Goal: Task Accomplishment & Management: Manage account settings

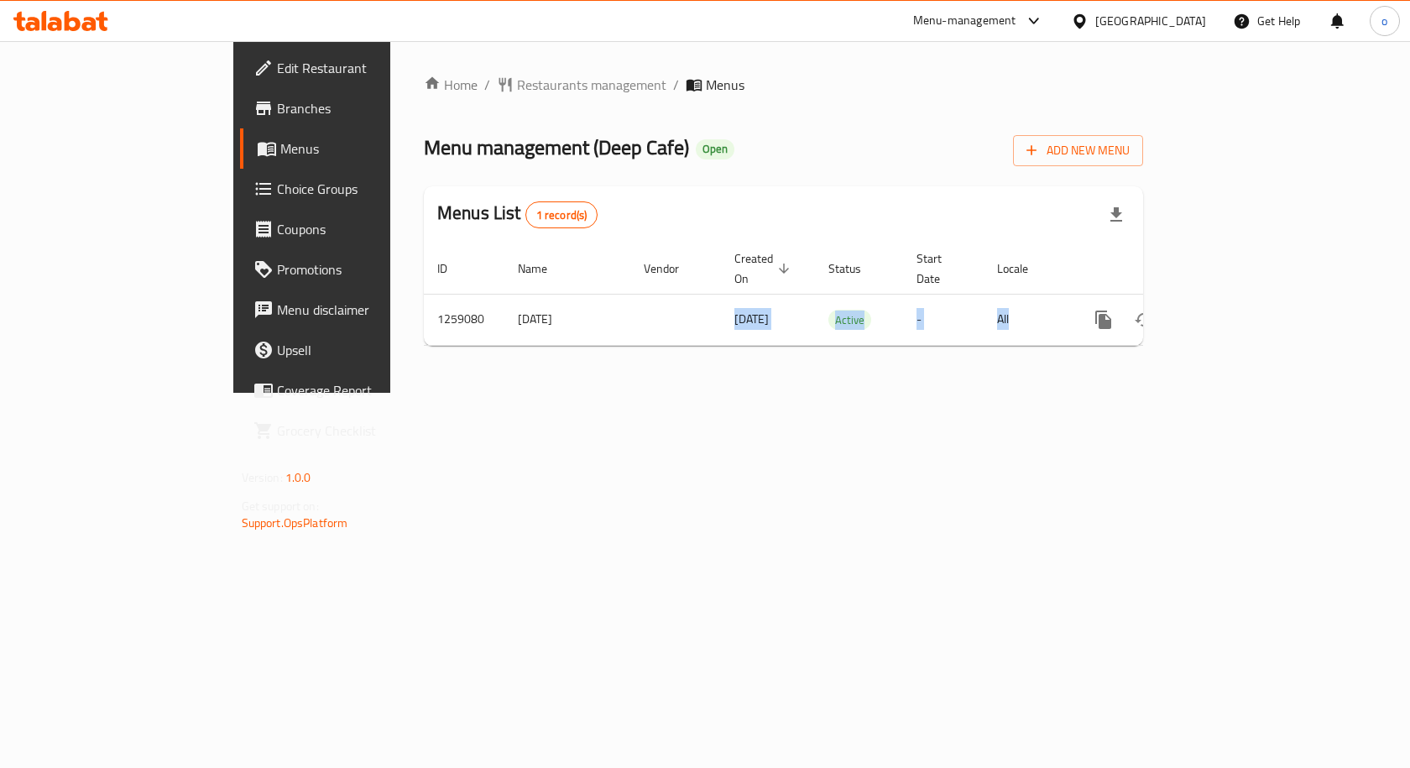
click at [1186, 295] on tr "1259080 [DATE] [DATE] Active - All" at bounding box center [841, 319] width 834 height 51
click at [1176, 393] on div "Home / Restaurants management / Menus Menu management ( Deep Cafe ) Open Add Ne…" at bounding box center [783, 217] width 786 height 352
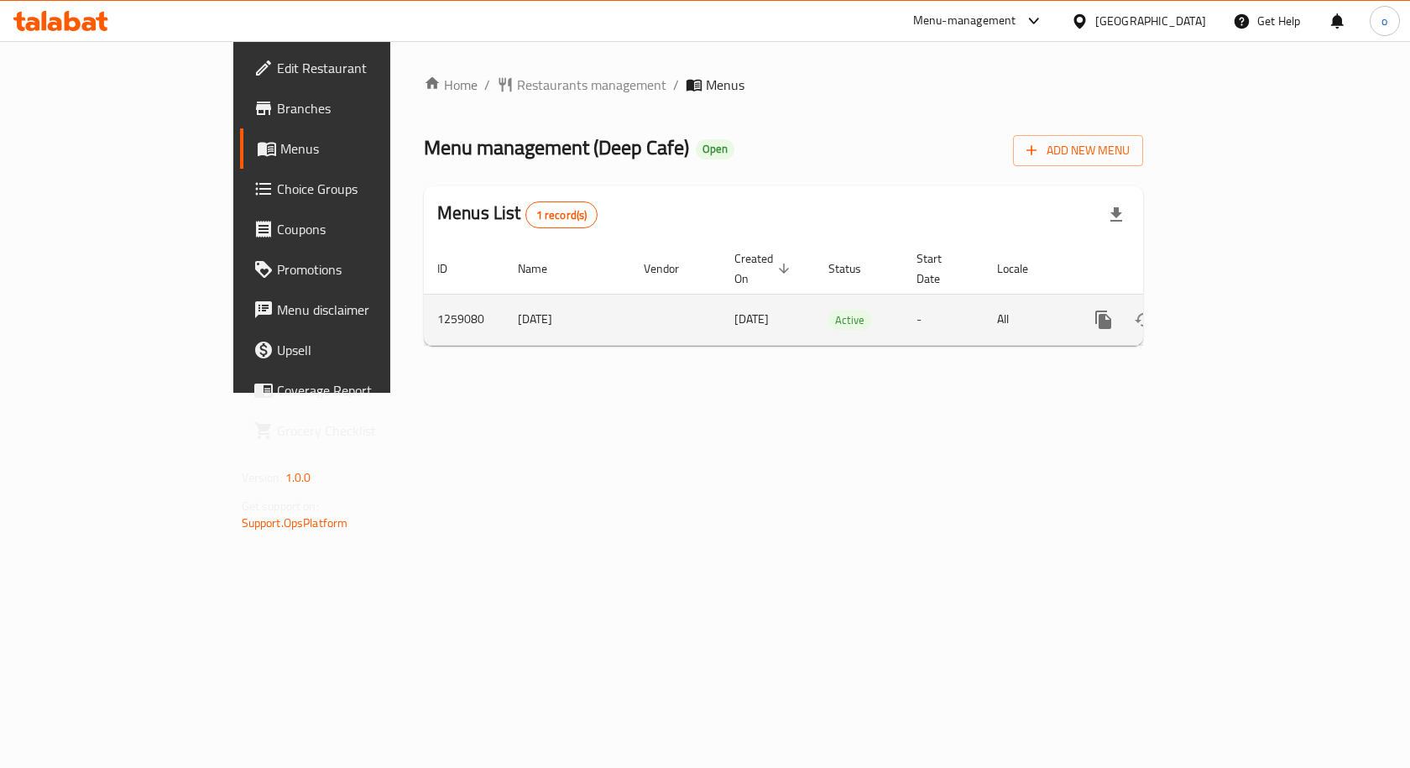
click at [1244, 310] on div "enhanced table" at bounding box center [1163, 320] width 161 height 40
click at [1232, 312] on icon "enhanced table" at bounding box center [1224, 319] width 15 height 15
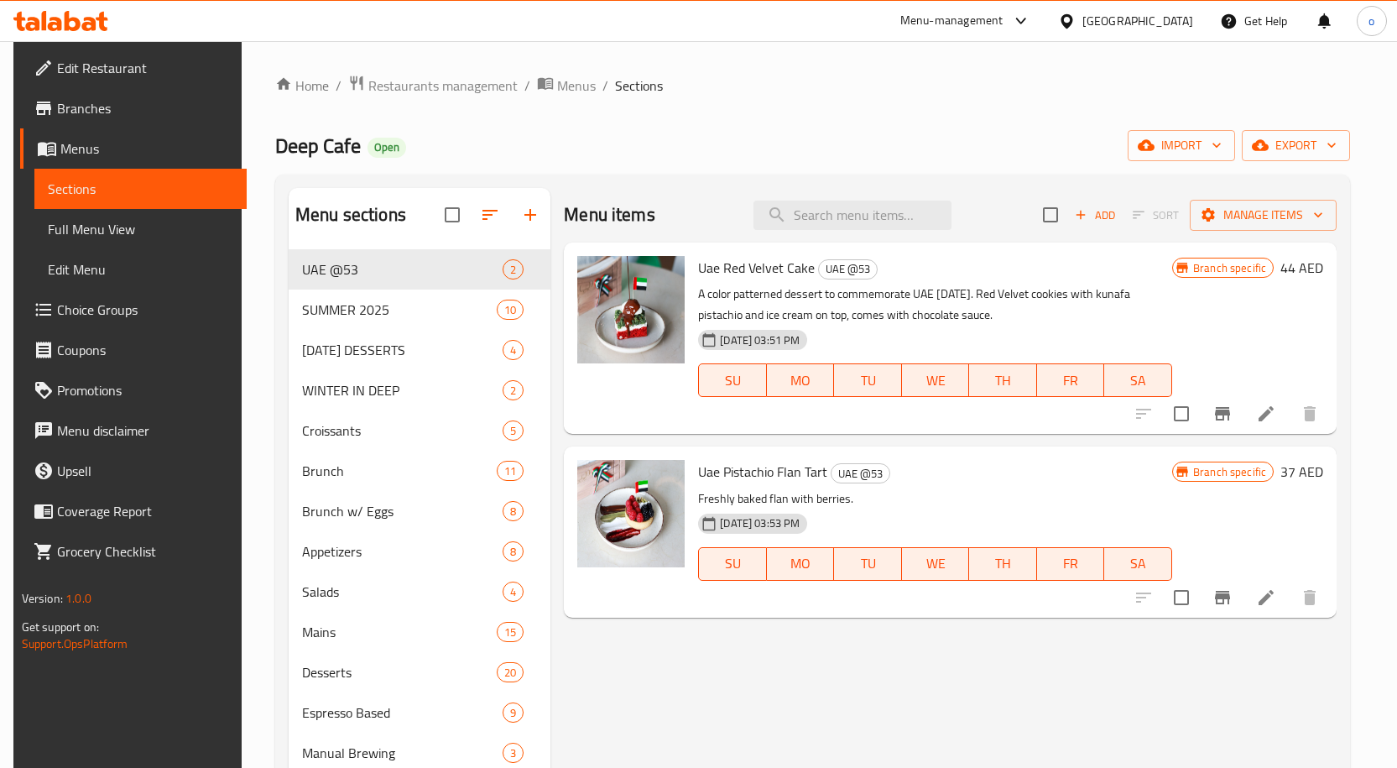
click at [778, 687] on div "Menu items Add Sort Manage items Uae Red Velvet Cake UAE @53 A color patterned …" at bounding box center [943, 572] width 786 height 768
click at [853, 210] on input "search" at bounding box center [853, 215] width 198 height 29
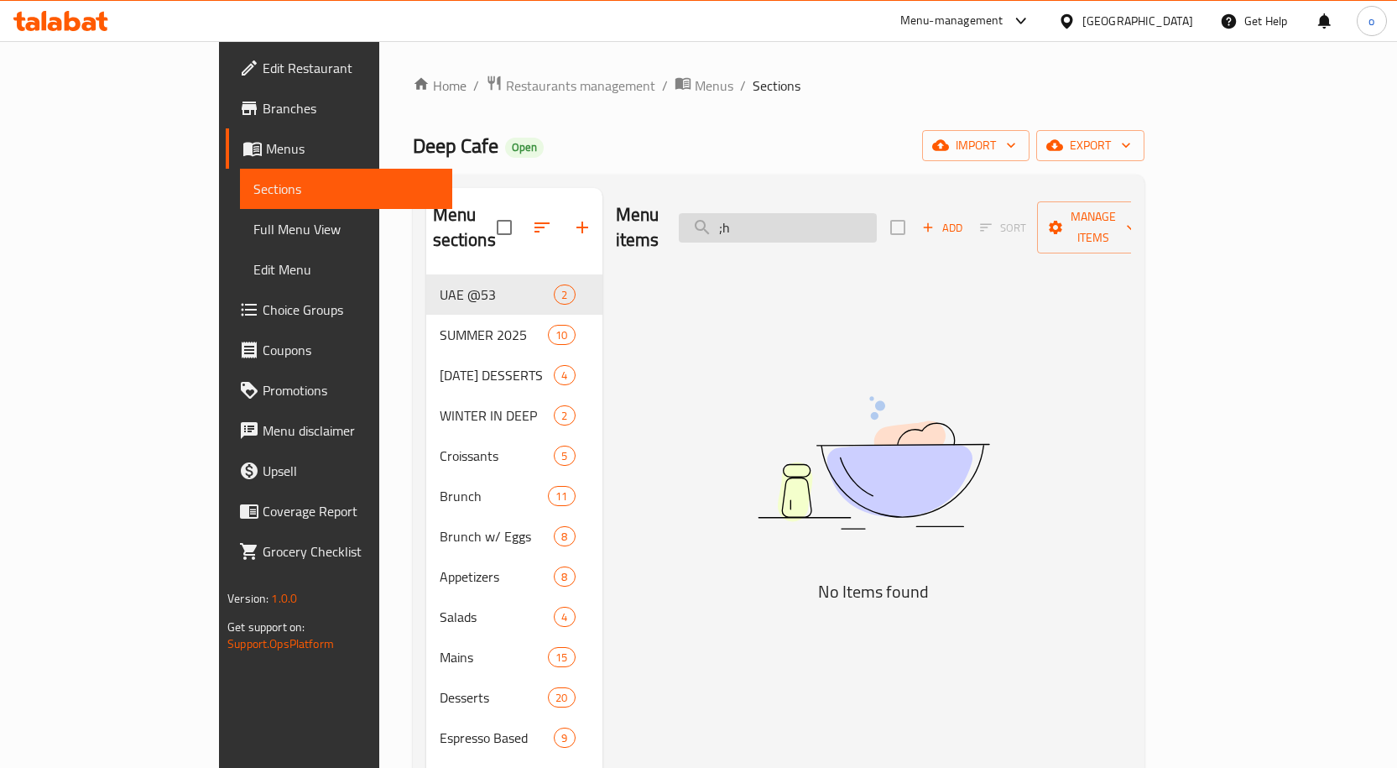
type input ";"
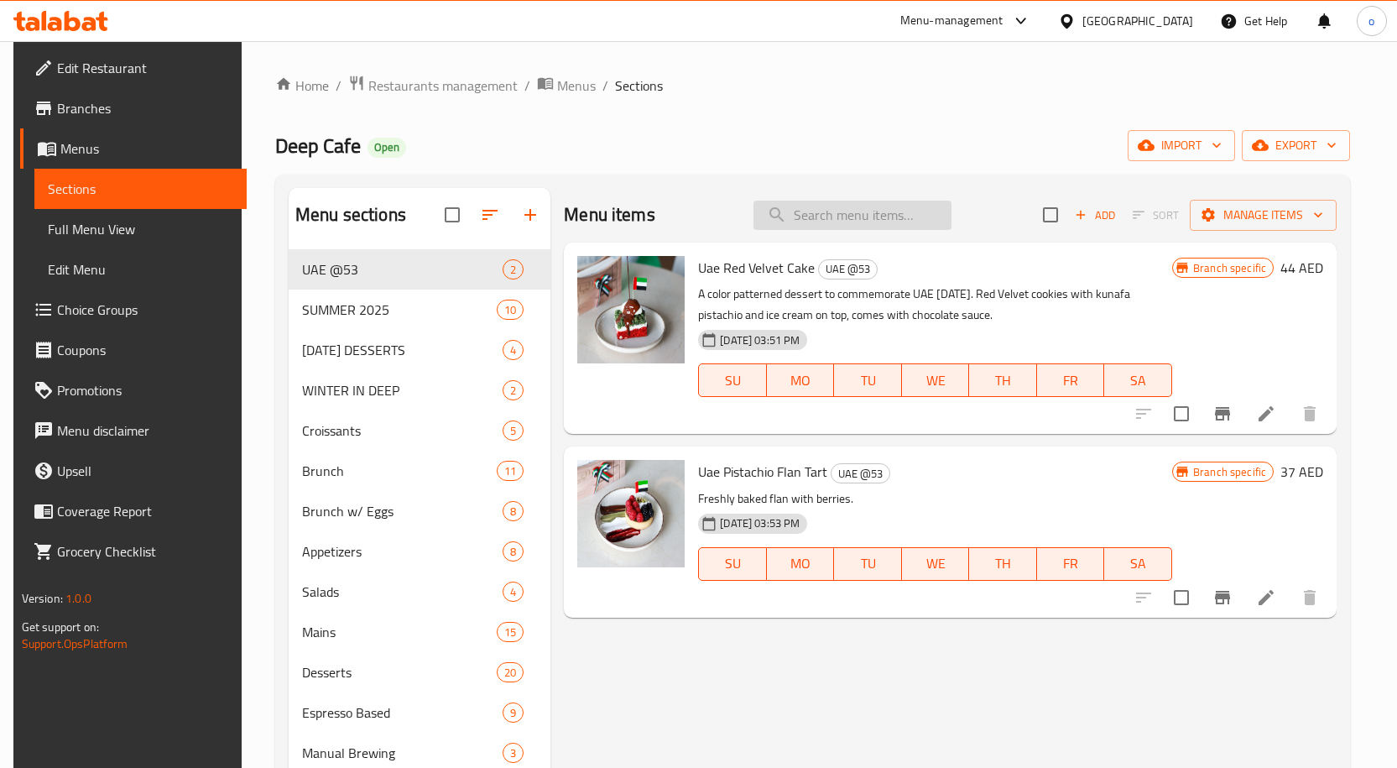
click at [853, 215] on input "search" at bounding box center [853, 215] width 198 height 29
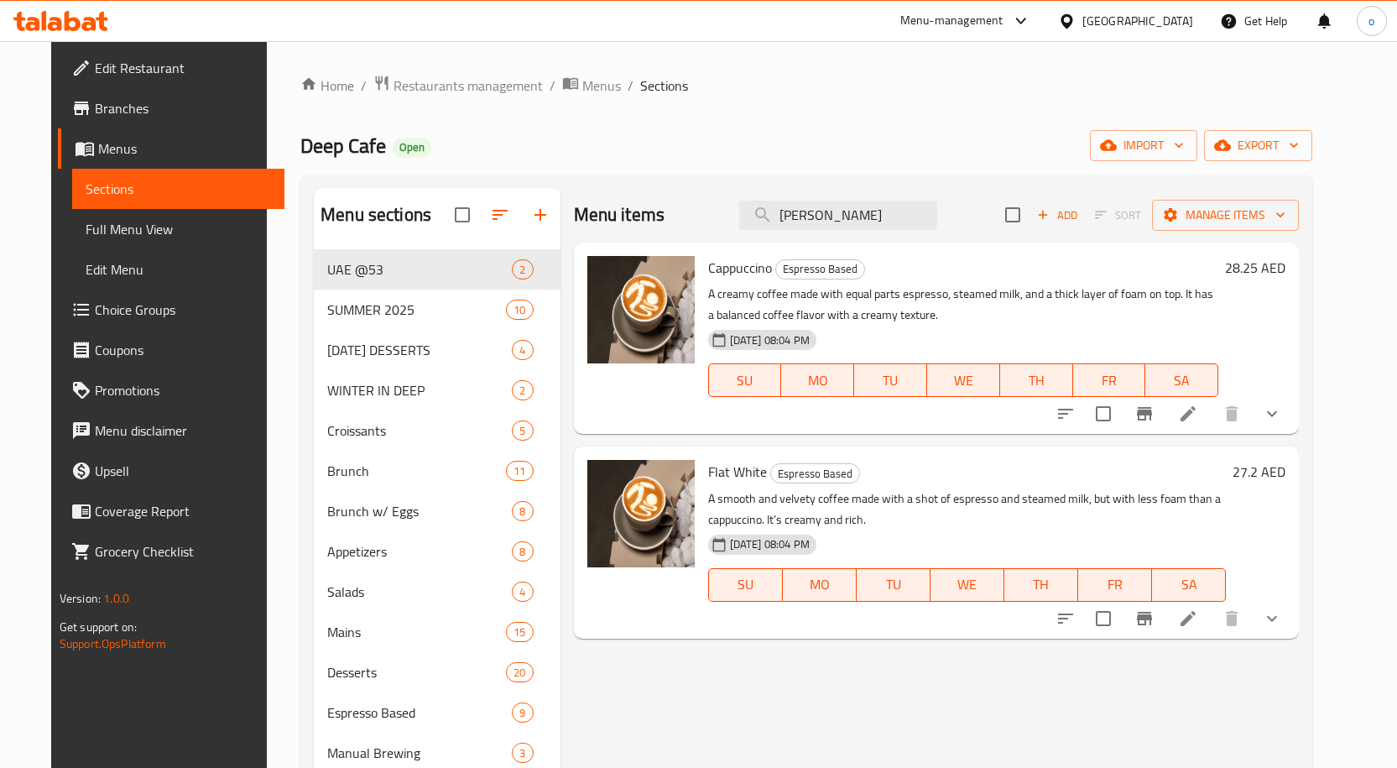
type input "capp"
click at [1198, 412] on icon at bounding box center [1188, 414] width 20 height 20
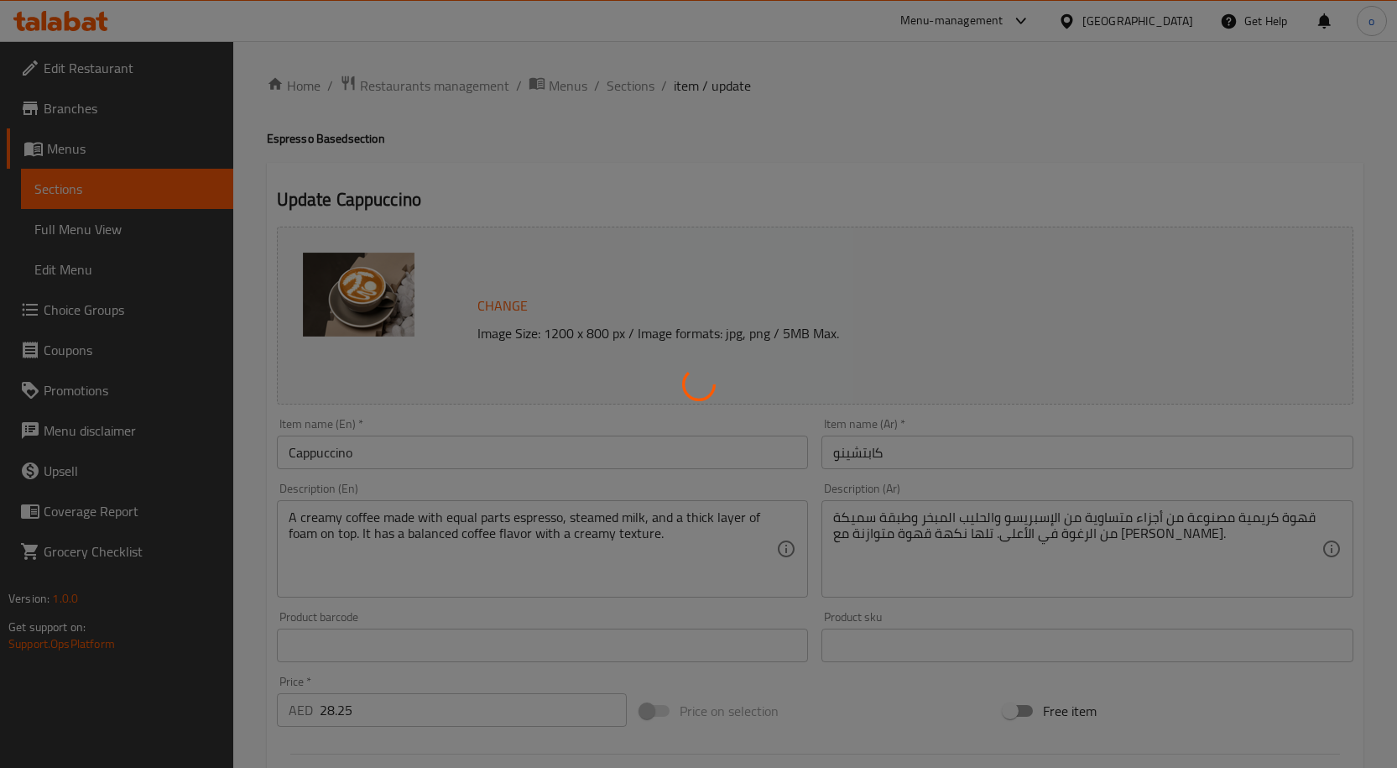
type input "إختيارك من:"
type input "1"
type input "اختيار الحليب"
type input "1"
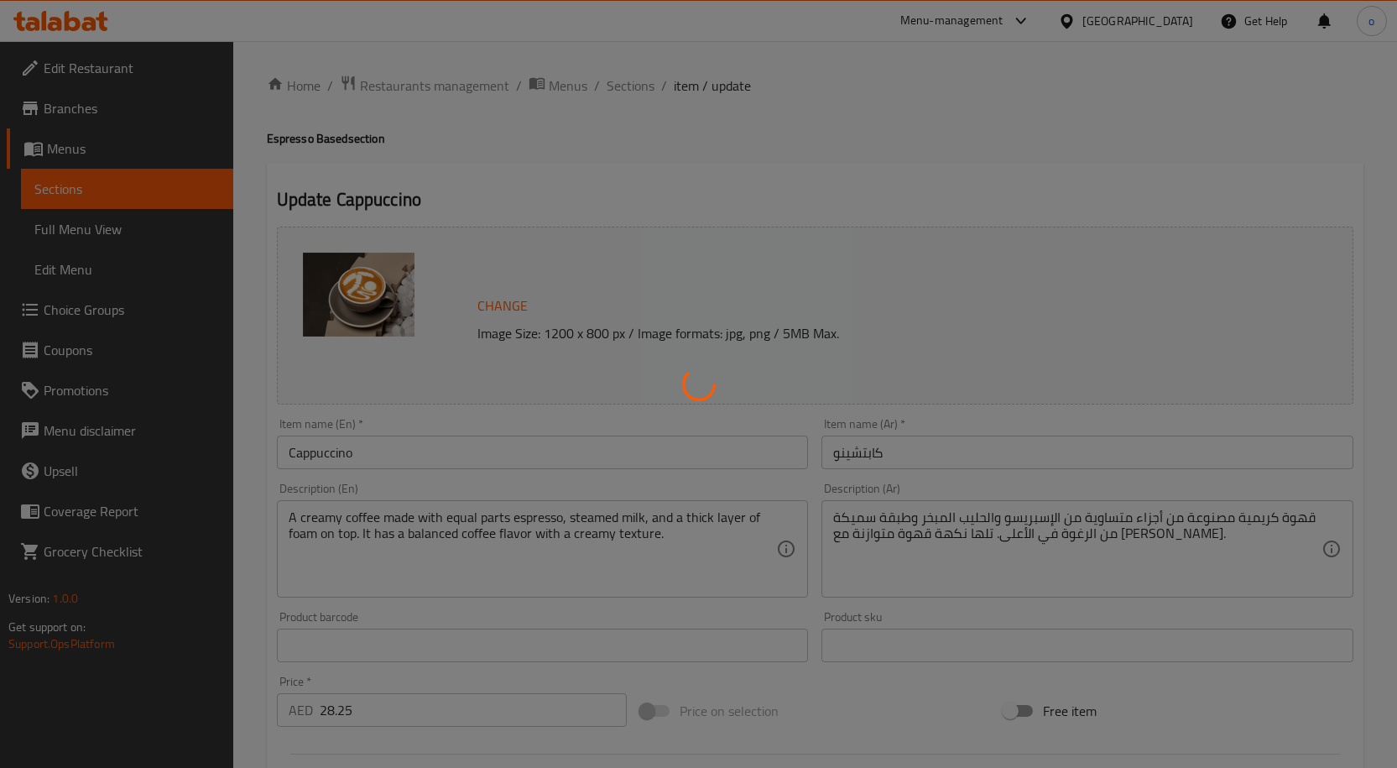
type input "1"
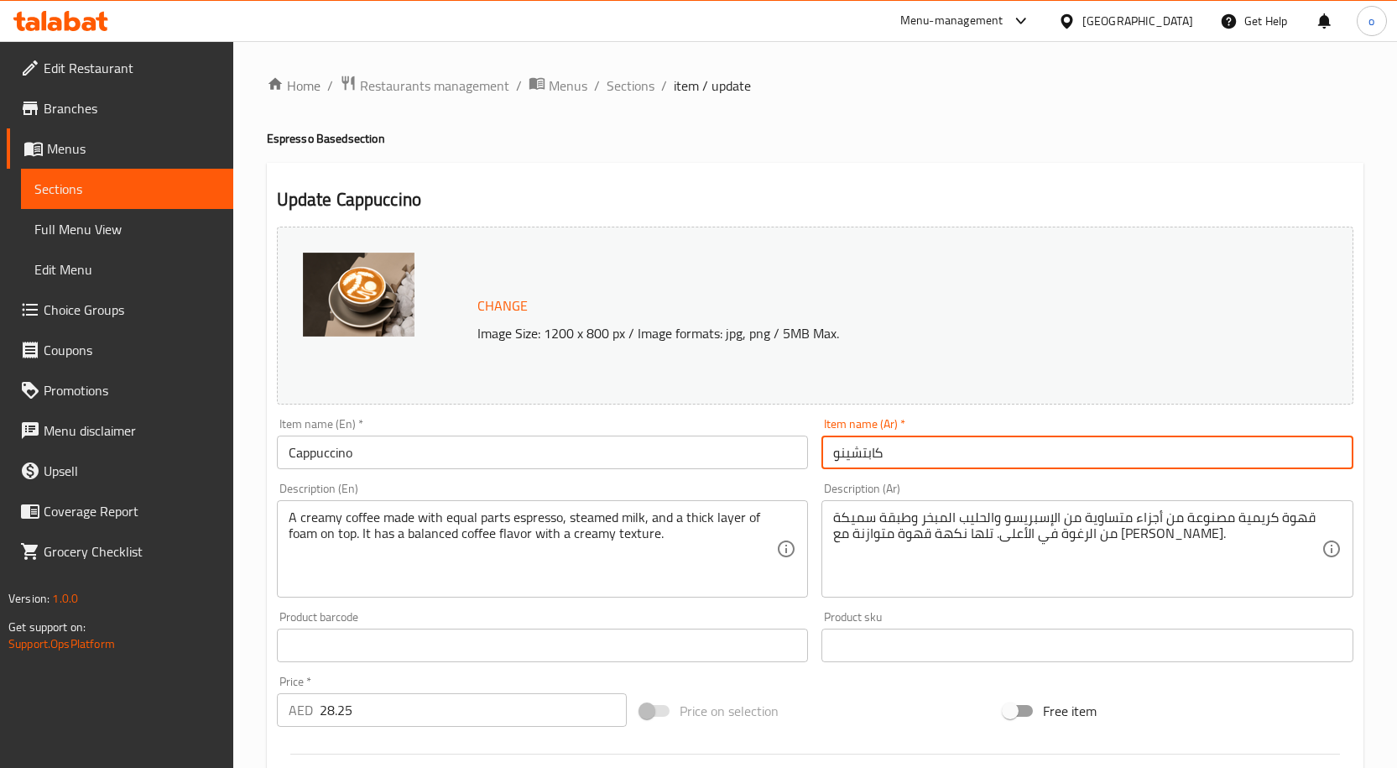
click at [1016, 463] on input "كابتشينو" at bounding box center [1087, 452] width 532 height 34
click at [659, 493] on div "Description (En) A creamy coffee made with equal parts espresso, steamed milk, …" at bounding box center [543, 539] width 532 height 115
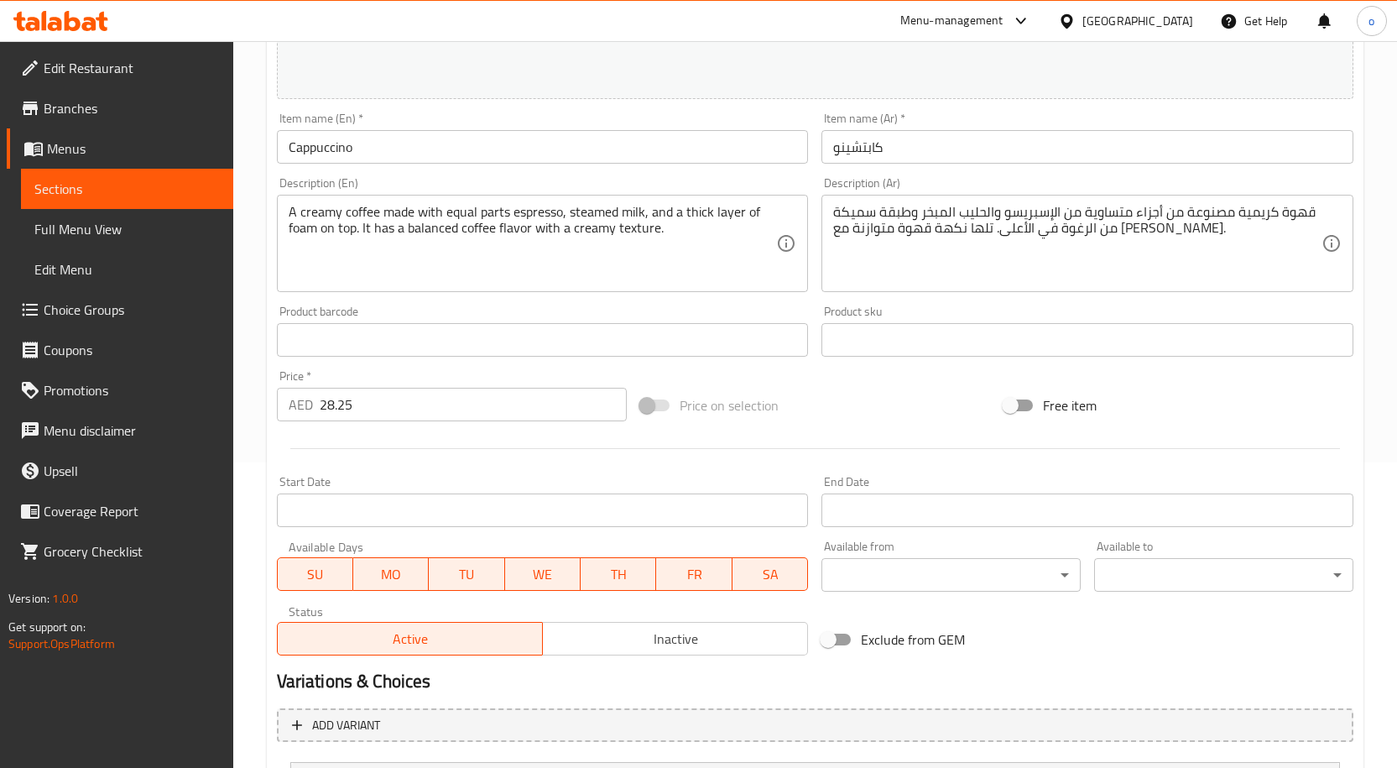
scroll to position [539, 0]
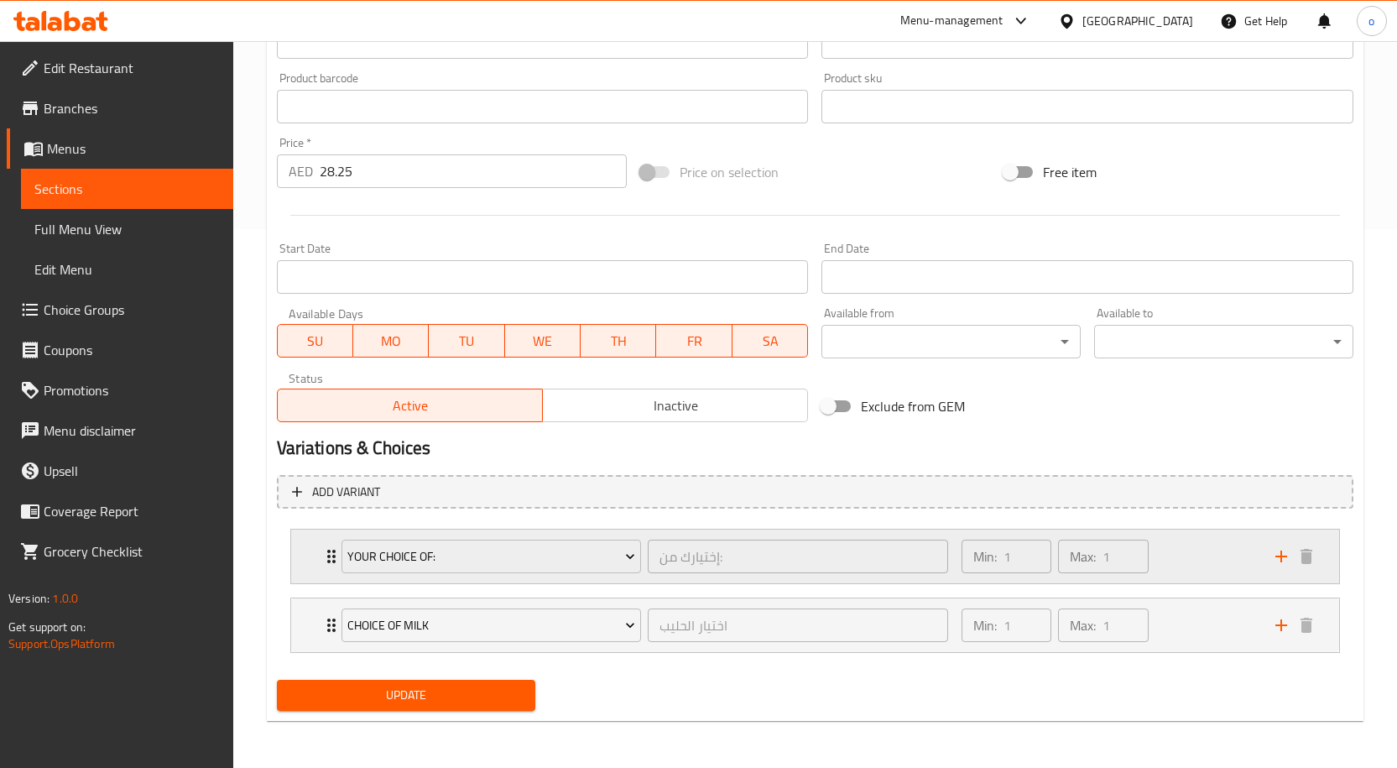
click at [1161, 560] on div "Min: 1 ​ Max: 1 ​" at bounding box center [1109, 556] width 314 height 54
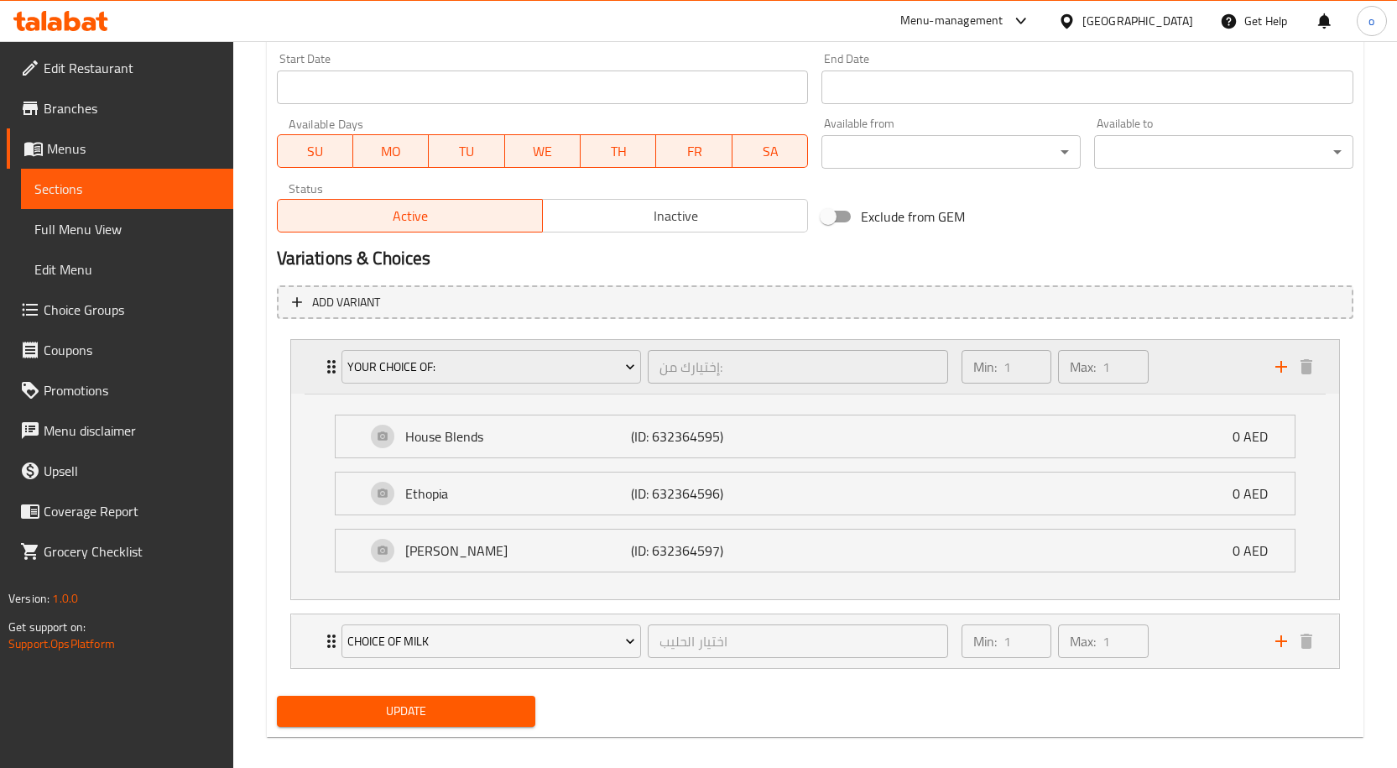
scroll to position [744, 0]
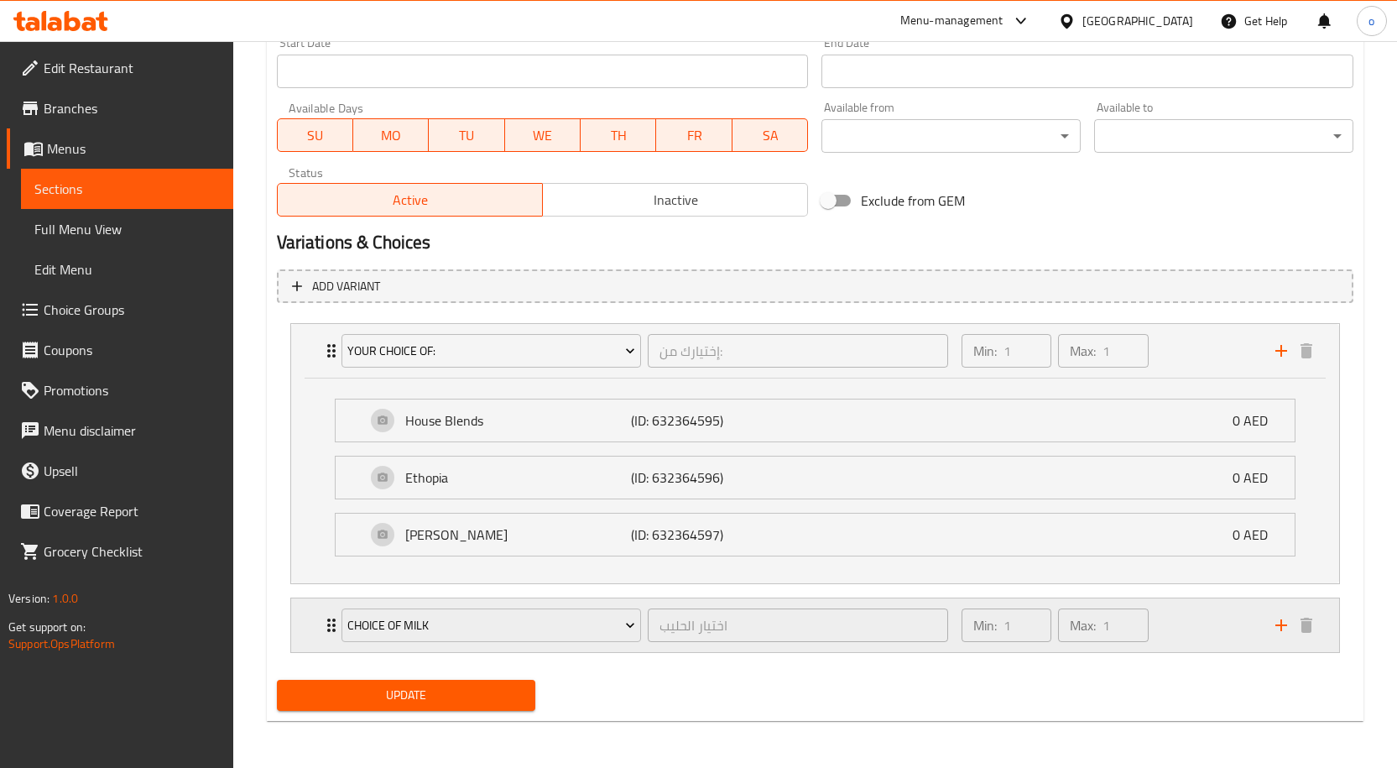
click at [1184, 612] on div "Min: 1 ​ Max: 1 ​" at bounding box center [1109, 625] width 314 height 54
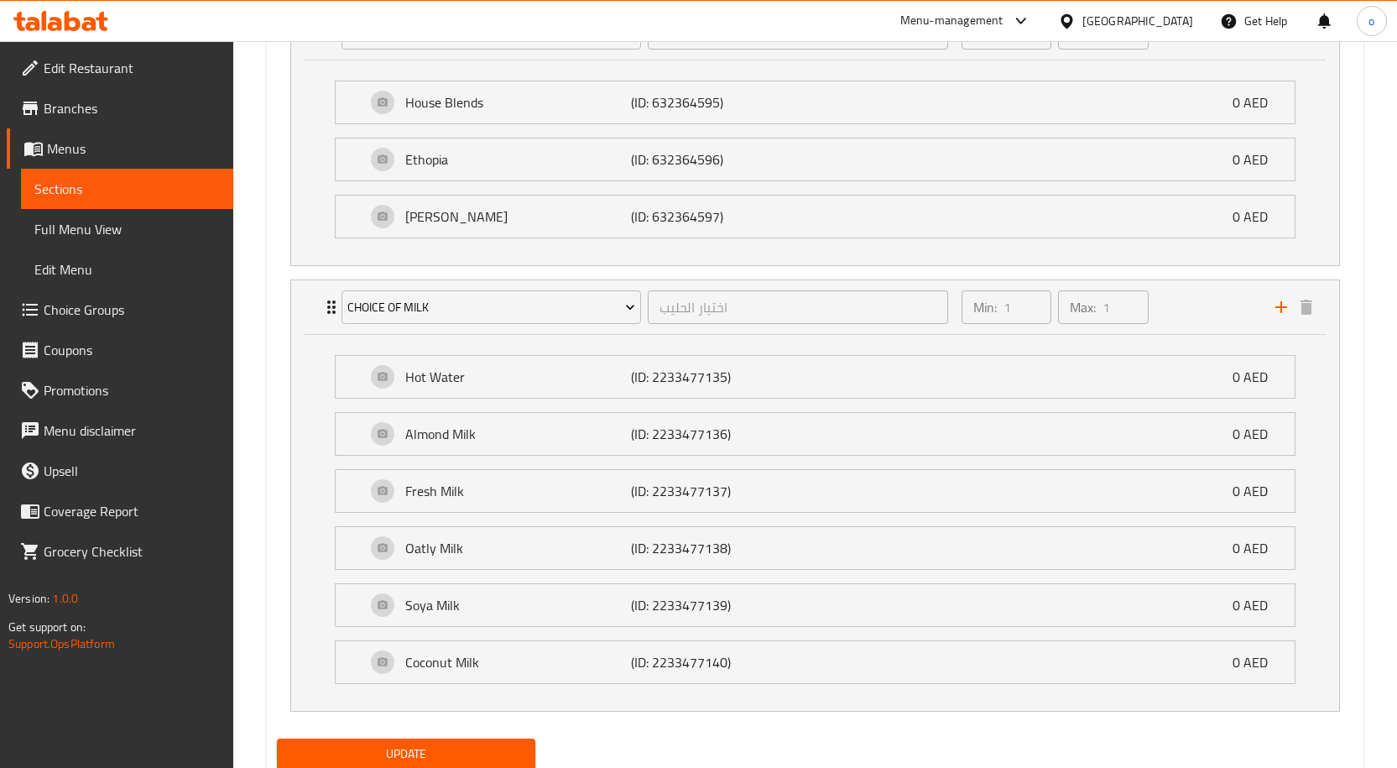
scroll to position [1037, 0]
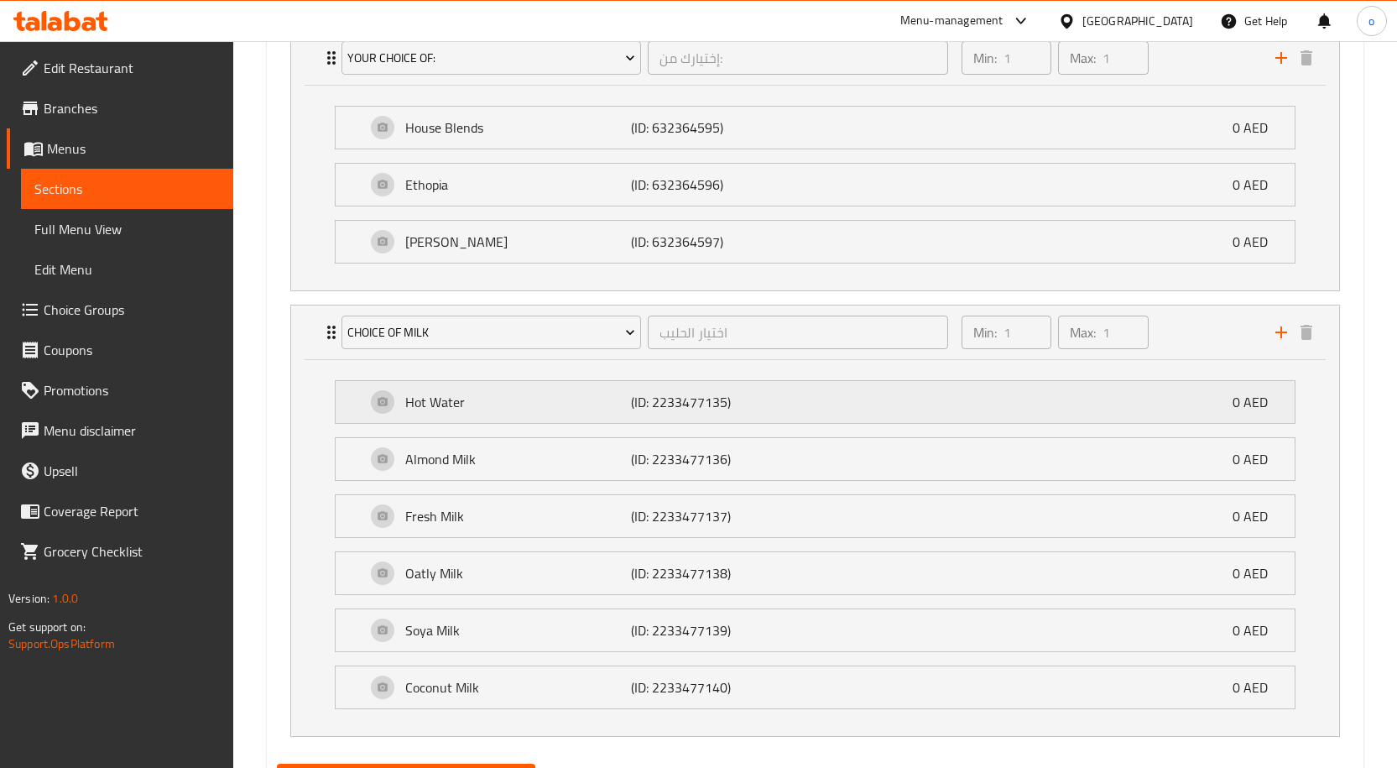
click at [965, 386] on div "Hot Water (ID: 2233477135) 0 AED" at bounding box center [820, 402] width 909 height 42
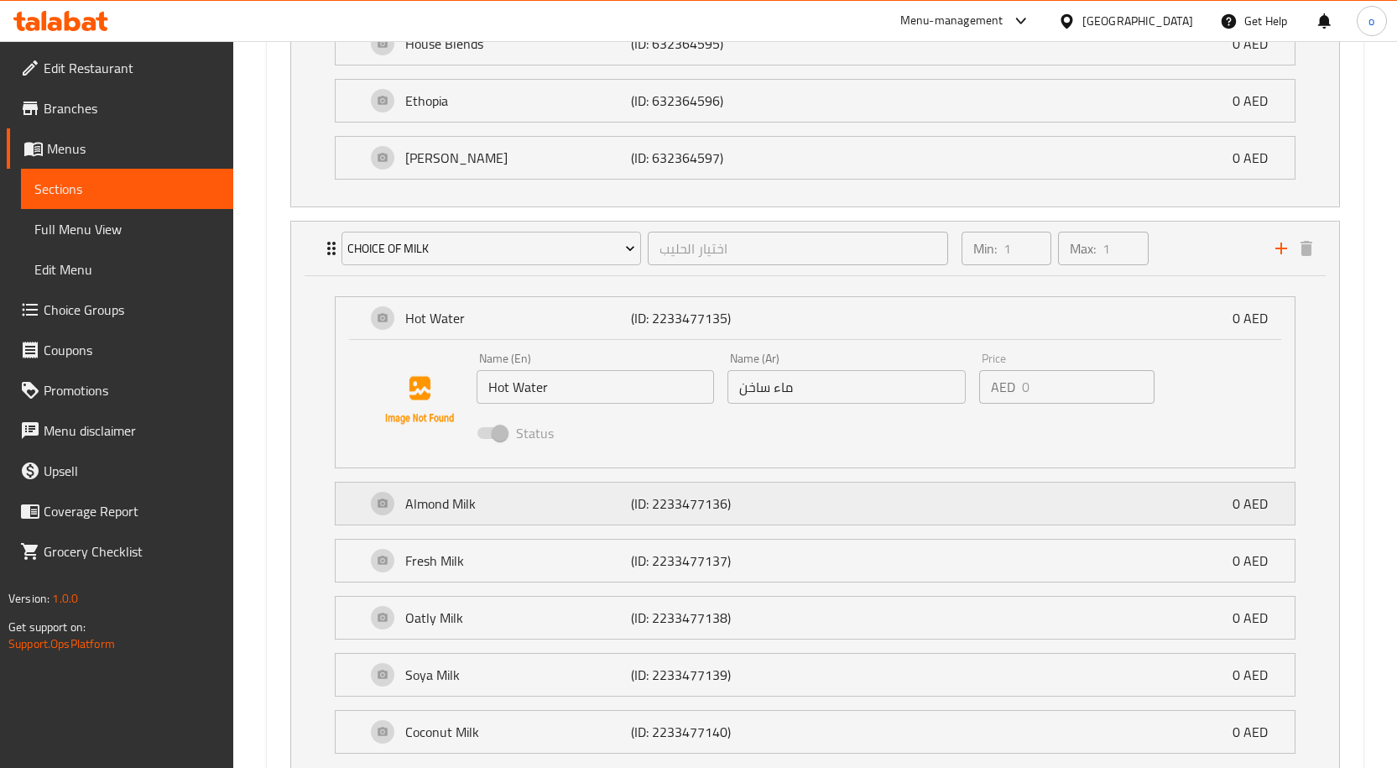
click at [816, 491] on div "Almond Milk (ID: 2233477136) 0 AED" at bounding box center [820, 503] width 909 height 42
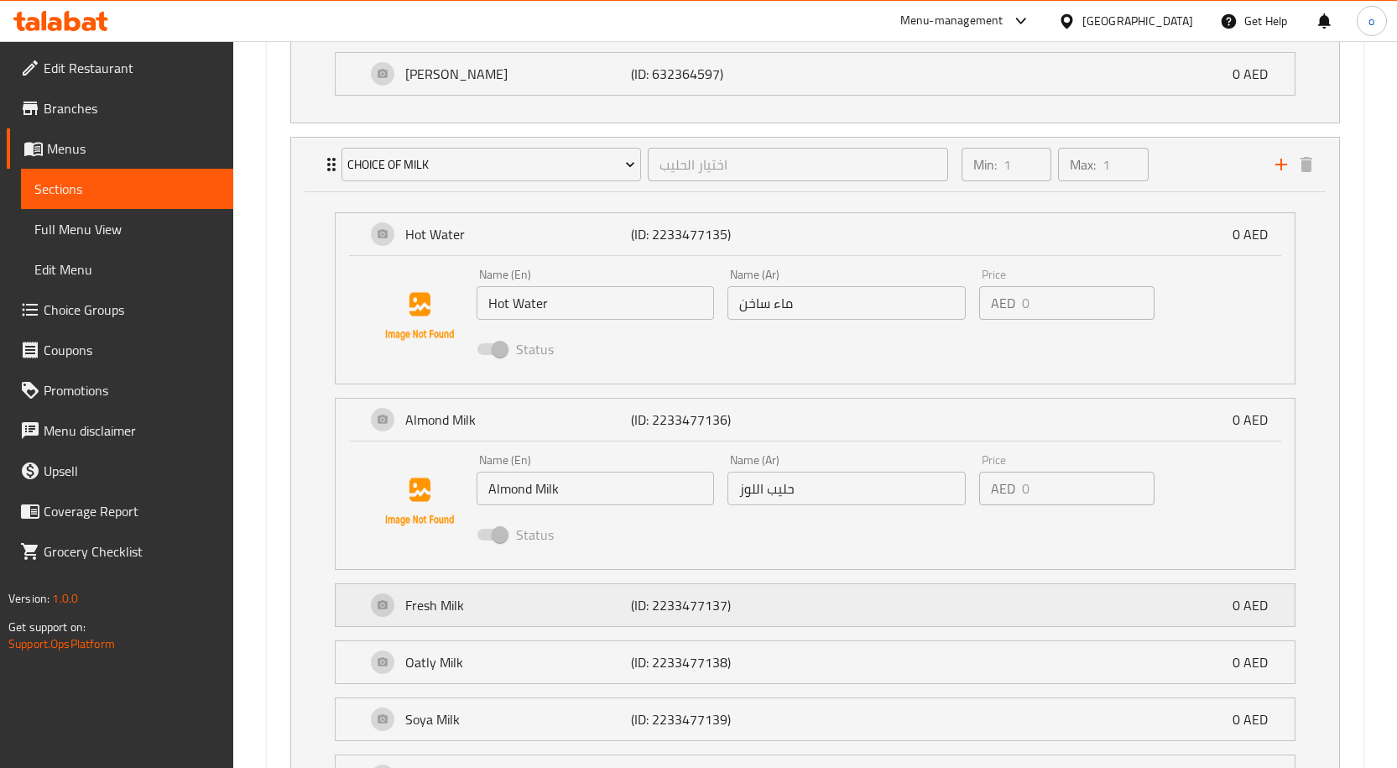
click at [790, 592] on div "Fresh Milk (ID: 2233477137) 0 AED" at bounding box center [820, 605] width 909 height 42
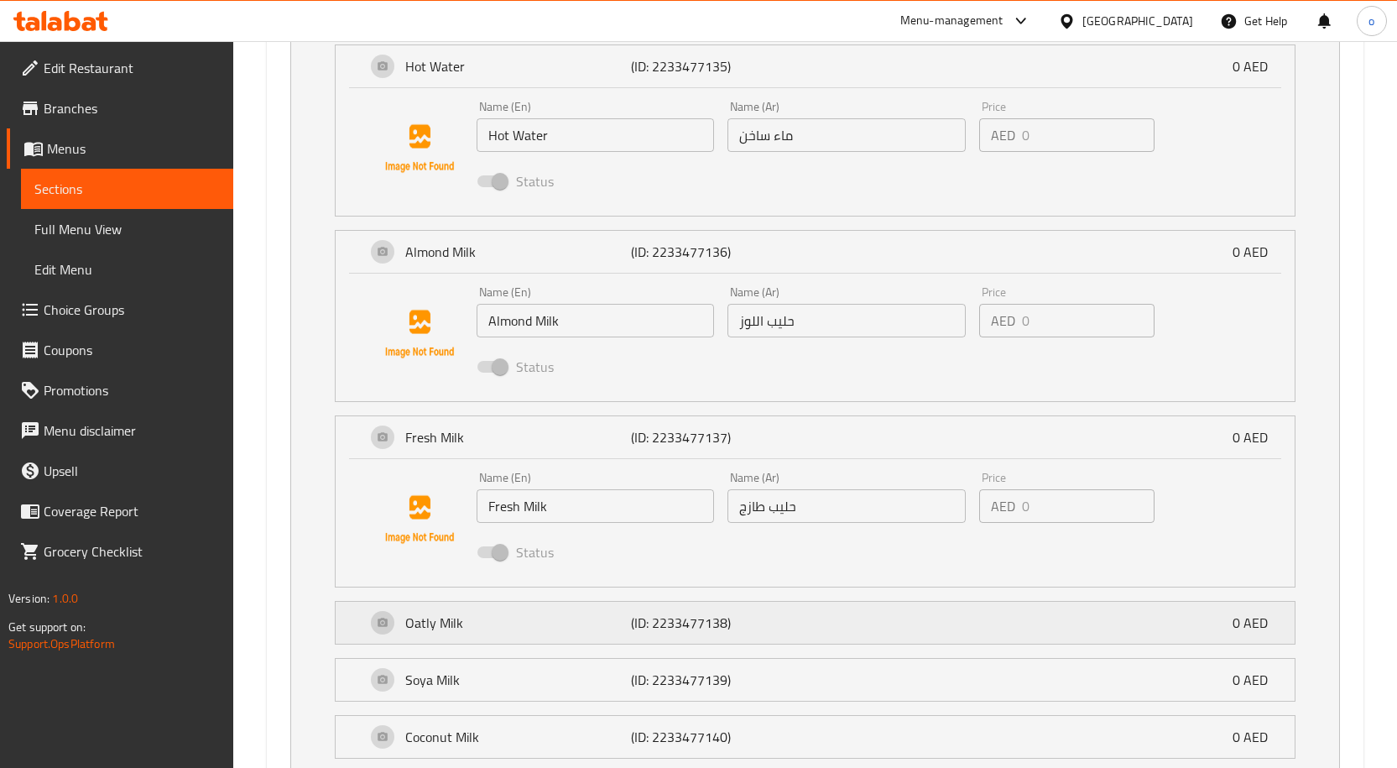
click at [827, 630] on div "Oatly Milk (ID: 2233477138) 0 AED" at bounding box center [820, 623] width 909 height 42
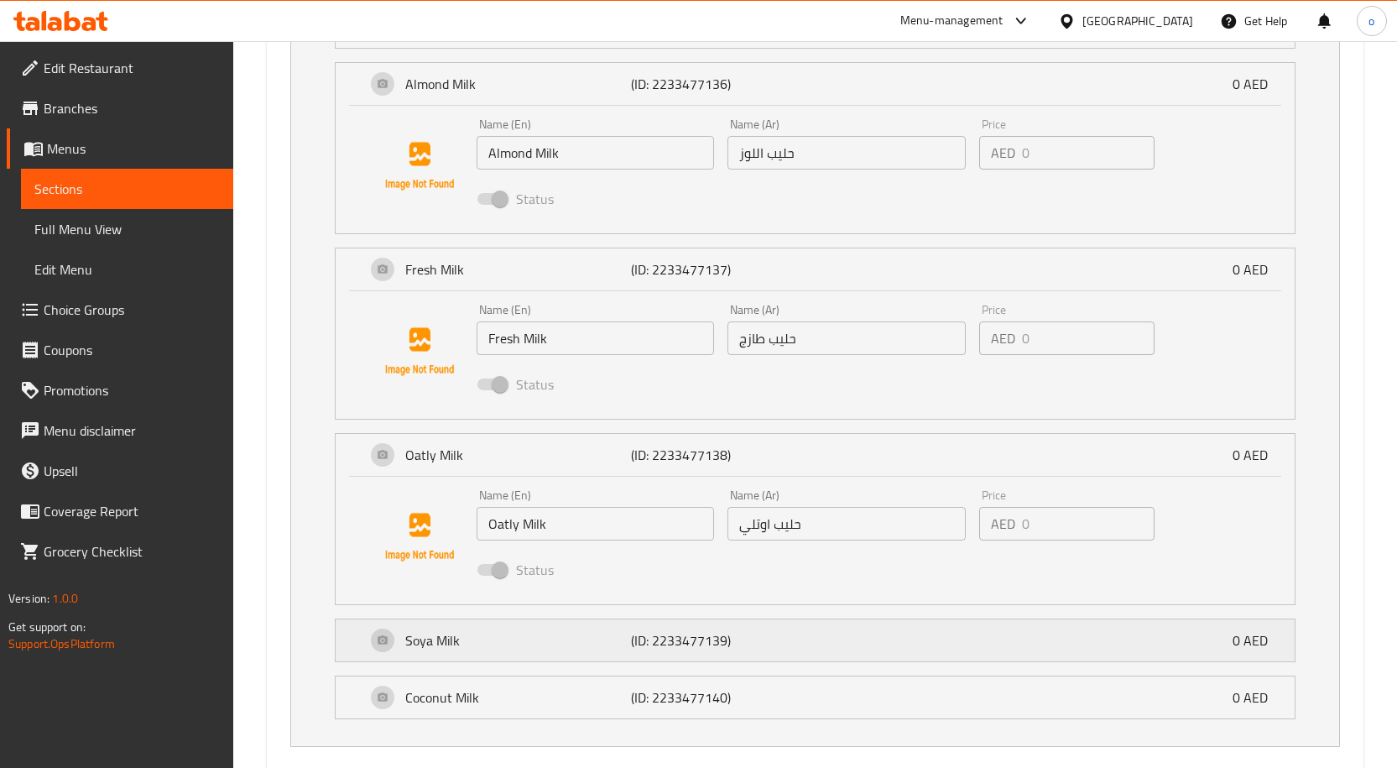
click at [817, 634] on div "Soya Milk (ID: 2233477139) 0 AED" at bounding box center [820, 640] width 909 height 42
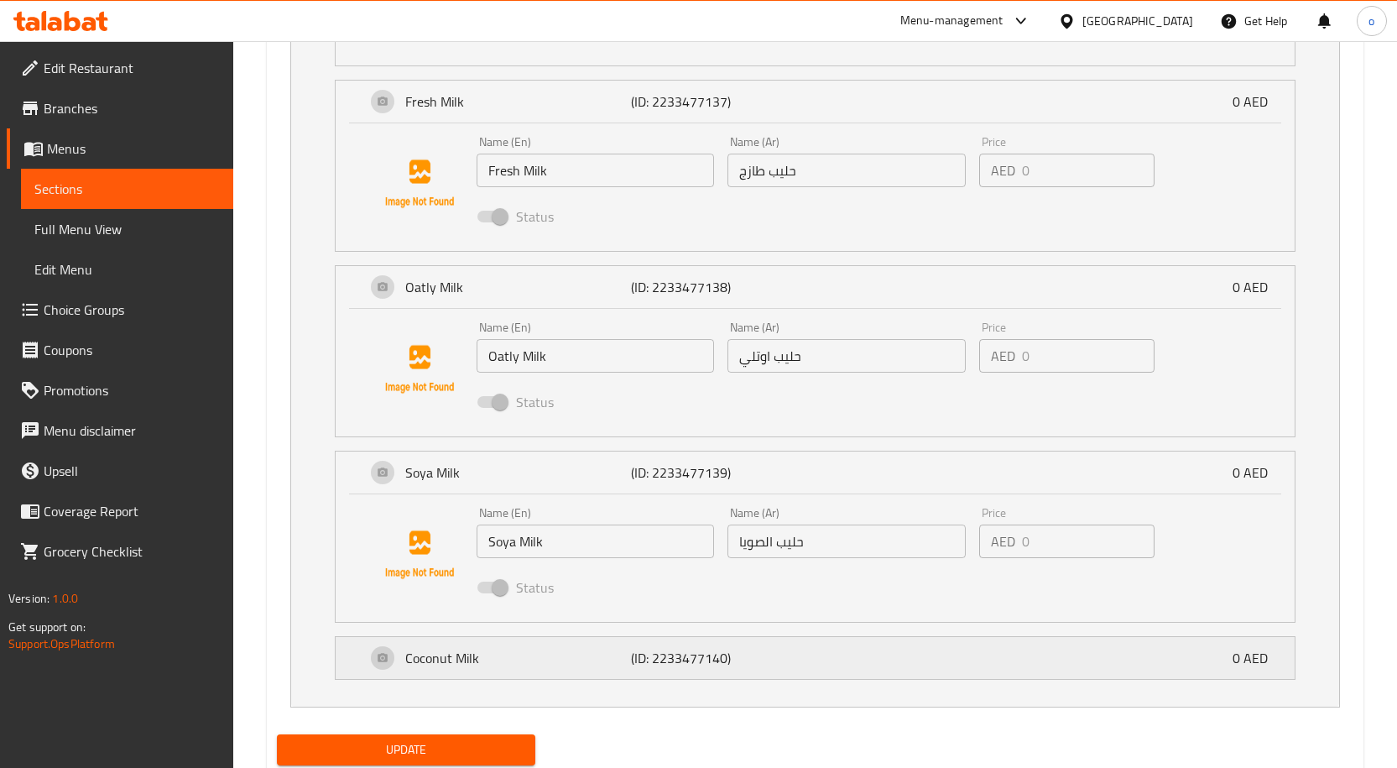
click at [811, 644] on div "Coconut Milk (ID: 2233477140) 0 AED" at bounding box center [820, 658] width 909 height 42
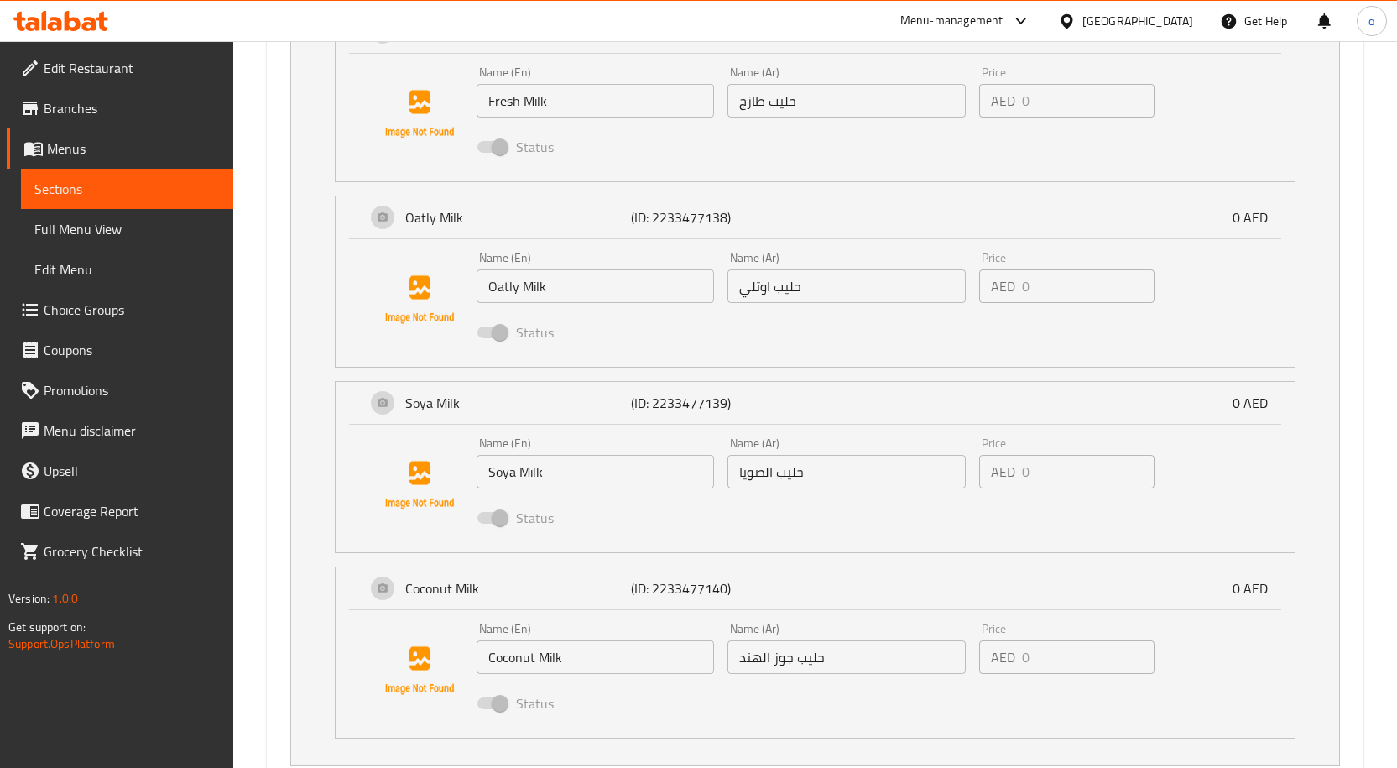
scroll to position [1807, 0]
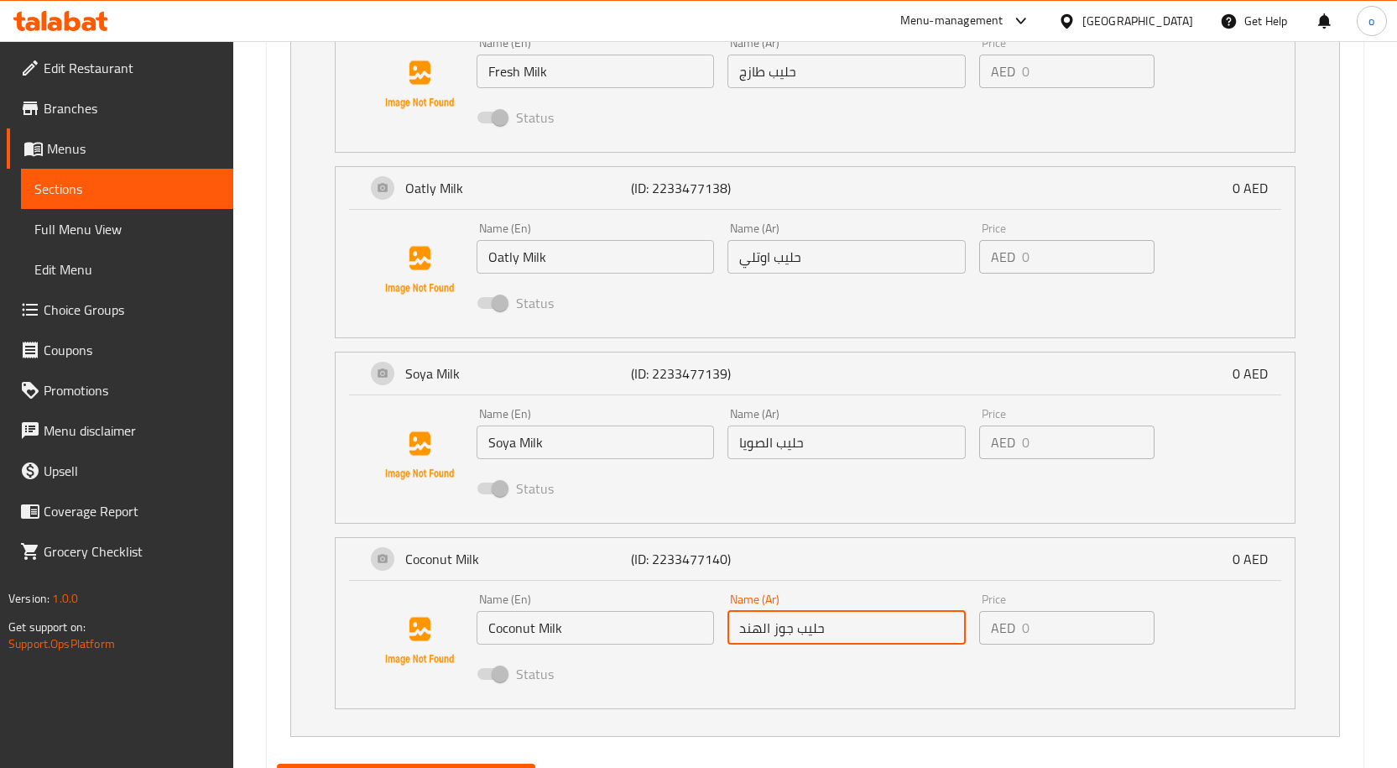
click at [844, 623] on input "حليب جوز الهند" at bounding box center [846, 628] width 238 height 34
click at [841, 628] on input "حليب جوز الهند" at bounding box center [846, 628] width 238 height 34
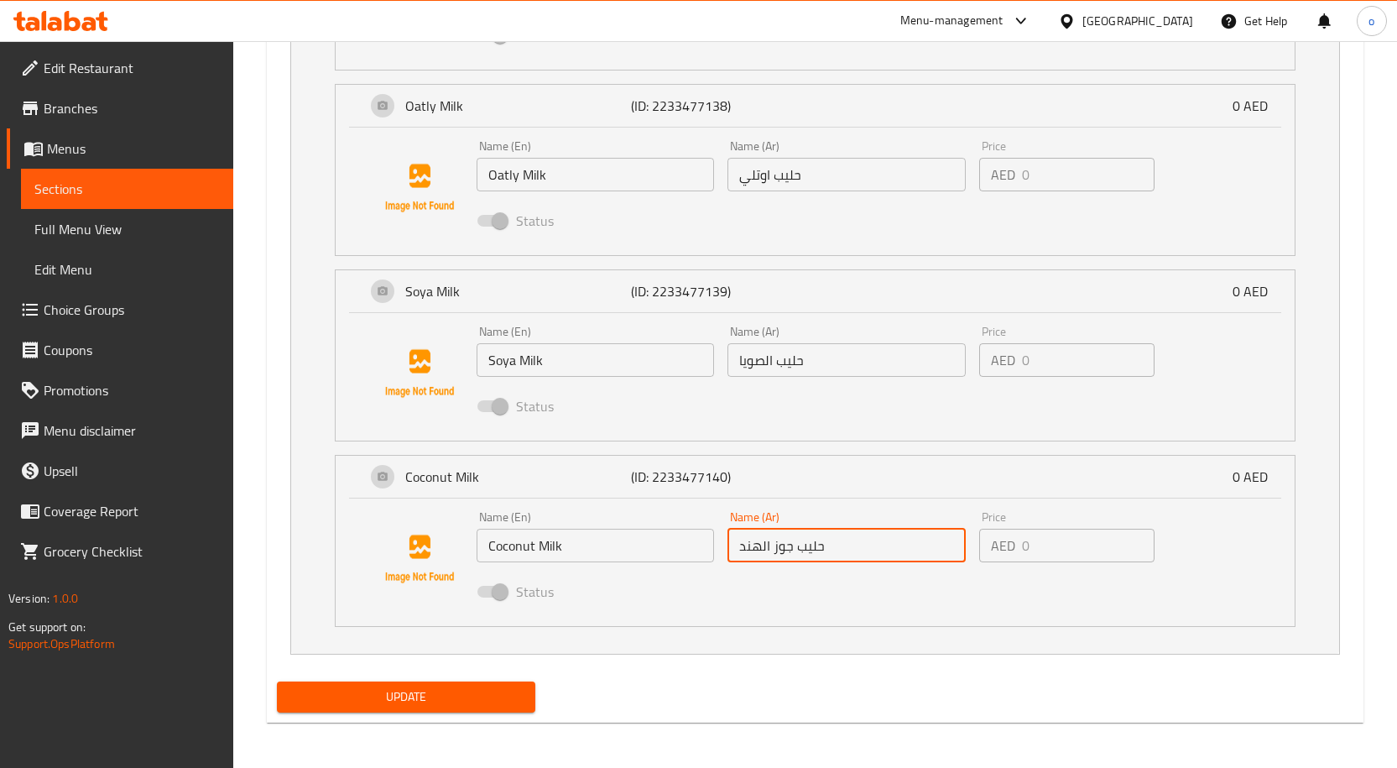
scroll to position [1891, 0]
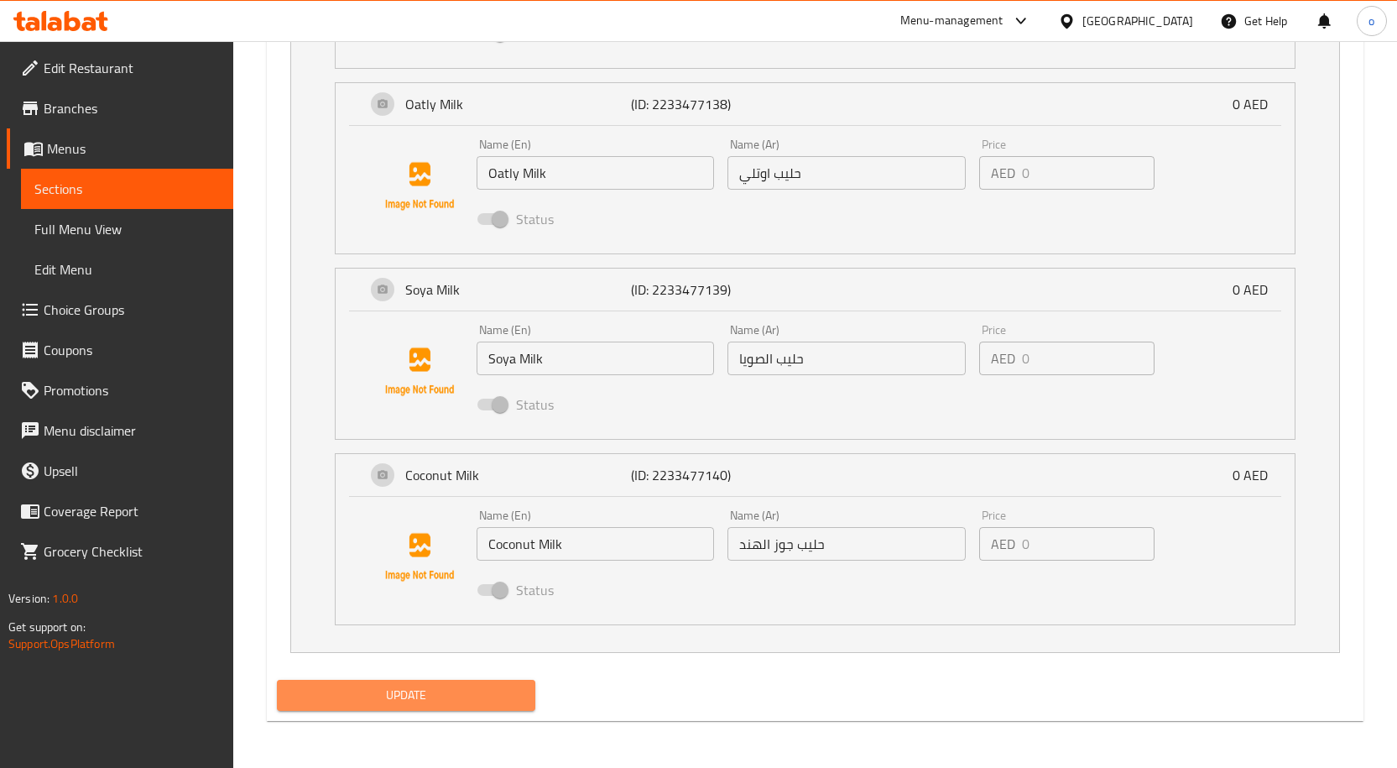
click at [347, 696] on span "Update" at bounding box center [406, 695] width 232 height 21
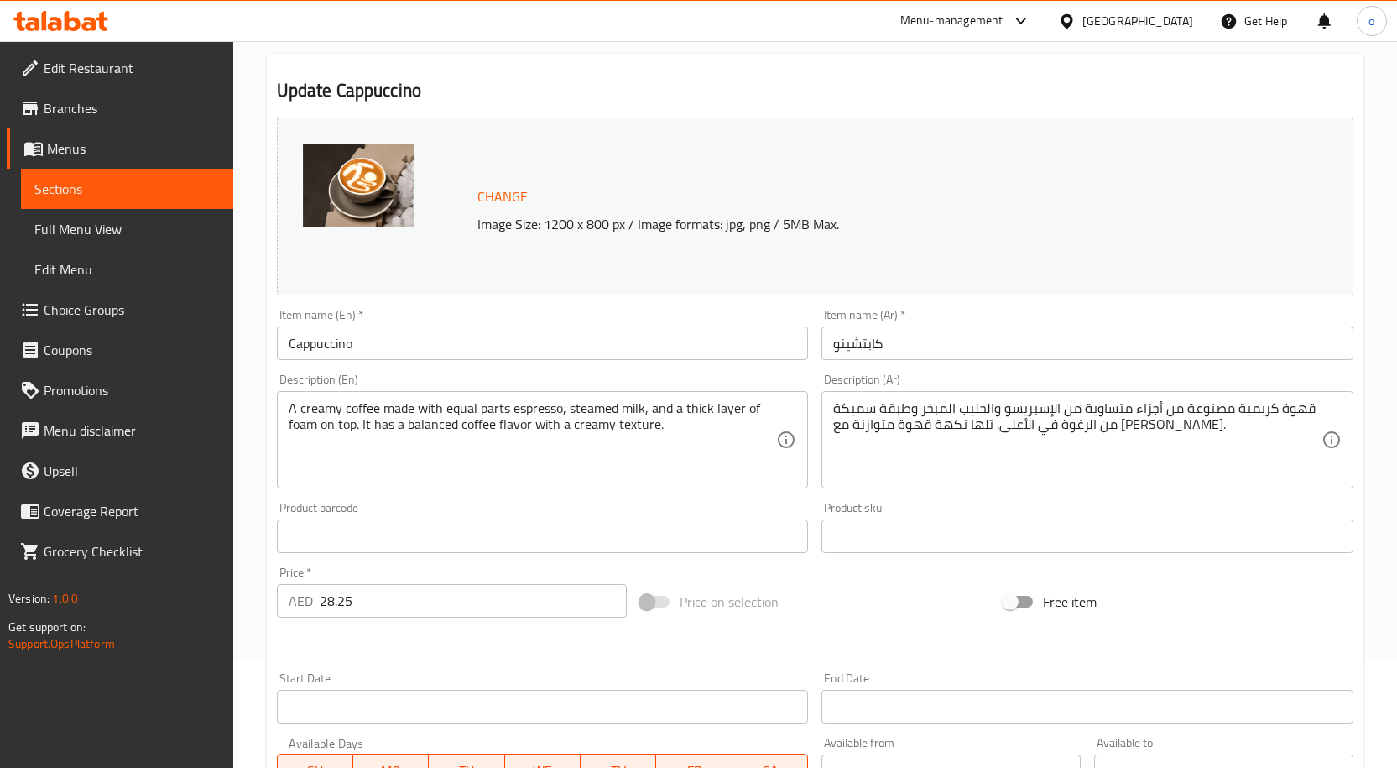
scroll to position [0, 0]
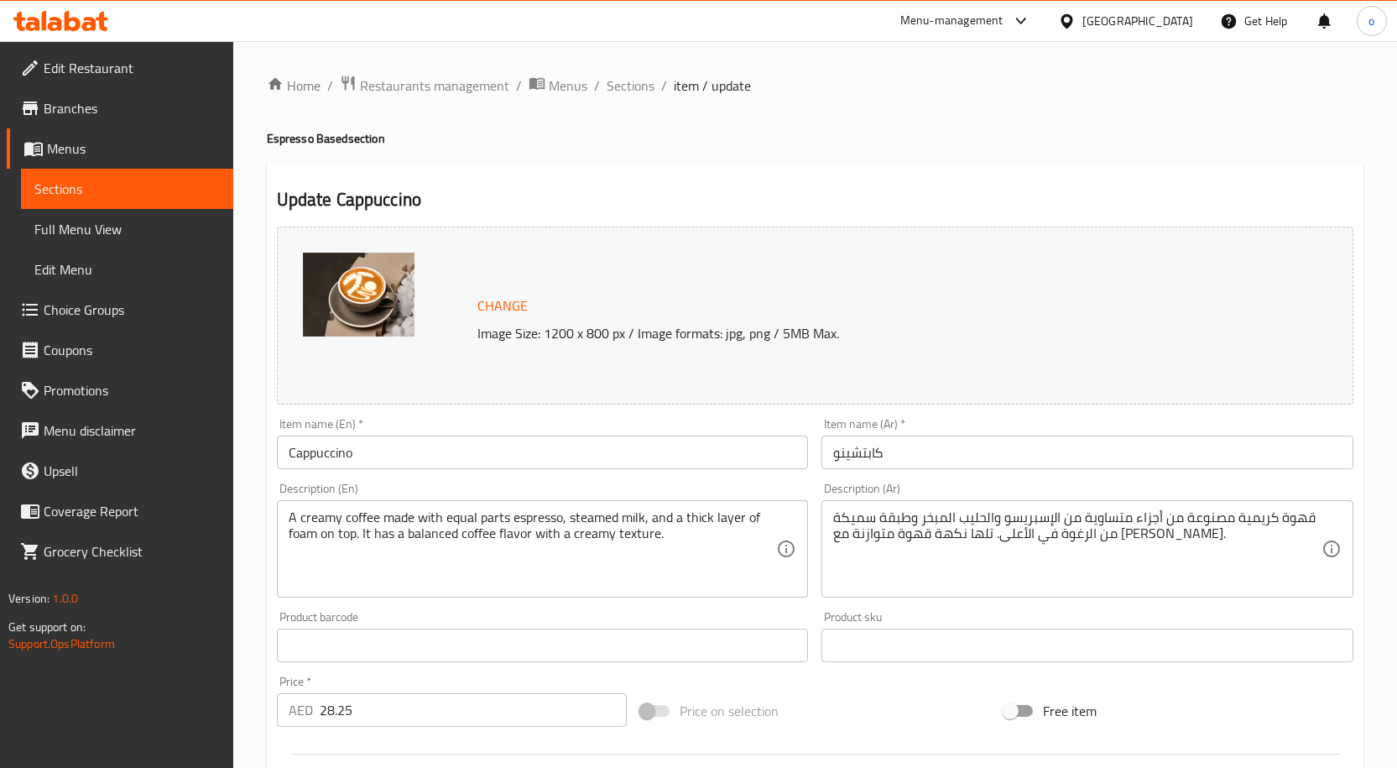
click at [797, 139] on h4 "Espresso Based section" at bounding box center [815, 138] width 1097 height 17
click at [82, 143] on span "Menus" at bounding box center [133, 148] width 173 height 20
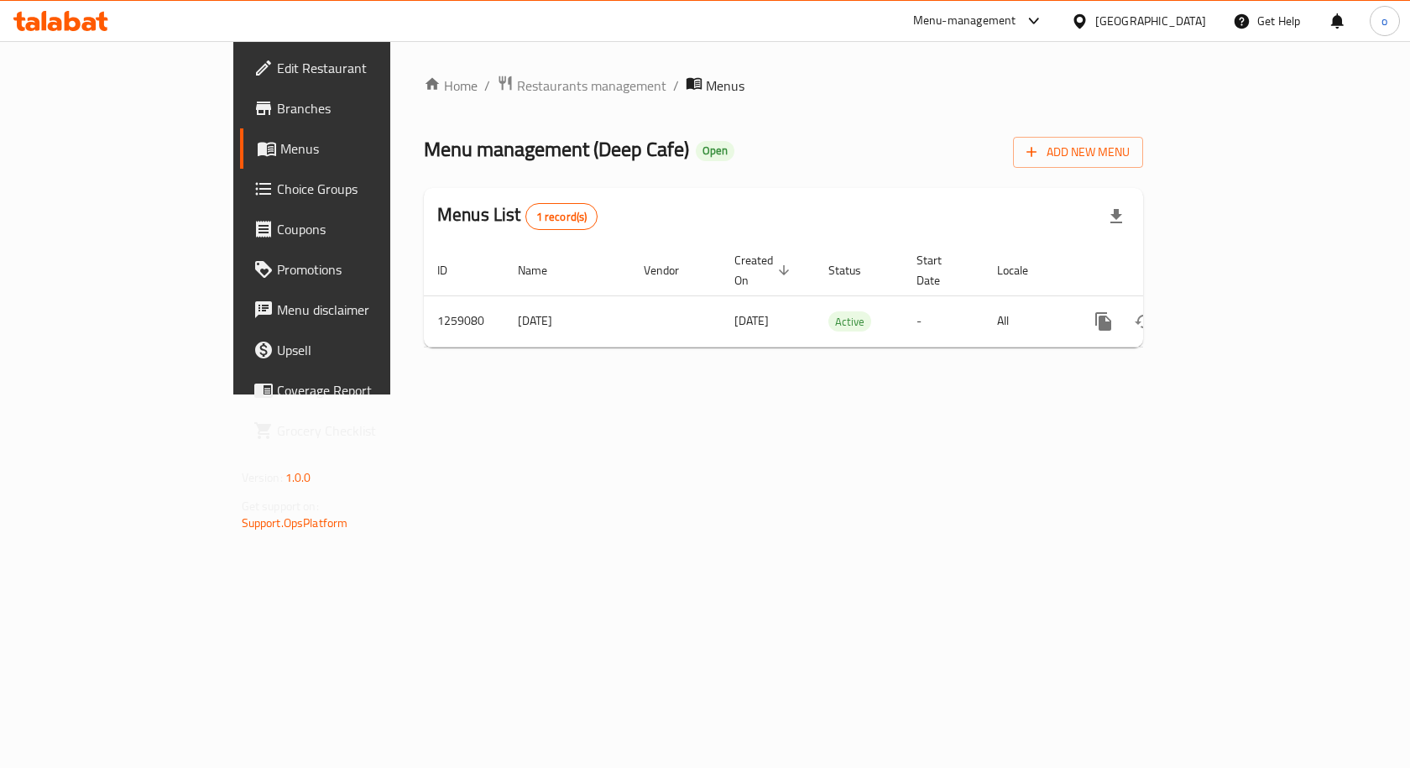
click at [732, 137] on div "Menu management ( Deep Cafe ) Open Add New Menu" at bounding box center [783, 149] width 719 height 38
click at [517, 94] on span "Restaurants management" at bounding box center [591, 86] width 149 height 20
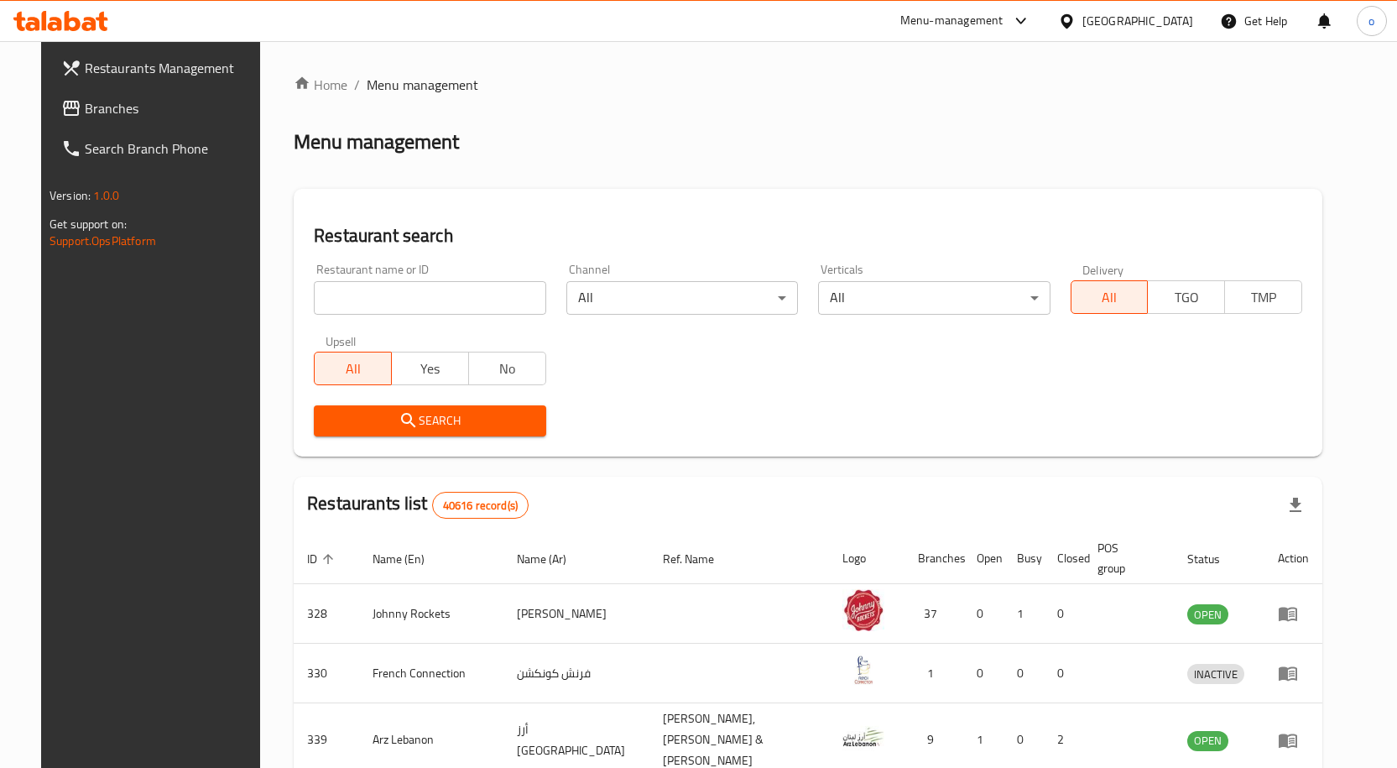
click at [774, 131] on div "Menu management" at bounding box center [808, 141] width 1029 height 27
click at [1102, 13] on div "United Arab Emirates" at bounding box center [1137, 21] width 111 height 18
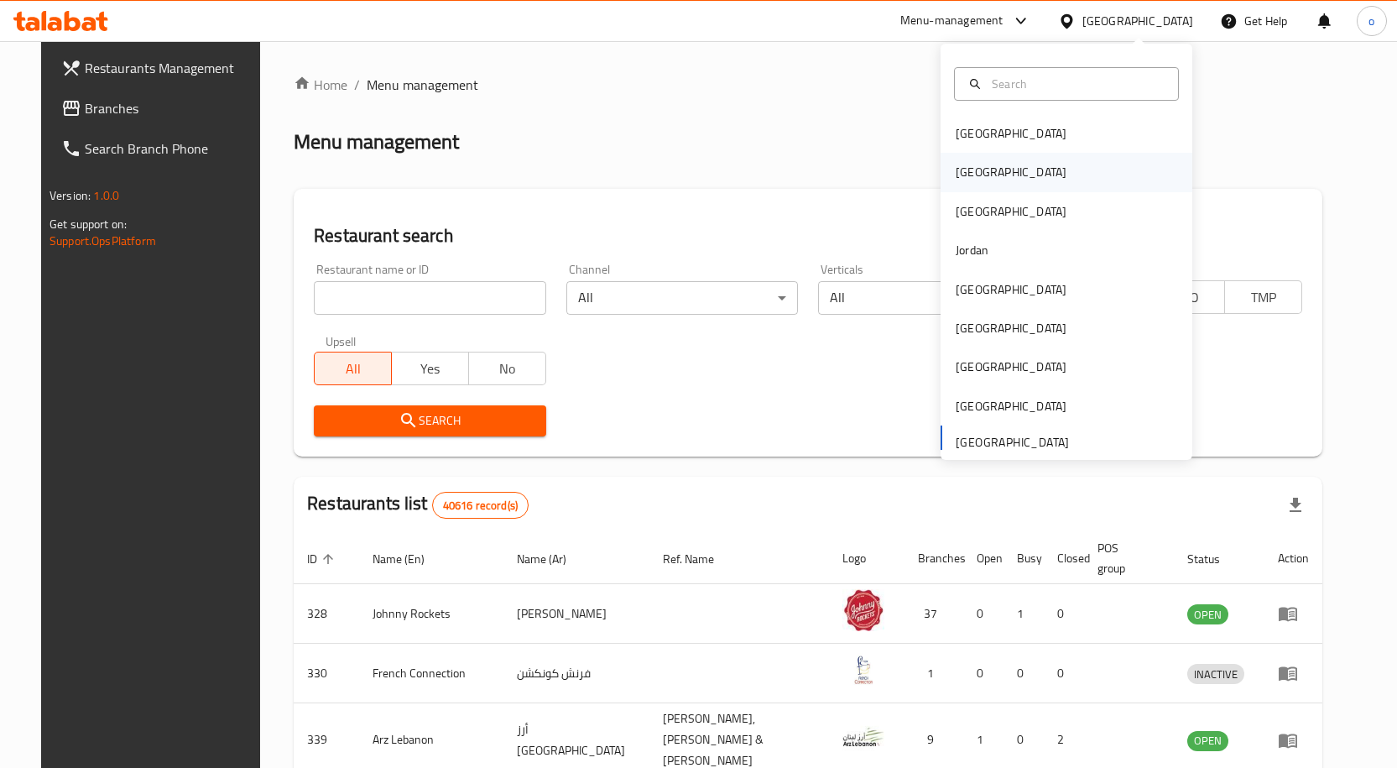
click at [975, 169] on div "[GEOGRAPHIC_DATA]" at bounding box center [1011, 172] width 138 height 39
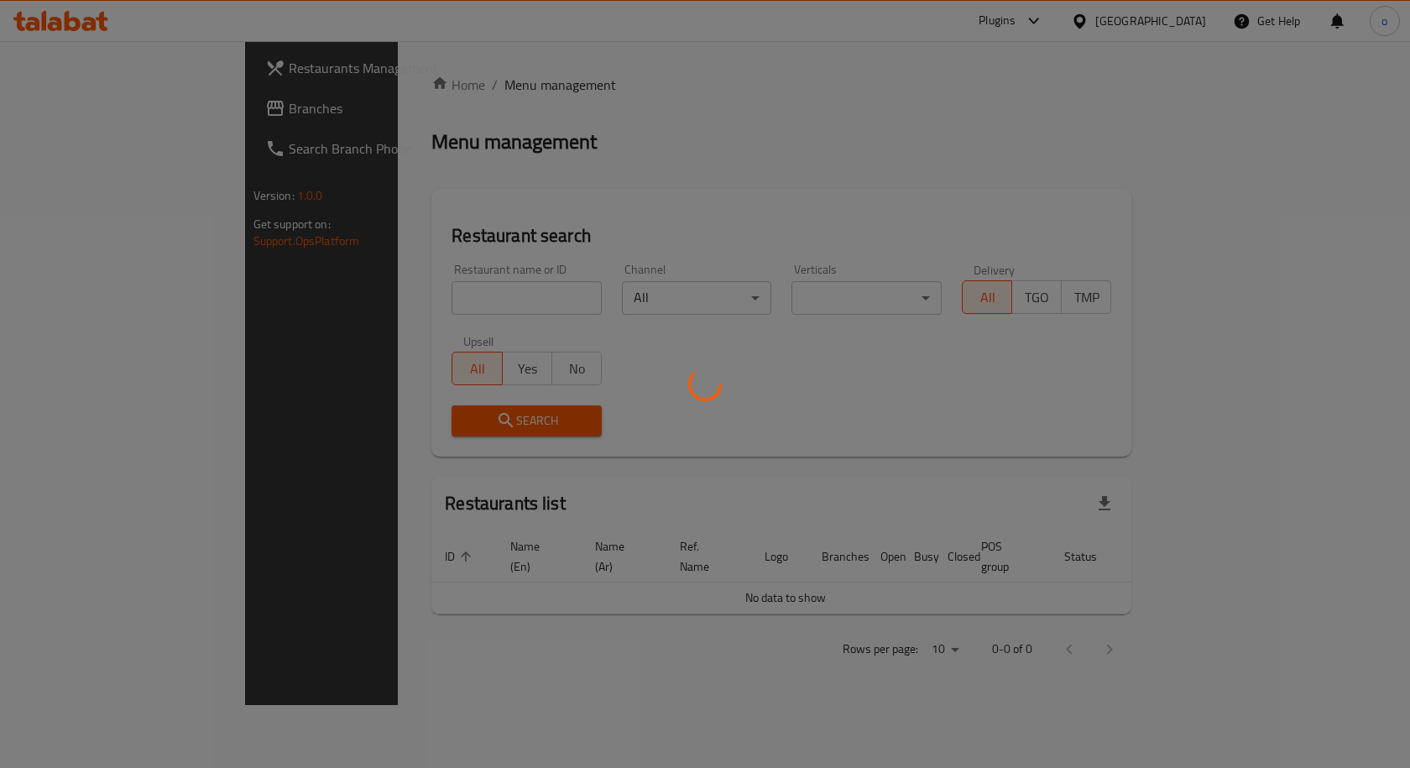
click at [694, 197] on div at bounding box center [705, 384] width 1410 height 768
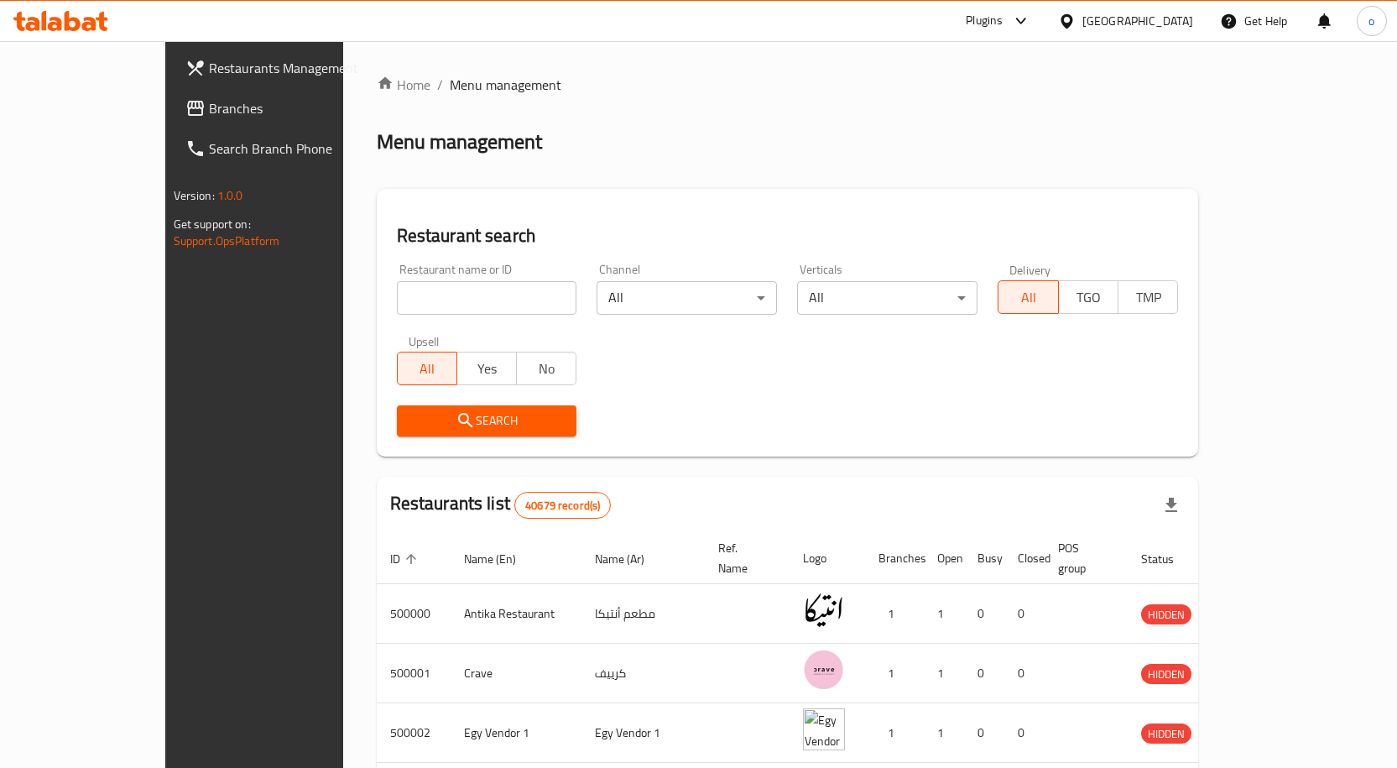
click at [209, 110] on span "Branches" at bounding box center [297, 108] width 176 height 20
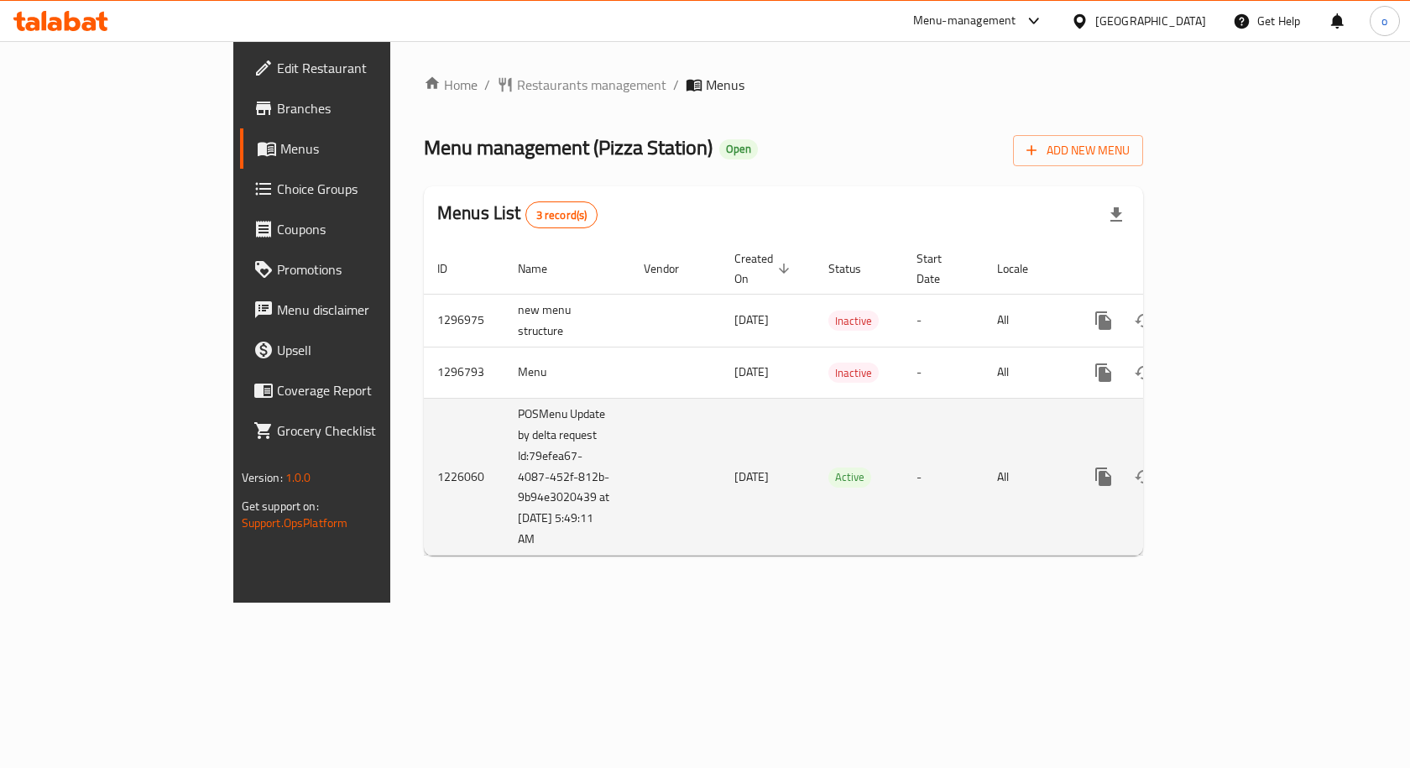
drag, startPoint x: 352, startPoint y: 445, endPoint x: 683, endPoint y: 467, distance: 332.2
click at [683, 467] on tr "1226060 POSMenu Update by delta request Id:79efea67-4087-452f-812b-9b94e3020439…" at bounding box center [841, 477] width 834 height 158
drag, startPoint x: 451, startPoint y: 460, endPoint x: 1228, endPoint y: 451, distance: 777.9
click at [1093, 451] on tr "1226060 POSMenu Update by delta request Id:79efea67-4087-452f-812b-9b94e3020439…" at bounding box center [841, 477] width 834 height 158
click at [1232, 469] on icon "enhanced table" at bounding box center [1224, 476] width 15 height 15
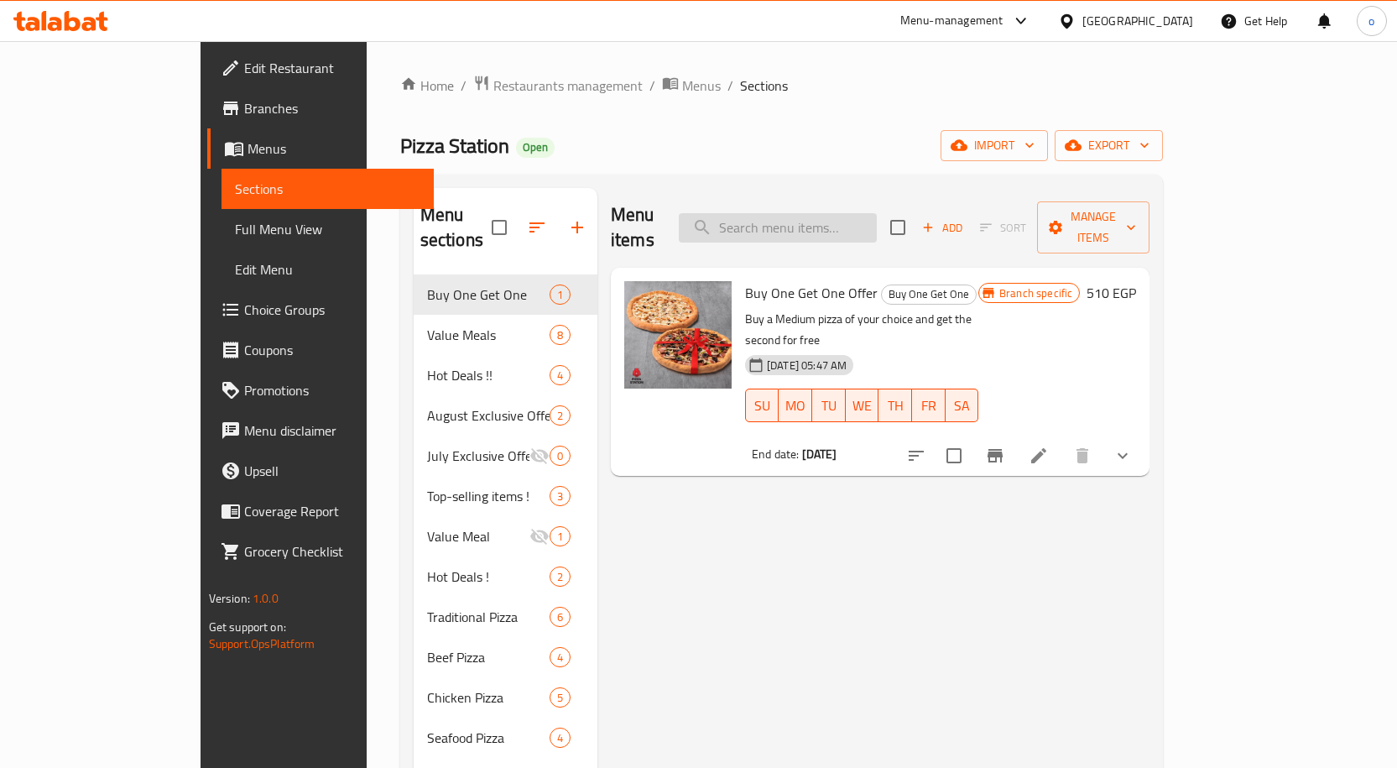
click at [828, 226] on input "search" at bounding box center [778, 227] width 198 height 29
paste input "[PERSON_NAME] ميل"
type input "[PERSON_NAME] ميل"
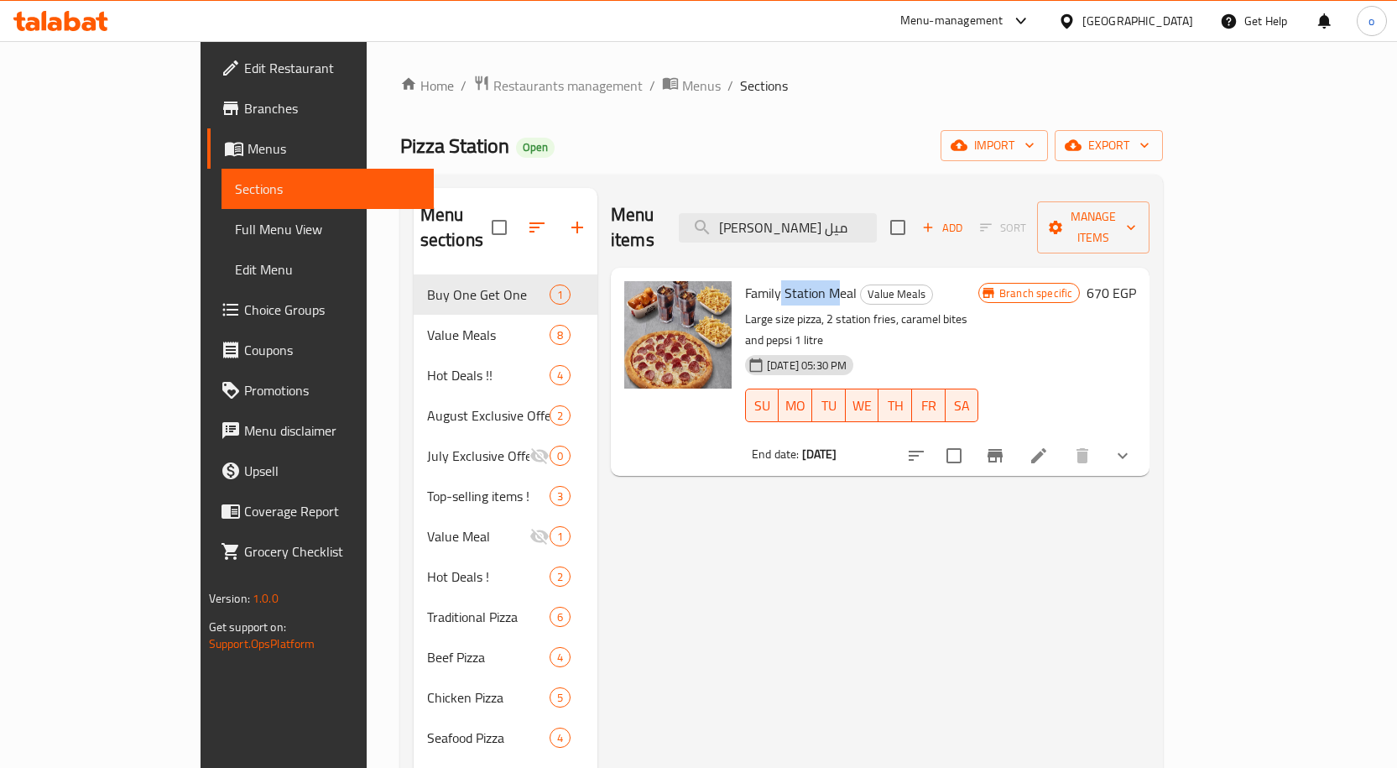
drag, startPoint x: 729, startPoint y: 261, endPoint x: 785, endPoint y: 270, distance: 57.0
click at [785, 280] on span "Family Station Meal" at bounding box center [801, 292] width 112 height 25
click at [933, 309] on p "Large size pizza, 2 station fries, caramel bites and pepsi 1 litre" at bounding box center [861, 330] width 233 height 42
drag, startPoint x: 887, startPoint y: 298, endPoint x: 1030, endPoint y: 294, distance: 143.5
click at [978, 309] on p "Large size pizza, 2 station fries, caramel bites and pepsi 1 litre" at bounding box center [861, 330] width 233 height 42
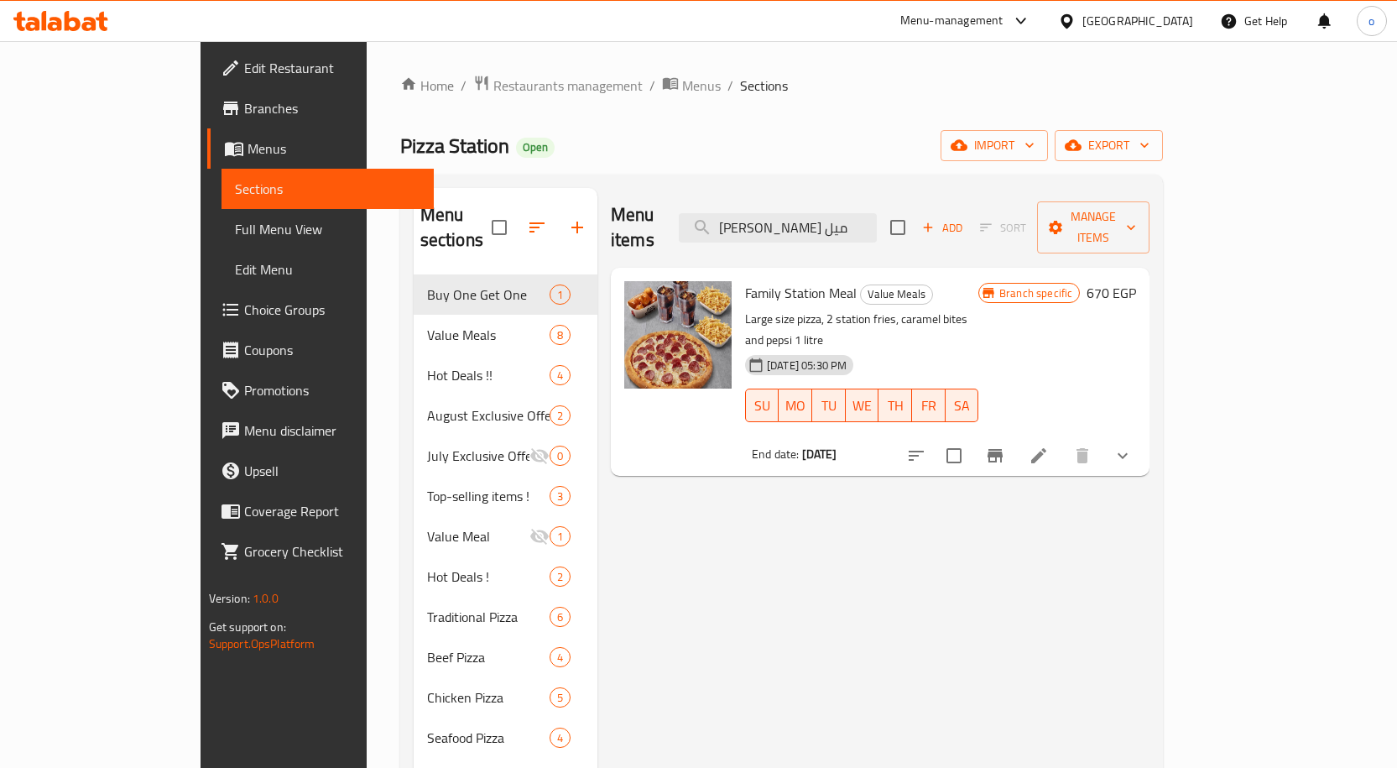
click at [985, 348] on div "[DATE] 05:30 PM SU MO TU WE TH FR SA" at bounding box center [861, 393] width 247 height 91
click at [1062, 441] on li at bounding box center [1038, 456] width 47 height 30
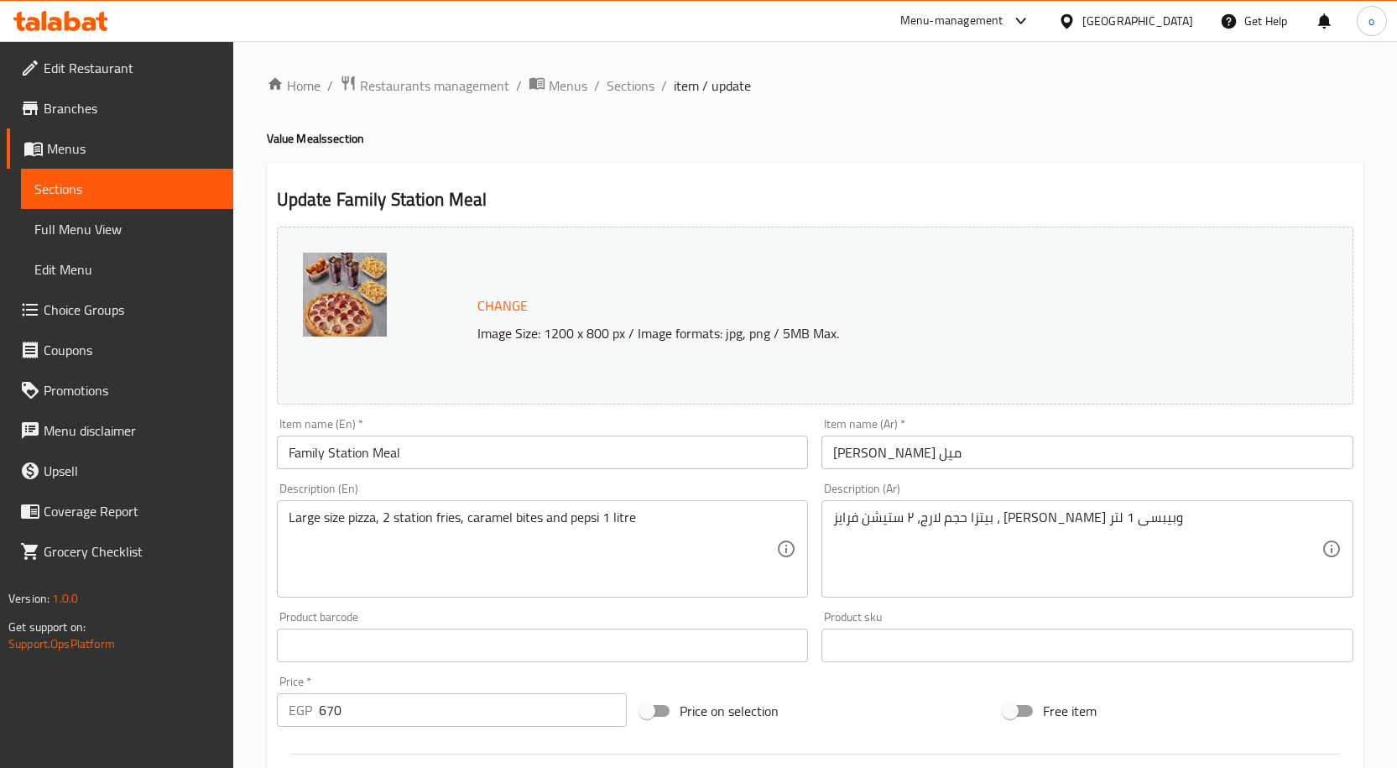
click at [566, 145] on h4 "Value Meals section" at bounding box center [815, 138] width 1097 height 17
click at [569, 138] on h4 "Value Meals section" at bounding box center [815, 138] width 1097 height 17
click at [638, 88] on span "Sections" at bounding box center [631, 86] width 48 height 20
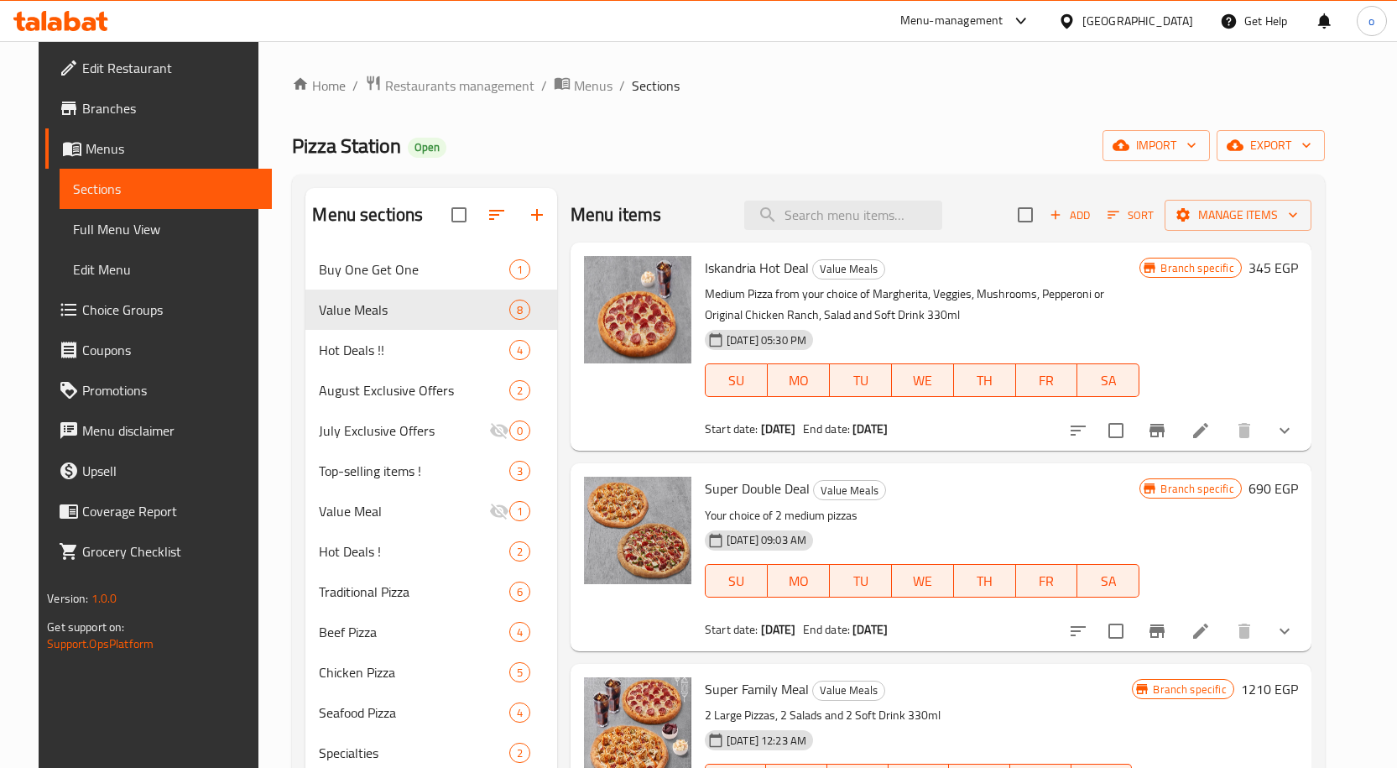
click at [108, 102] on span "Branches" at bounding box center [170, 108] width 176 height 20
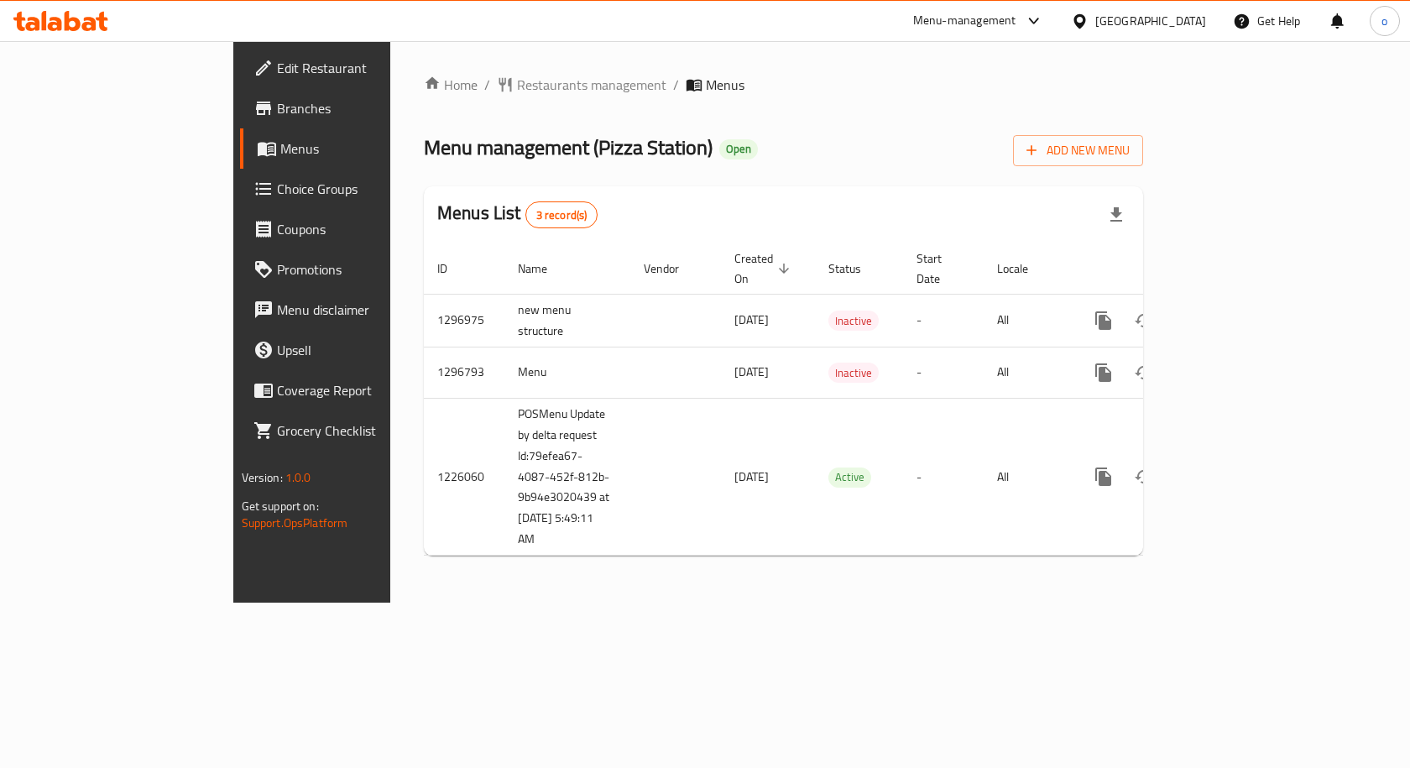
click at [1143, 211] on div "Menus List 3 record(s)" at bounding box center [783, 214] width 719 height 57
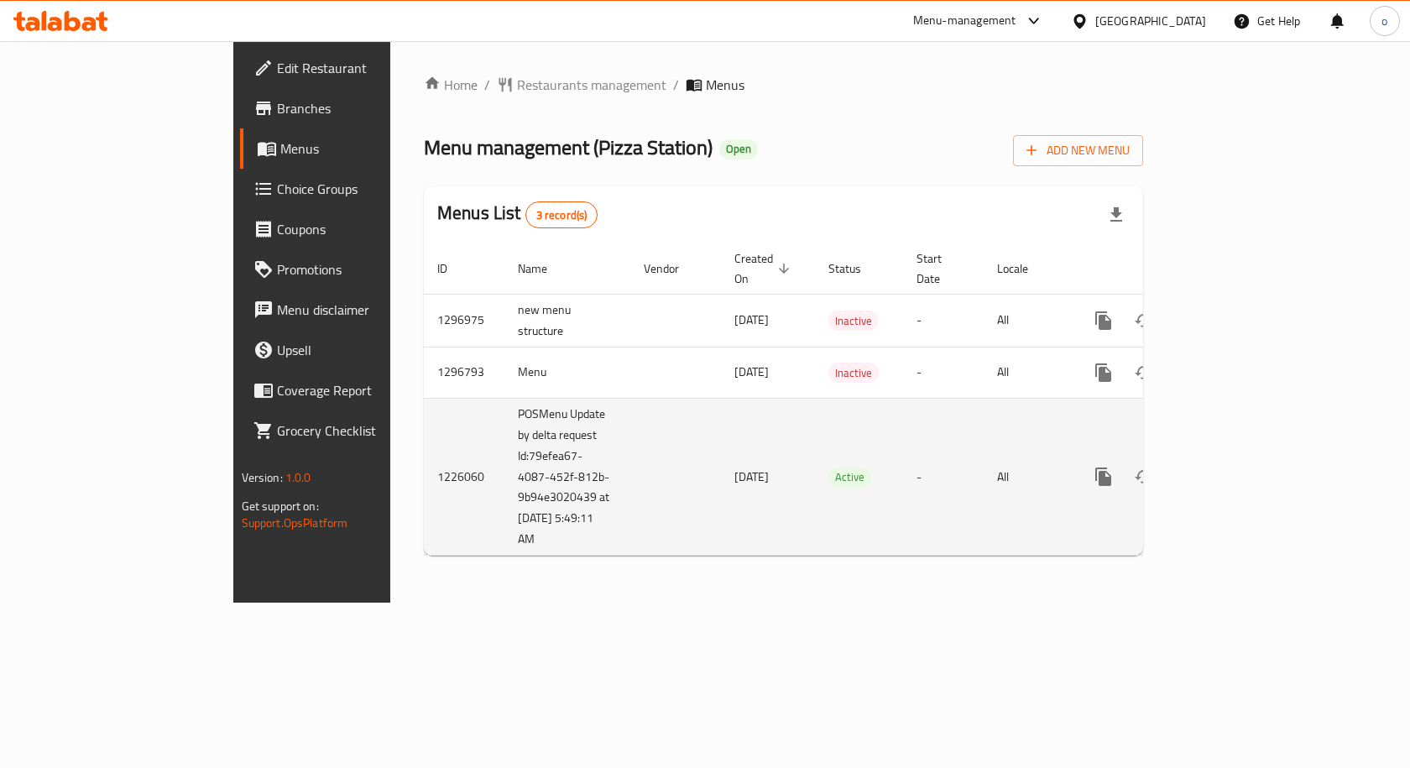
click at [1244, 472] on link "enhanced table" at bounding box center [1224, 476] width 40 height 40
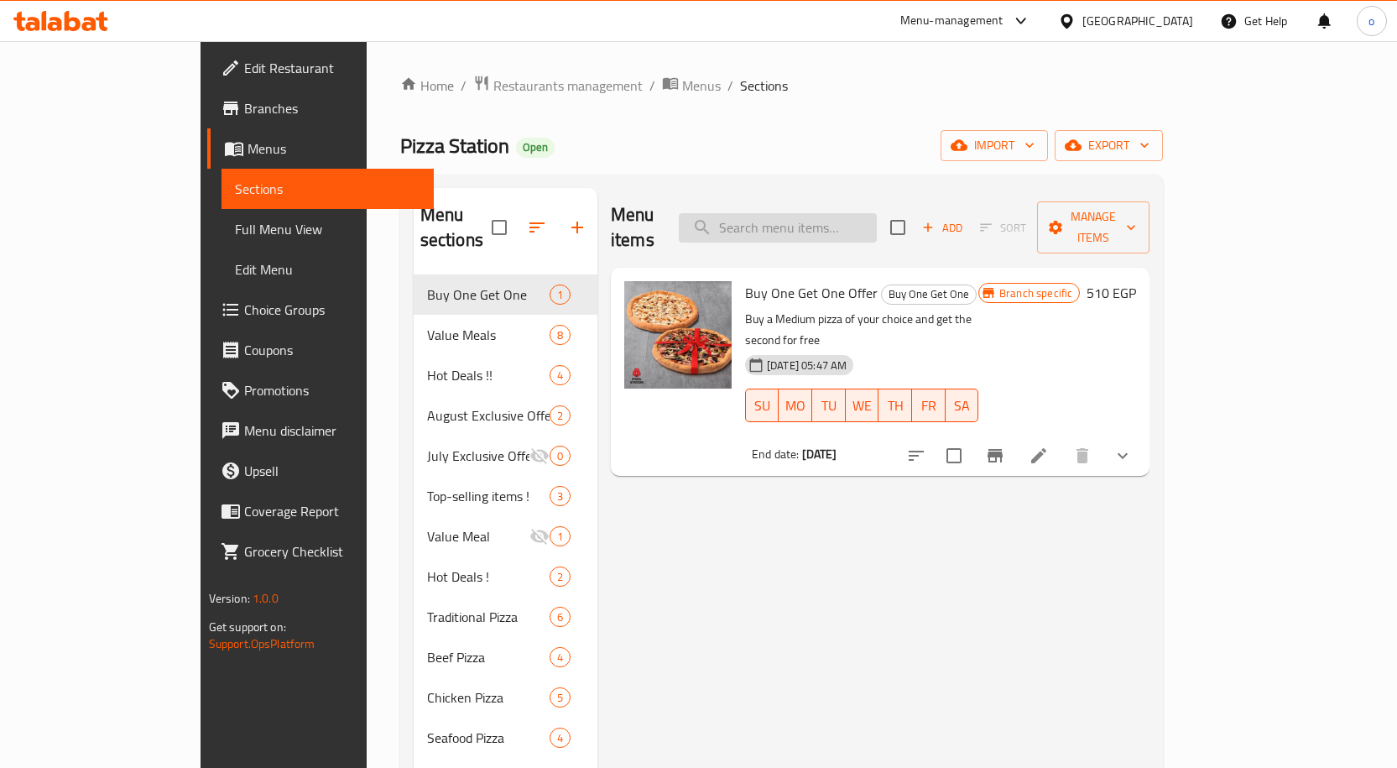
click at [854, 215] on input "search" at bounding box center [778, 227] width 198 height 29
paste input "Pizza Station,El Rehab City"
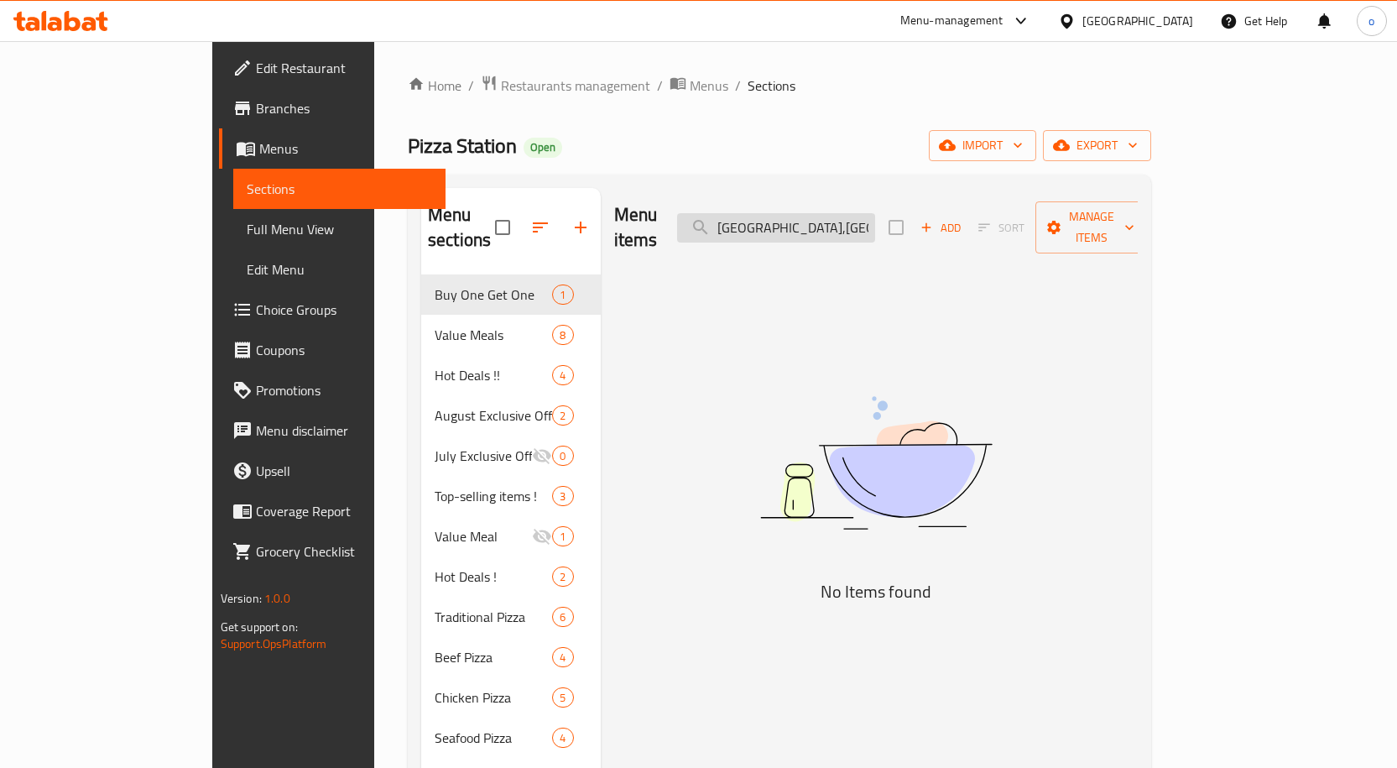
click at [875, 215] on input "Pizza Station,El Rehab City" at bounding box center [776, 227] width 198 height 29
click at [875, 214] on input "Pizza Station,El Rehab City" at bounding box center [776, 227] width 198 height 29
click at [1086, 374] on img at bounding box center [876, 463] width 420 height 222
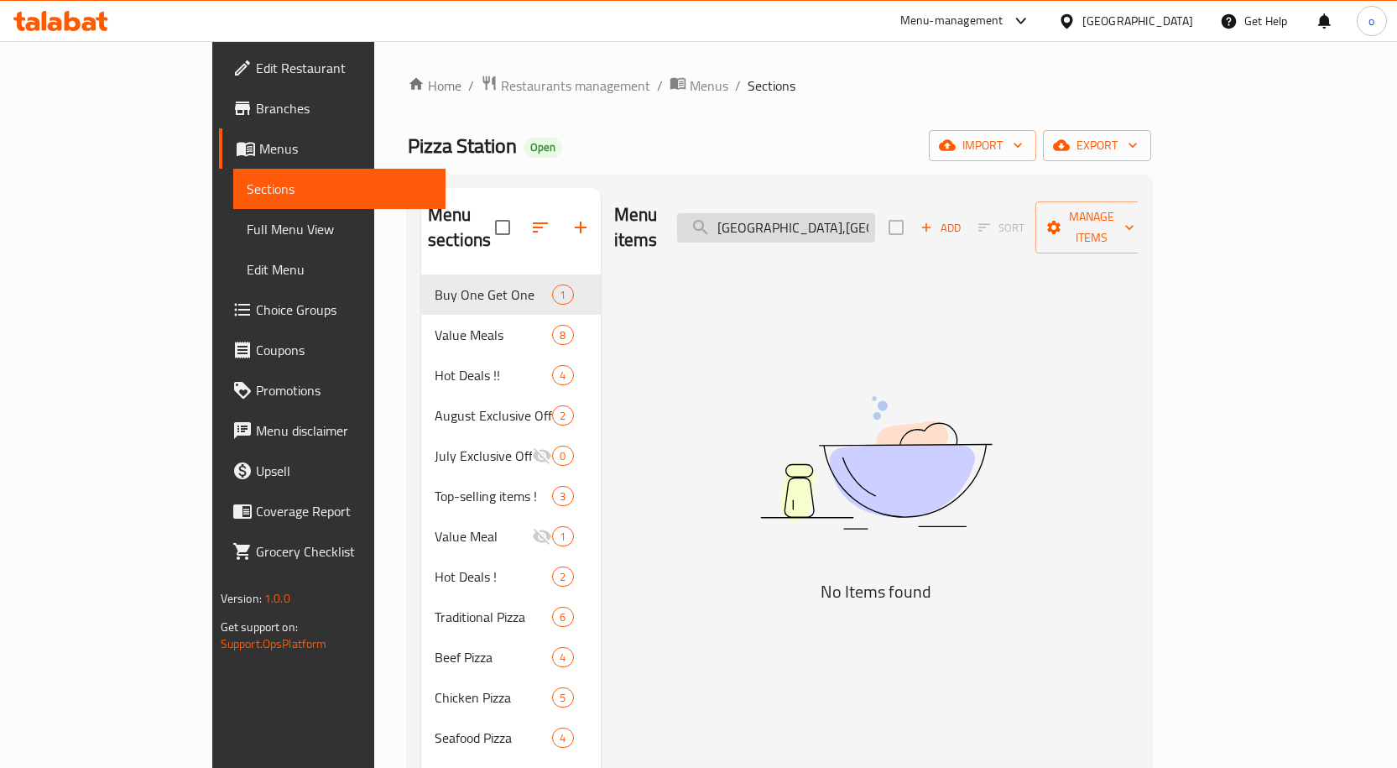
click at [837, 214] on input "Pizza Station,El Rehab City" at bounding box center [776, 227] width 198 height 29
paste input "[PERSON_NAME] ميل"
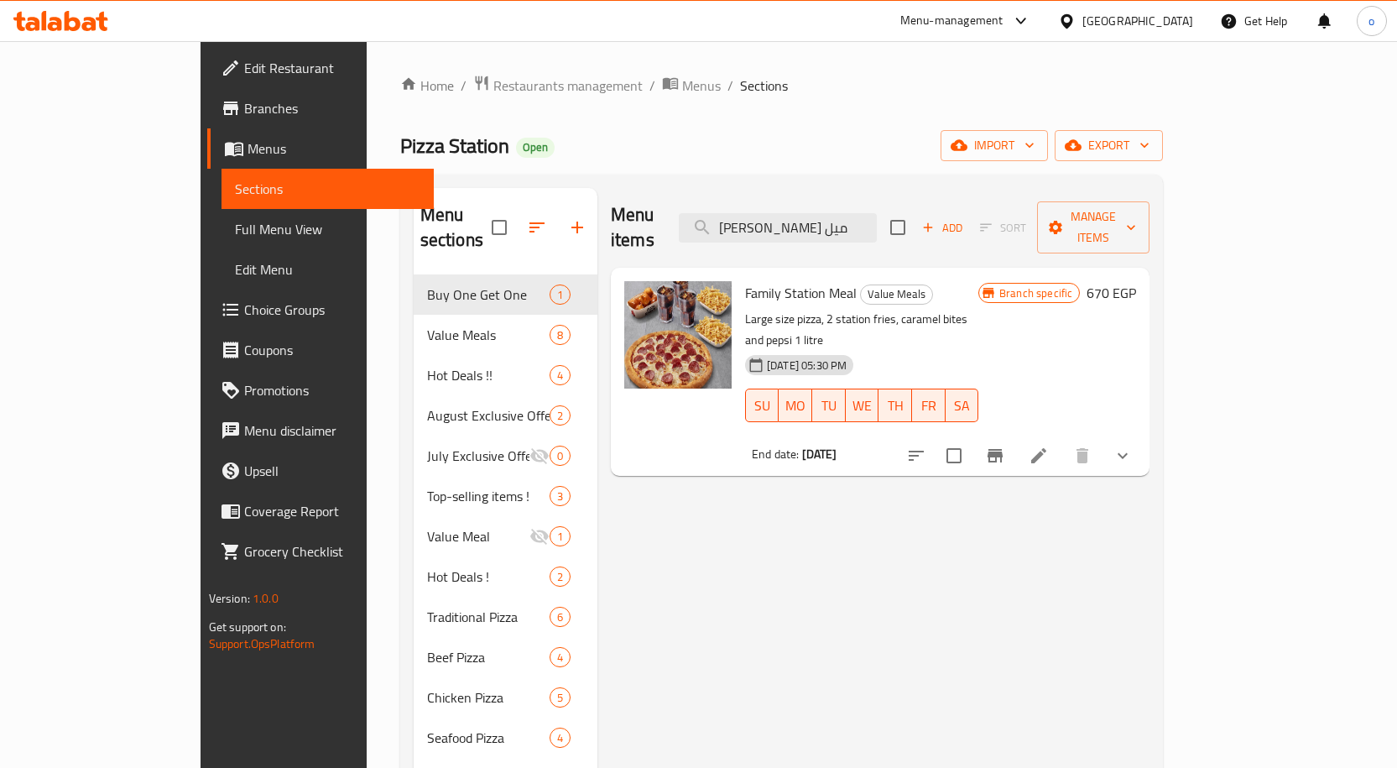
click at [774, 280] on span "Family Station Meal" at bounding box center [801, 292] width 112 height 25
copy h6 "Family Station Meal"
click at [847, 213] on input "[PERSON_NAME] ميل" at bounding box center [778, 227] width 198 height 29
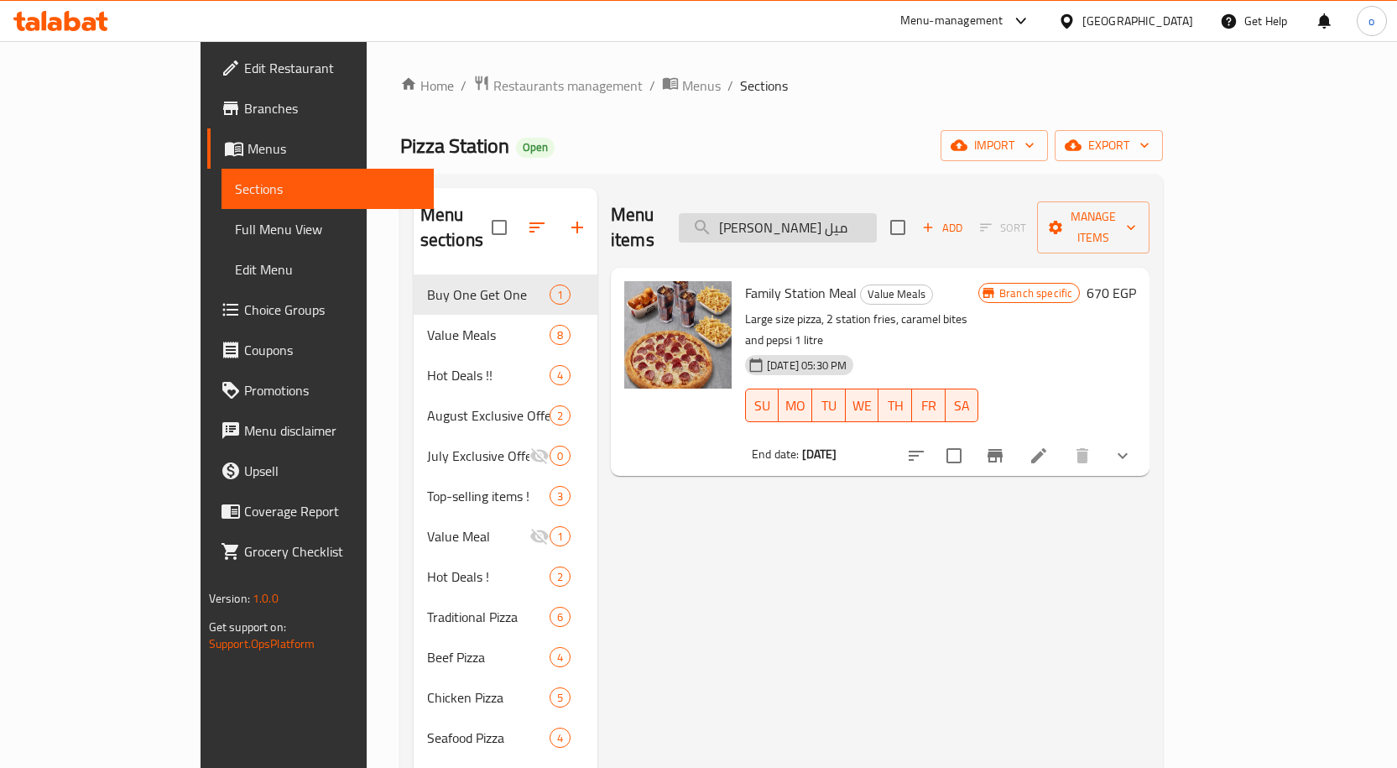
click at [844, 220] on input "[PERSON_NAME] ميل" at bounding box center [778, 227] width 198 height 29
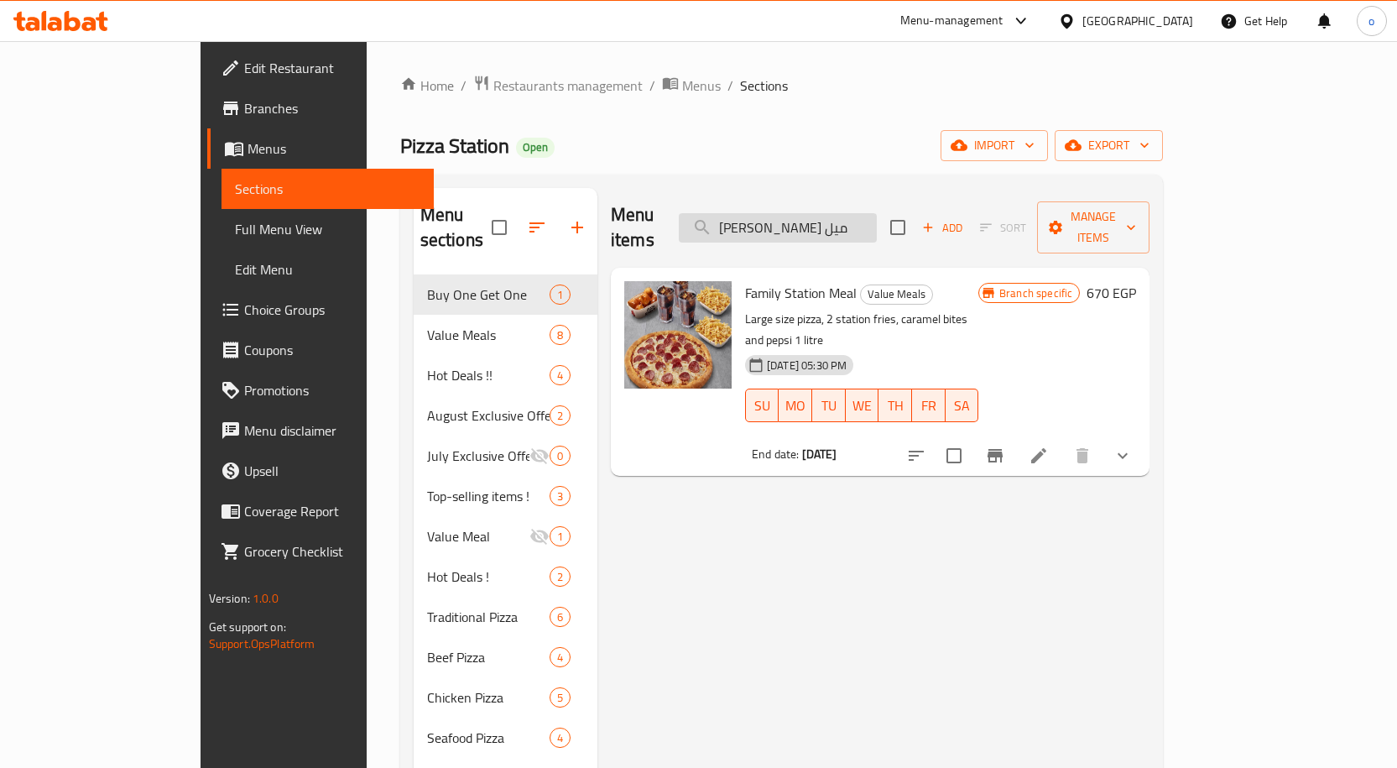
paste input "سوبر فاميلي"
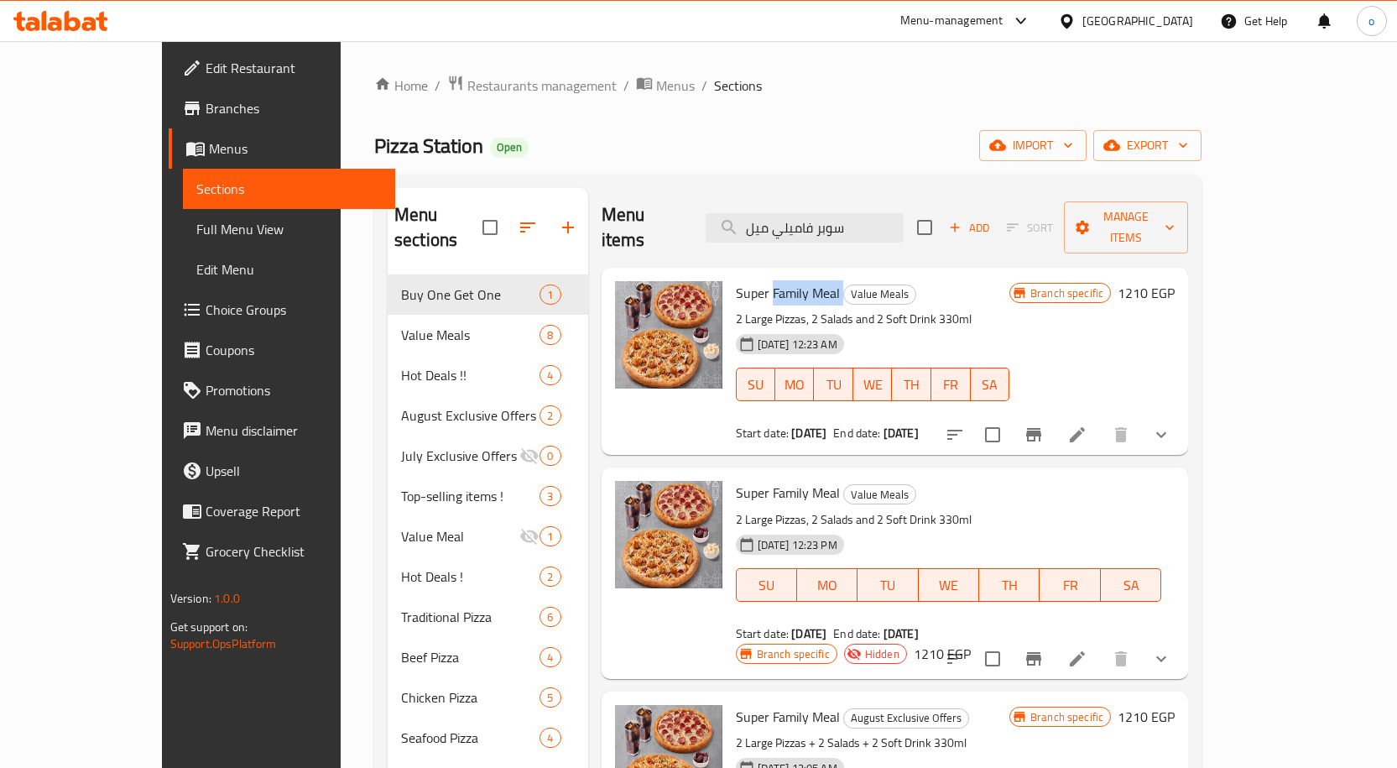
drag, startPoint x: 800, startPoint y: 274, endPoint x: 730, endPoint y: 274, distance: 70.5
click at [736, 281] on h6 "Super Family Meal Value Meals" at bounding box center [873, 292] width 274 height 23
click at [768, 280] on span "Super Family Meal" at bounding box center [788, 292] width 104 height 25
drag, startPoint x: 798, startPoint y: 271, endPoint x: 695, endPoint y: 271, distance: 103.2
click at [736, 280] on span "Super Family Meal" at bounding box center [788, 292] width 104 height 25
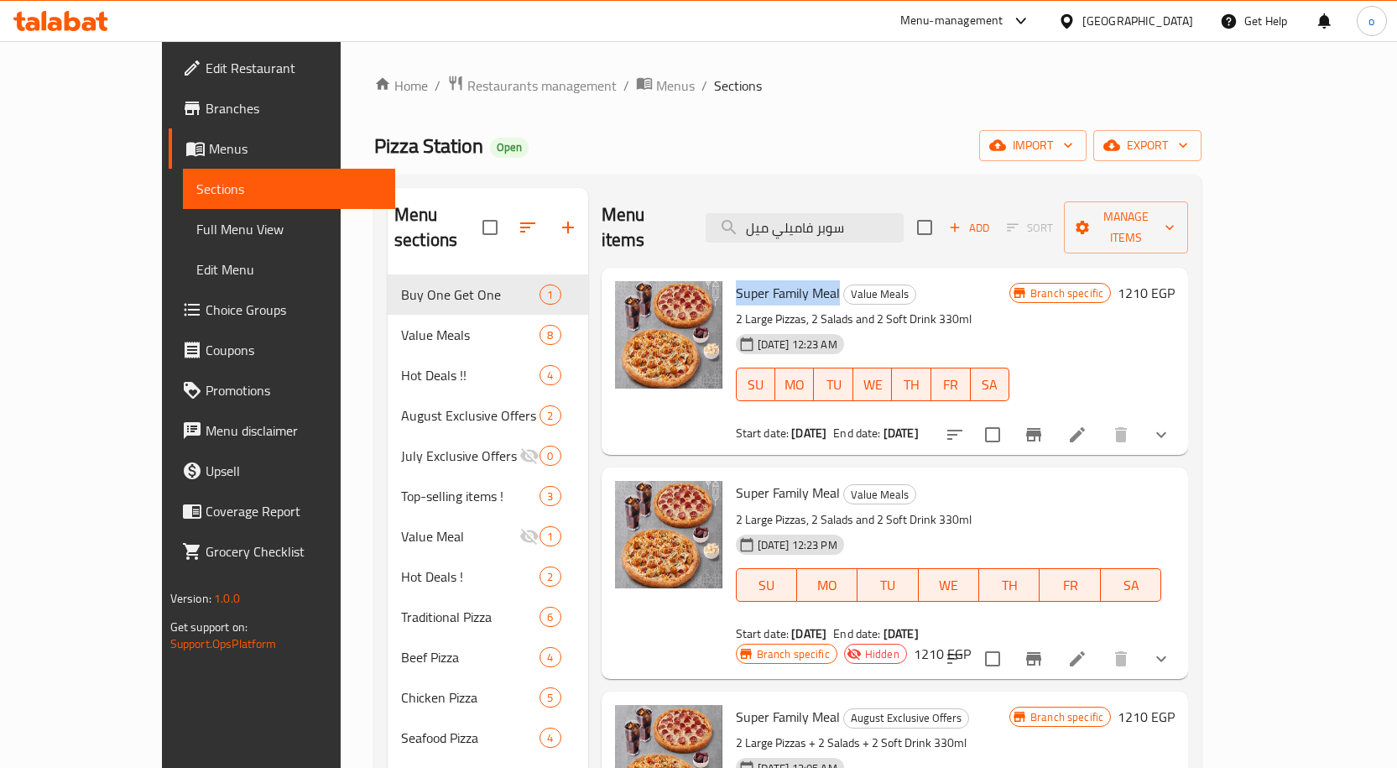
copy span "Super Family Meal"
click at [678, 172] on div "Home / Restaurants management / Menus / Sections Pizza Station Open import expo…" at bounding box center [787, 668] width 827 height 1186
click at [736, 280] on span "Super Family Meal" at bounding box center [788, 292] width 104 height 25
drag, startPoint x: 800, startPoint y: 266, endPoint x: 692, endPoint y: 256, distance: 107.9
click at [729, 274] on div "Super Family Meal Value Meals 2 Large Pizzas, 2 Salads and 2 Soft Drink 330ml 2…" at bounding box center [872, 361] width 287 height 174
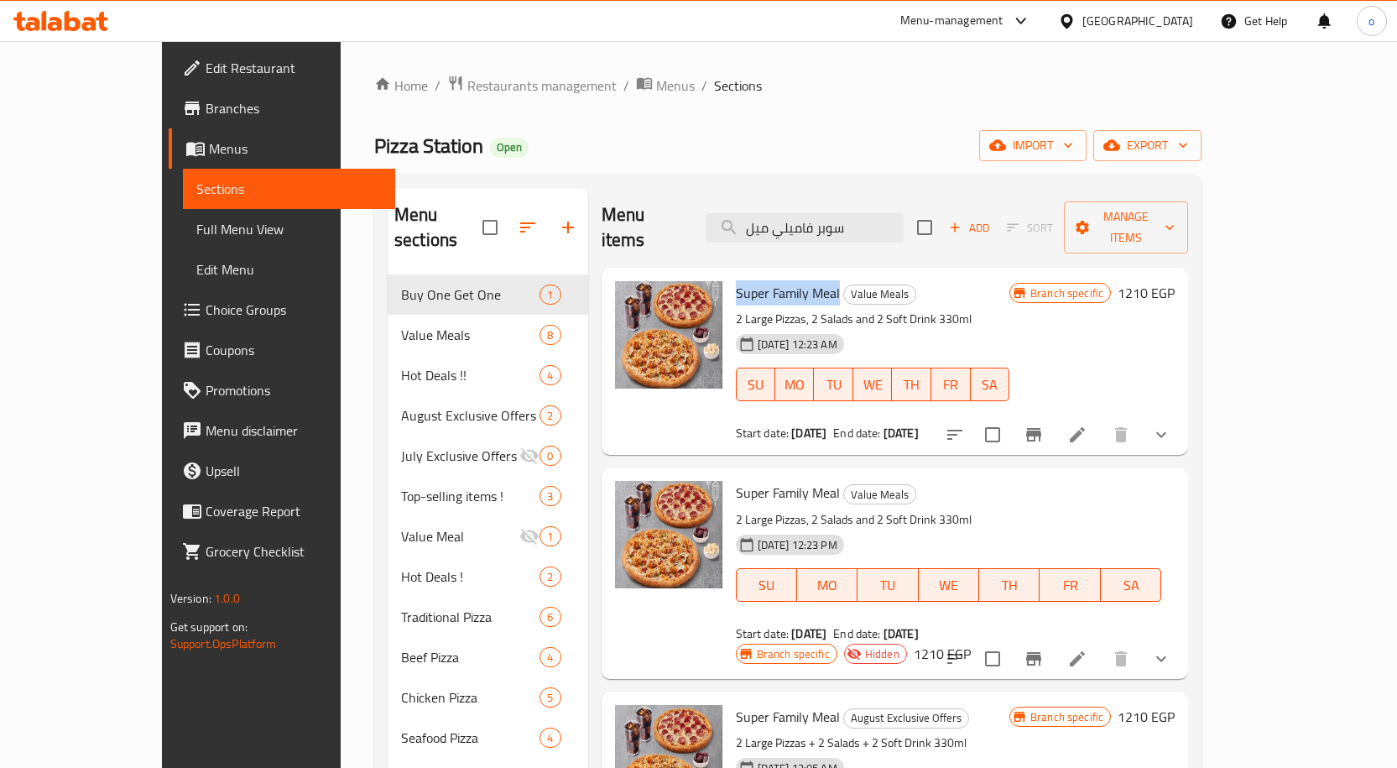
copy span "Super Family Meal"
click at [656, 184] on div "Menu sections Buy One Get One 1 Value Meals 8 Hot Deals !! 4 August Exclusive O…" at bounding box center [787, 718] width 827 height 1087
drag, startPoint x: 799, startPoint y: 269, endPoint x: 696, endPoint y: 264, distance: 103.3
click at [736, 281] on h6 "Super Family Meal Value Meals" at bounding box center [873, 292] width 274 height 23
copy span "Super Family Meal"
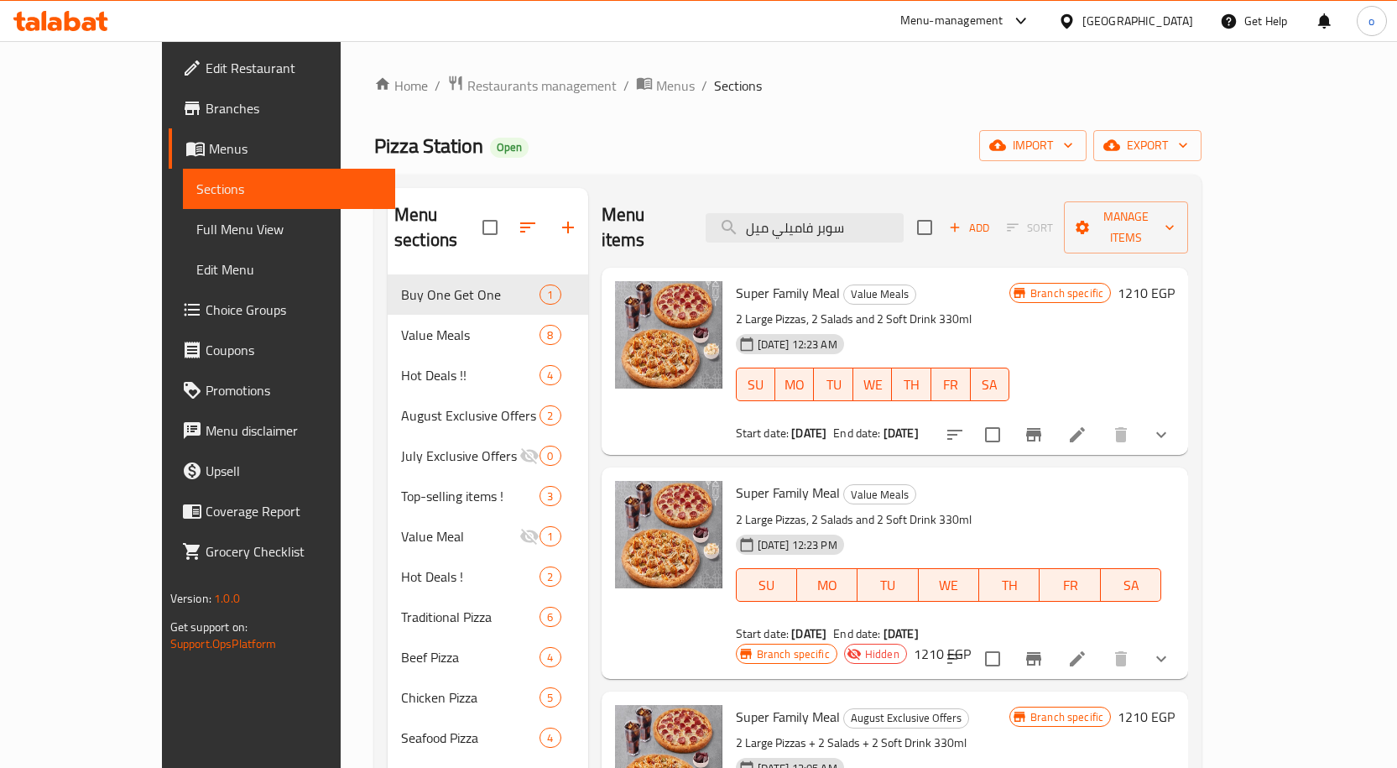
click at [684, 154] on div "Pizza Station Open import export" at bounding box center [787, 145] width 827 height 31
drag, startPoint x: 797, startPoint y: 269, endPoint x: 696, endPoint y: 269, distance: 101.5
click at [736, 280] on span "Super Family Meal" at bounding box center [788, 292] width 104 height 25
copy span "Super Family Meal"
click at [855, 217] on input "سوبر فاميلي ميل" at bounding box center [805, 227] width 198 height 29
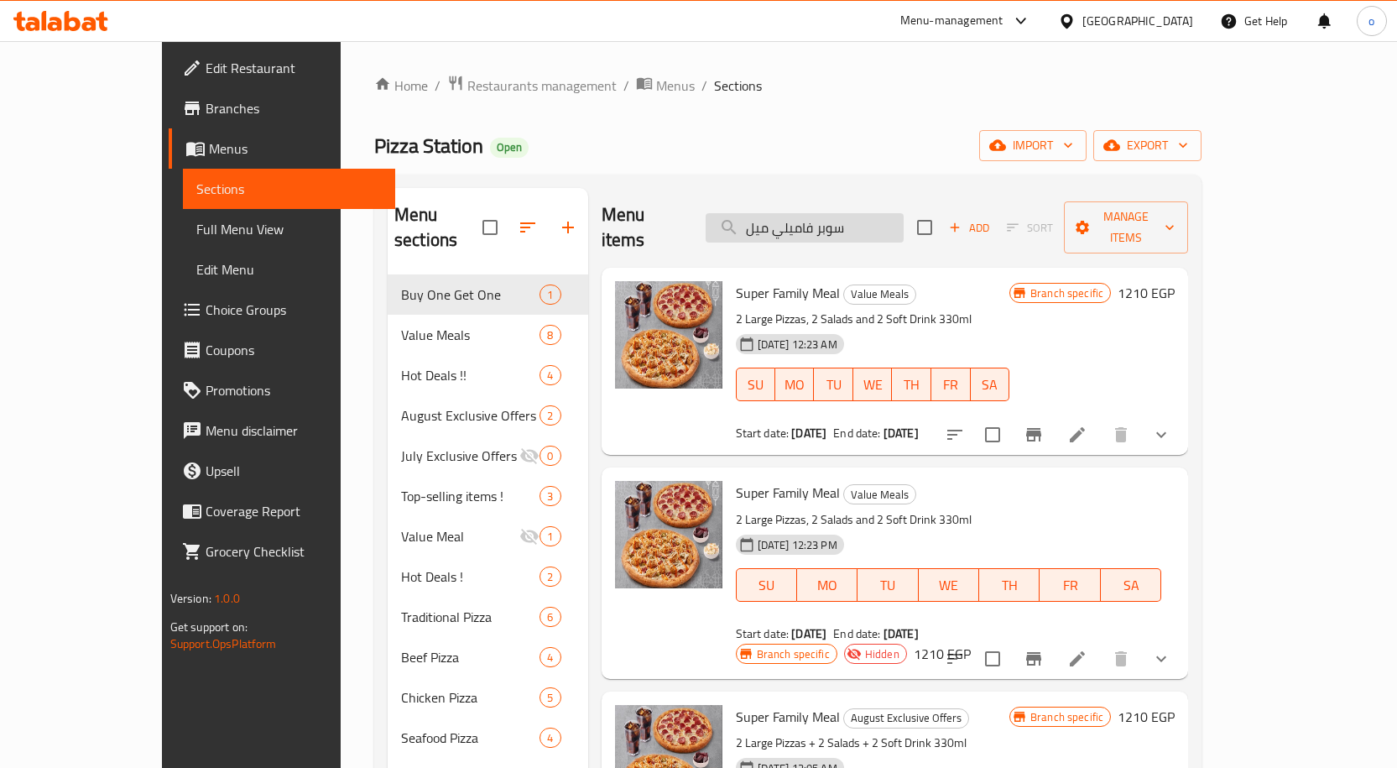
drag, startPoint x: 901, startPoint y: 205, endPoint x: 771, endPoint y: 206, distance: 130.1
click at [771, 213] on input "سوبر فاميلي ميل" at bounding box center [805, 227] width 198 height 29
paste input "بل ستيشن"
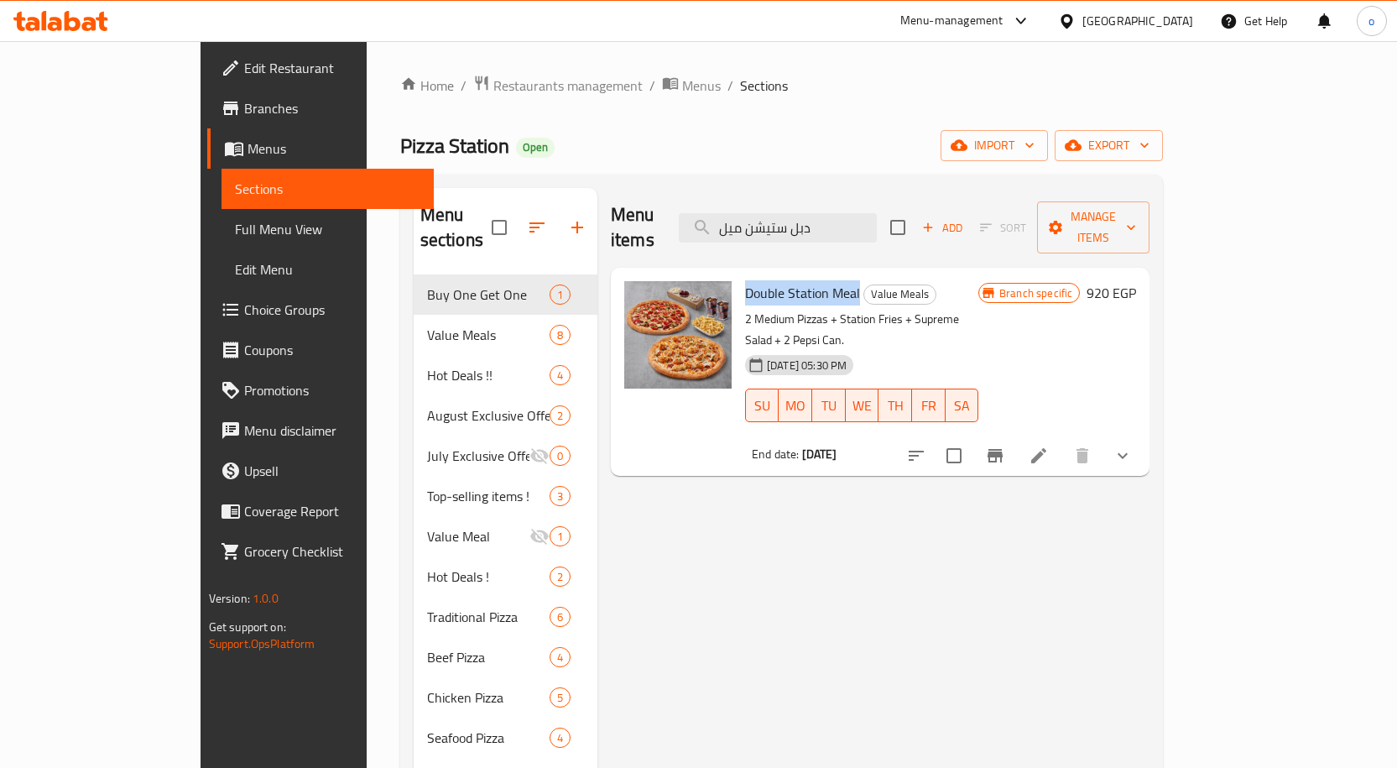
drag, startPoint x: 809, startPoint y: 270, endPoint x: 692, endPoint y: 274, distance: 116.7
click at [738, 274] on div "Double Station Meal Value Meals 2 Medium Pizzas + Station Fries + Supreme Salad…" at bounding box center [861, 371] width 247 height 195
copy span "Double Station Meal"
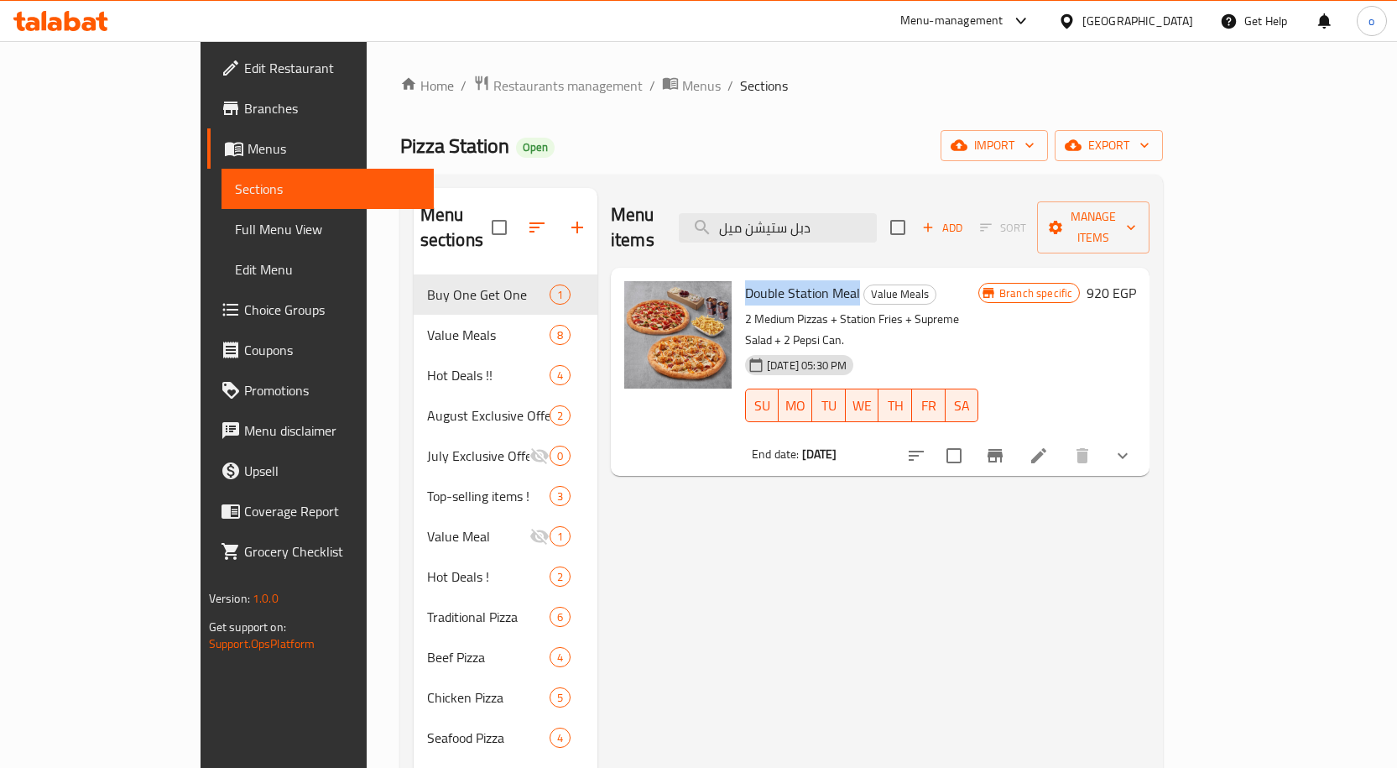
copy span "Double Station Meal"
drag, startPoint x: 896, startPoint y: 225, endPoint x: 759, endPoint y: 222, distance: 136.8
click at [759, 222] on input "دبل ستيشن ميل" at bounding box center [778, 227] width 198 height 29
paste input "وبر فاميلي"
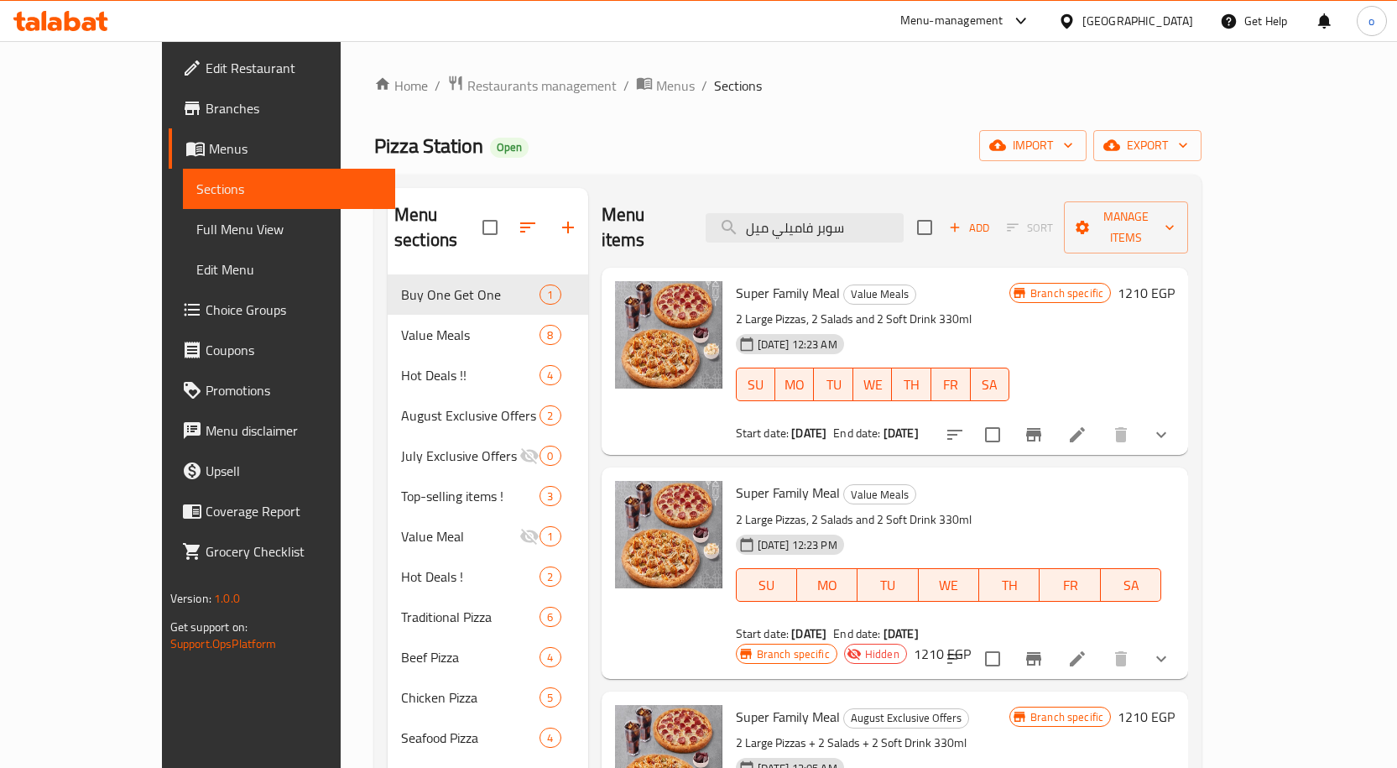
click at [763, 280] on span "Super Family Meal" at bounding box center [788, 292] width 104 height 25
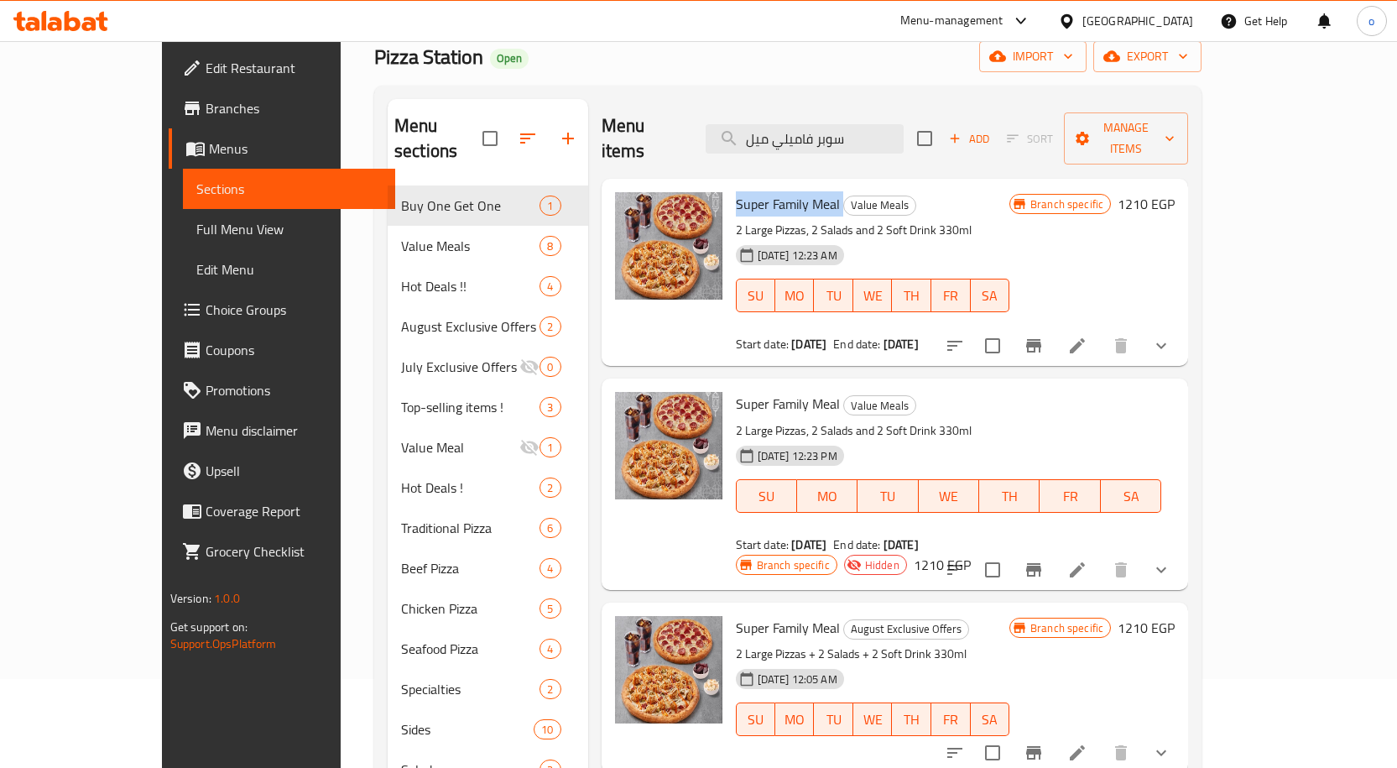
scroll to position [84, 0]
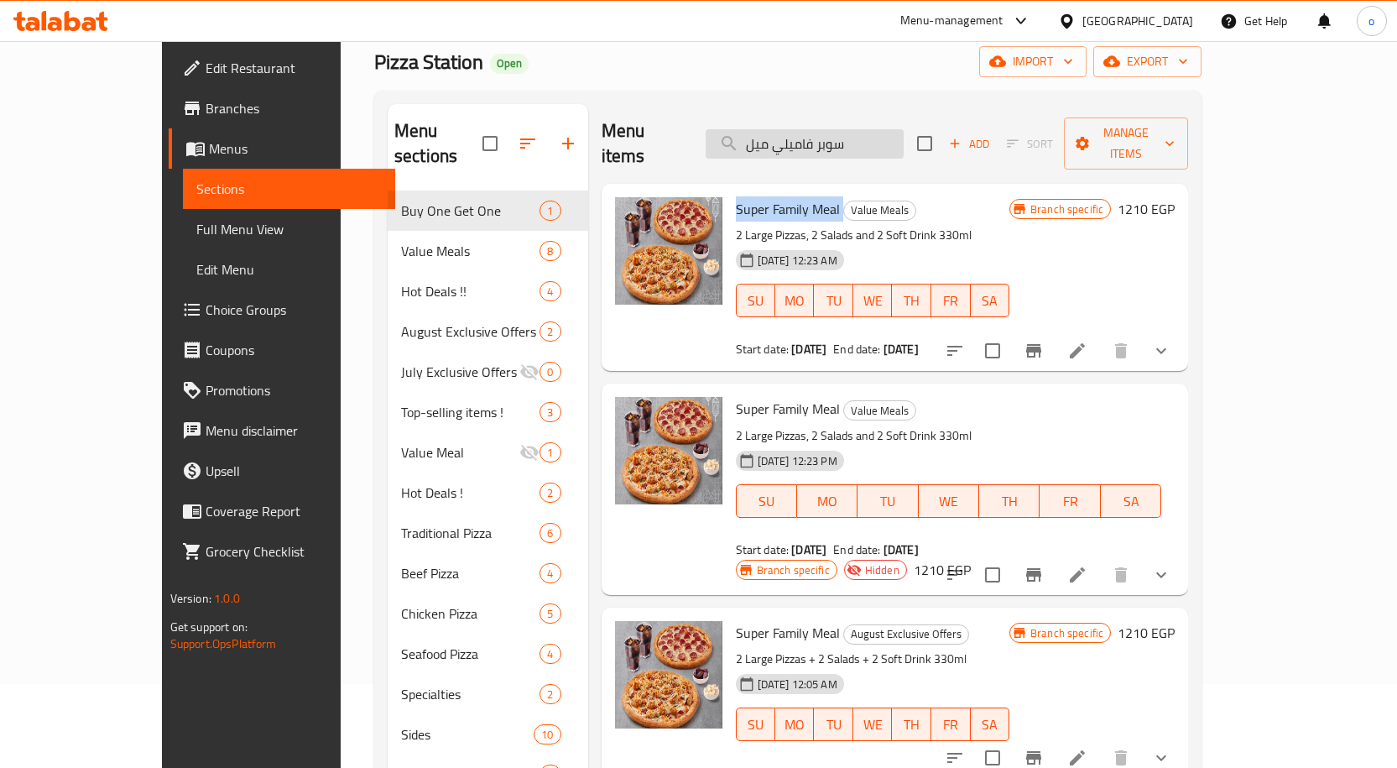
click at [882, 129] on input "سوبر فاميلي ميل" at bounding box center [805, 143] width 198 height 29
drag, startPoint x: 767, startPoint y: 140, endPoint x: 752, endPoint y: 140, distance: 15.1
click at [752, 140] on div "Menu items سوبر فاميلي ميل Add Sort Manage items" at bounding box center [895, 144] width 587 height 80
paste input "تيشن ميل ميديم"
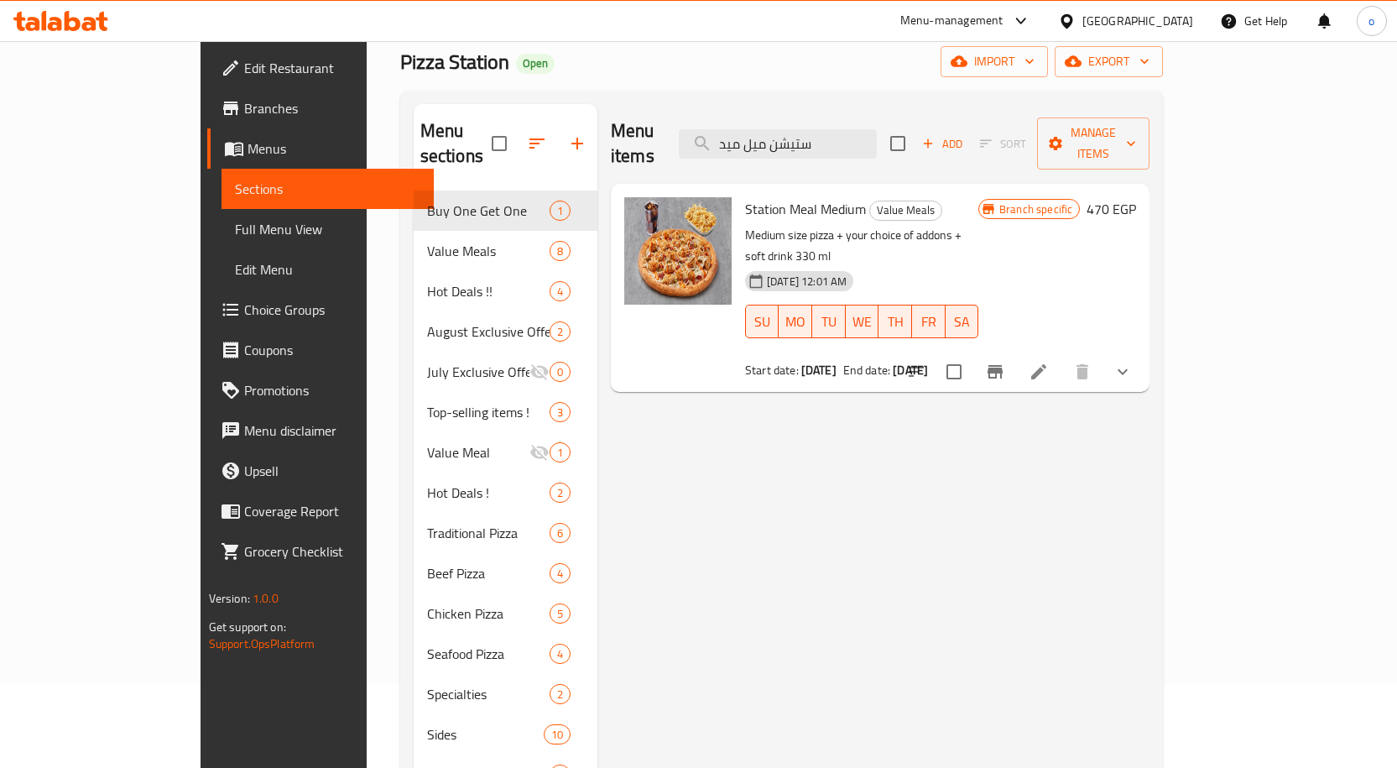
click at [752, 196] on span "Station Meal Medium" at bounding box center [805, 208] width 121 height 25
drag, startPoint x: 817, startPoint y: 182, endPoint x: 697, endPoint y: 188, distance: 120.1
click at [745, 197] on h6 "Station Meal Medium Value Meals" at bounding box center [861, 208] width 233 height 23
click at [852, 129] on input "ستيشن ميل ميد" at bounding box center [778, 143] width 198 height 29
drag, startPoint x: 898, startPoint y: 135, endPoint x: 740, endPoint y: 138, distance: 157.8
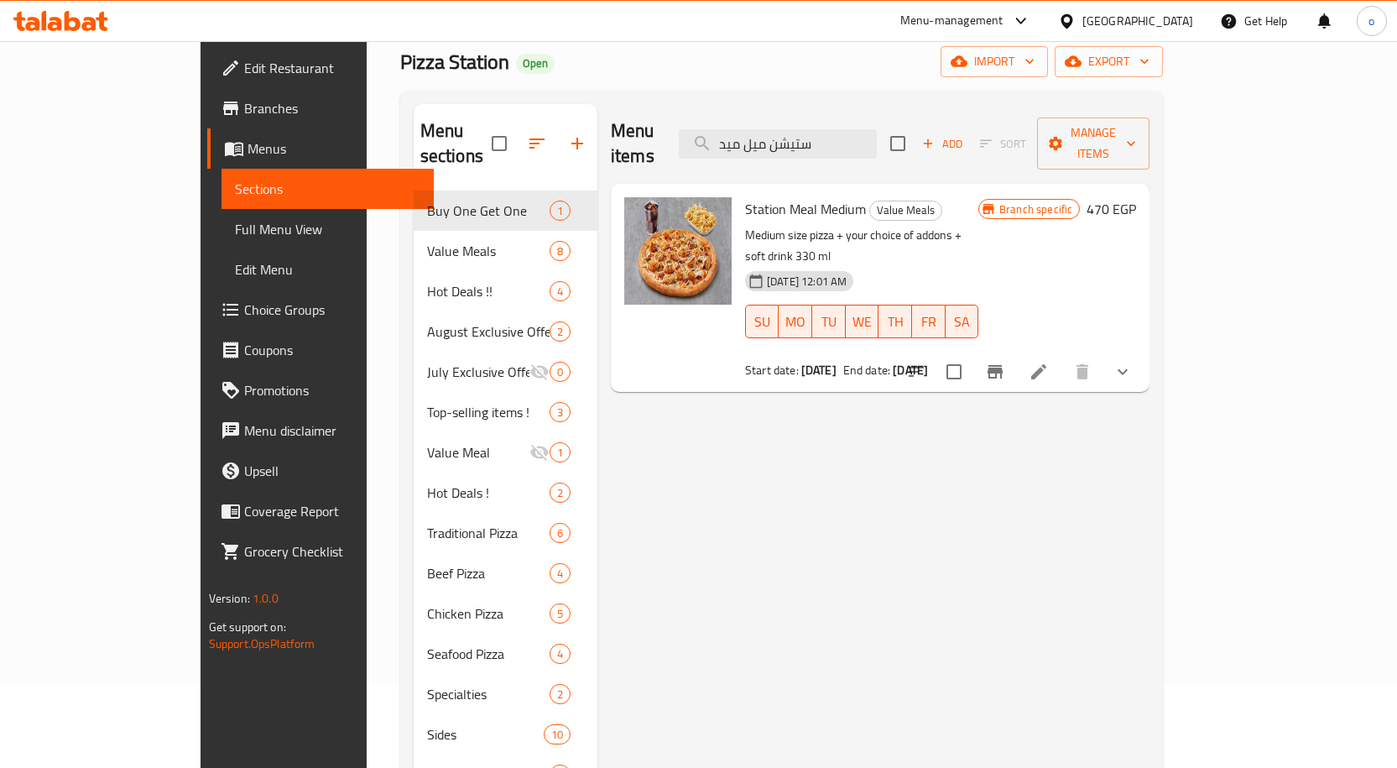
click at [740, 138] on div "Menu items ستيشن ميل ميد Add Sort Manage items" at bounding box center [880, 144] width 539 height 80
paste input "رين بوكس"
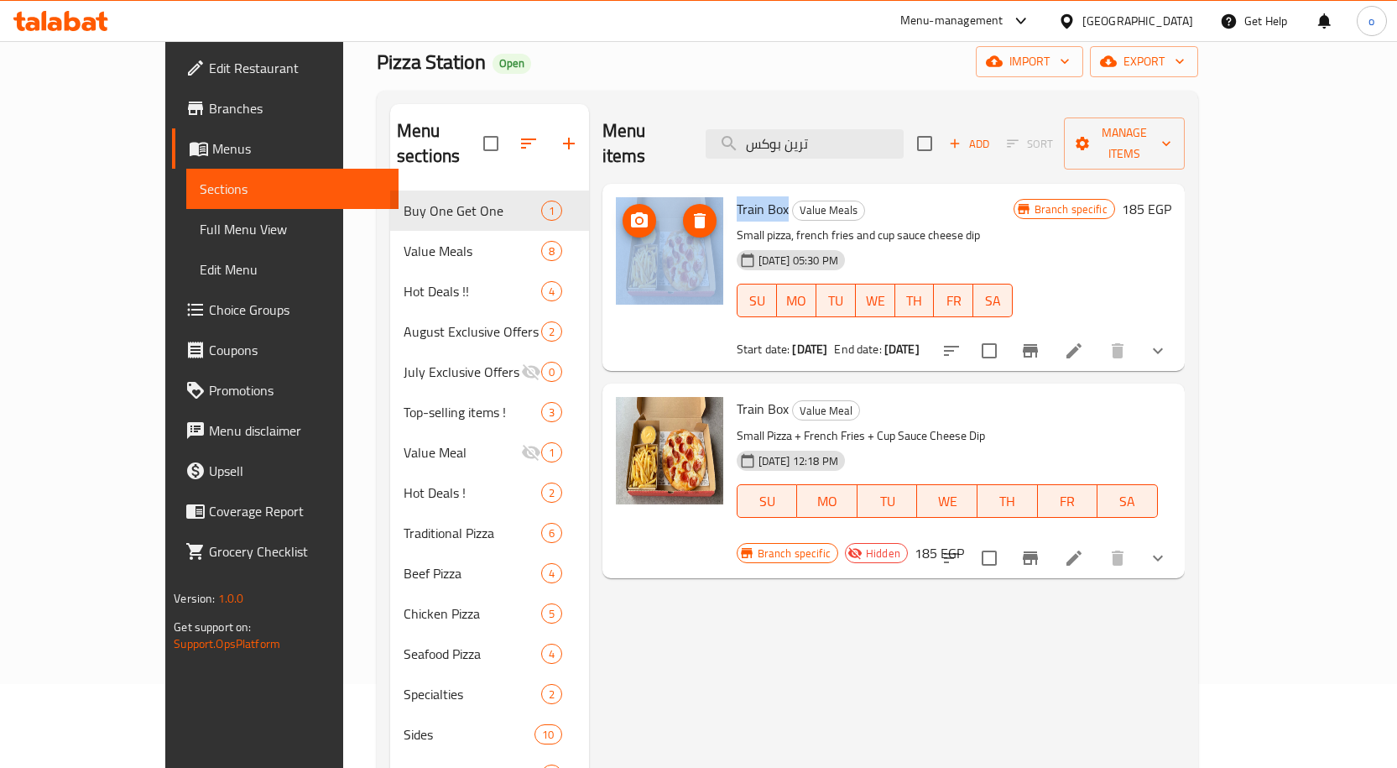
drag, startPoint x: 745, startPoint y: 185, endPoint x: 681, endPoint y: 184, distance: 64.6
click at [681, 190] on div "Train Box Value Meals Small pizza, french fries and cup sauce cheese dip 24-06-…" at bounding box center [893, 277] width 569 height 174
click at [875, 114] on div "Menu items ترين بوكس Add Sort Manage items" at bounding box center [893, 144] width 582 height 80
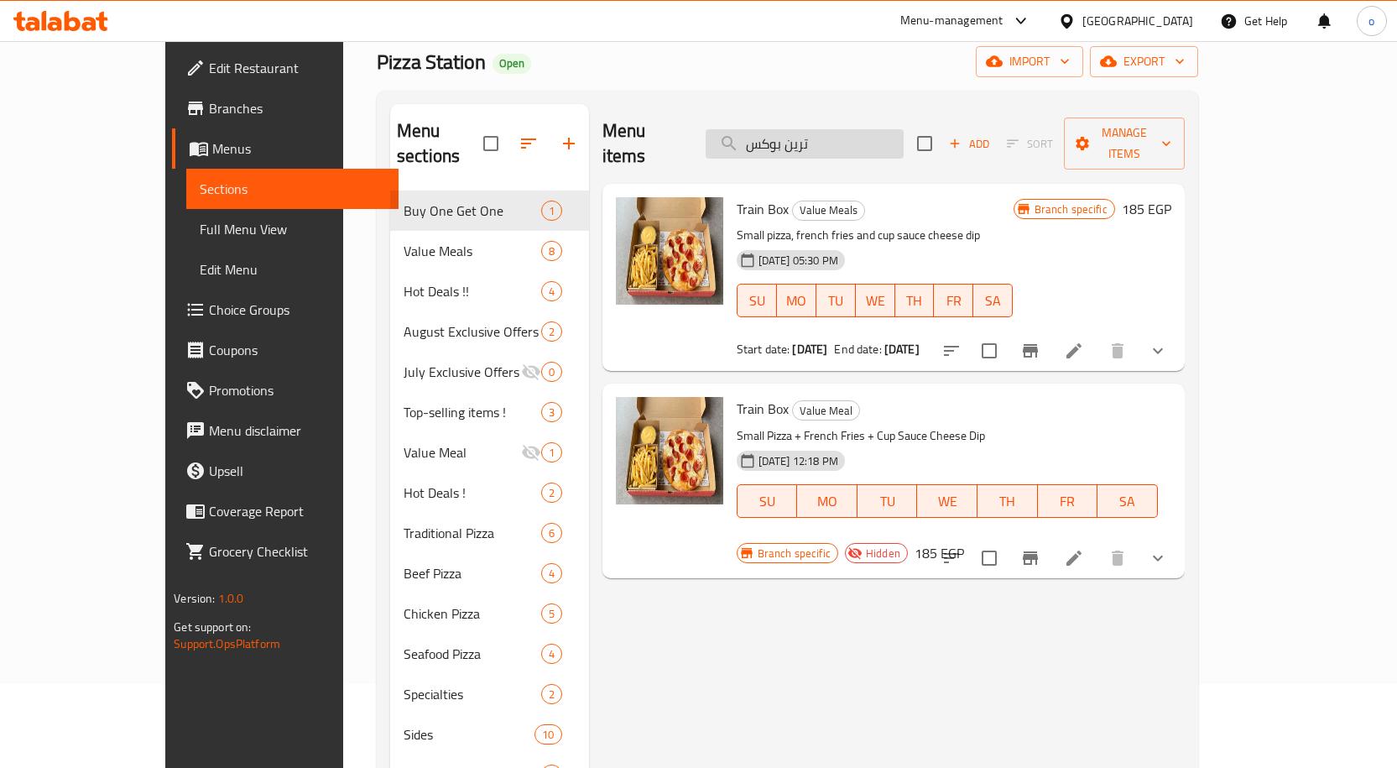
click at [856, 138] on input "ترين بوكس" at bounding box center [805, 143] width 198 height 29
drag, startPoint x: 852, startPoint y: 128, endPoint x: 743, endPoint y: 133, distance: 108.4
click at [744, 133] on div "Menu items ترين بوكس Add Sort Manage items" at bounding box center [893, 144] width 582 height 80
paste input "Train Box"
type input "Train Box"
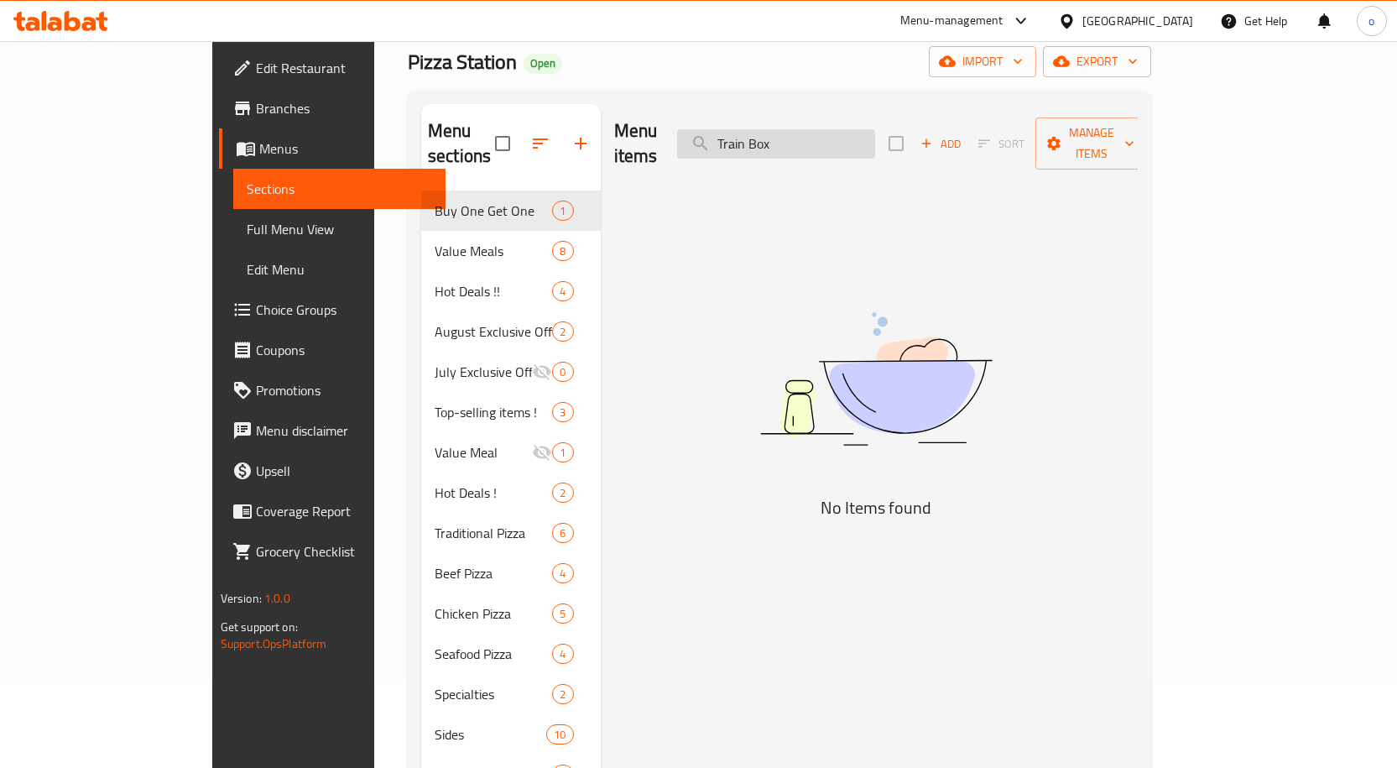
click at [804, 133] on input "Train Box" at bounding box center [776, 143] width 198 height 29
drag, startPoint x: 869, startPoint y: 136, endPoint x: 760, endPoint y: 136, distance: 109.1
click at [760, 136] on input "Train Box" at bounding box center [776, 143] width 198 height 29
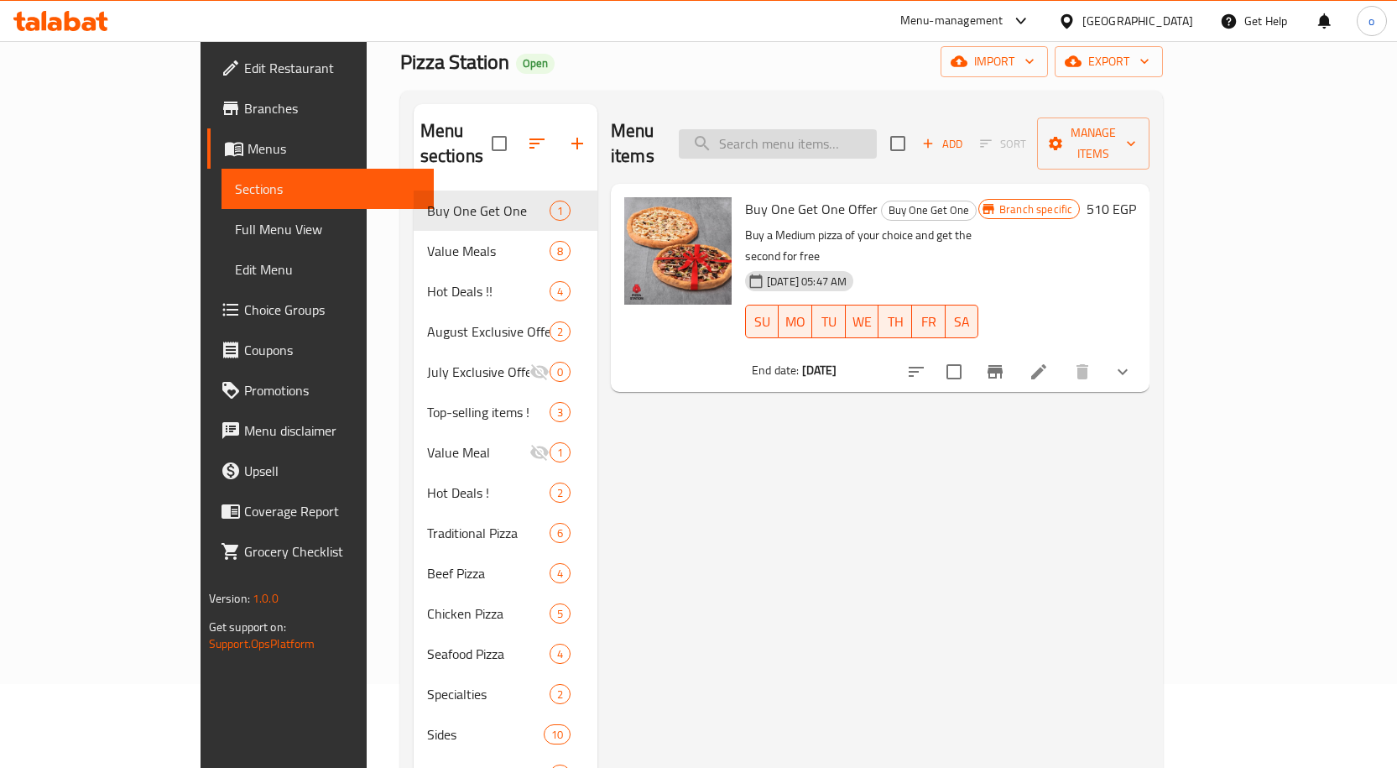
click at [860, 138] on input "search" at bounding box center [778, 143] width 198 height 29
paste input "ترين بوكس"
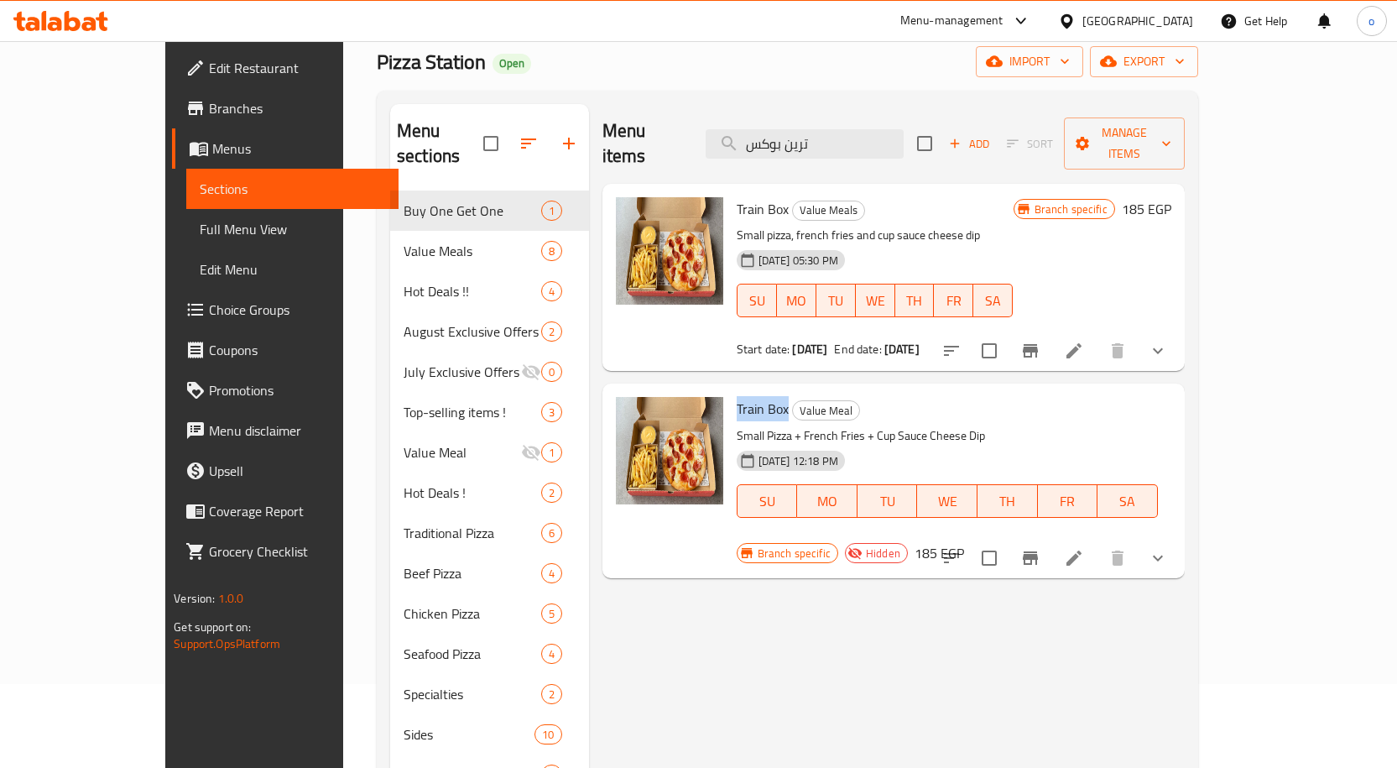
drag, startPoint x: 747, startPoint y: 384, endPoint x: 696, endPoint y: 383, distance: 51.2
click at [737, 397] on h6 "Train Box Value Meal" at bounding box center [947, 408] width 421 height 23
click at [792, 201] on div "Value Meals" at bounding box center [828, 211] width 73 height 20
drag, startPoint x: 744, startPoint y: 182, endPoint x: 700, endPoint y: 190, distance: 45.1
click at [737, 196] on span "Train Box" at bounding box center [763, 208] width 52 height 25
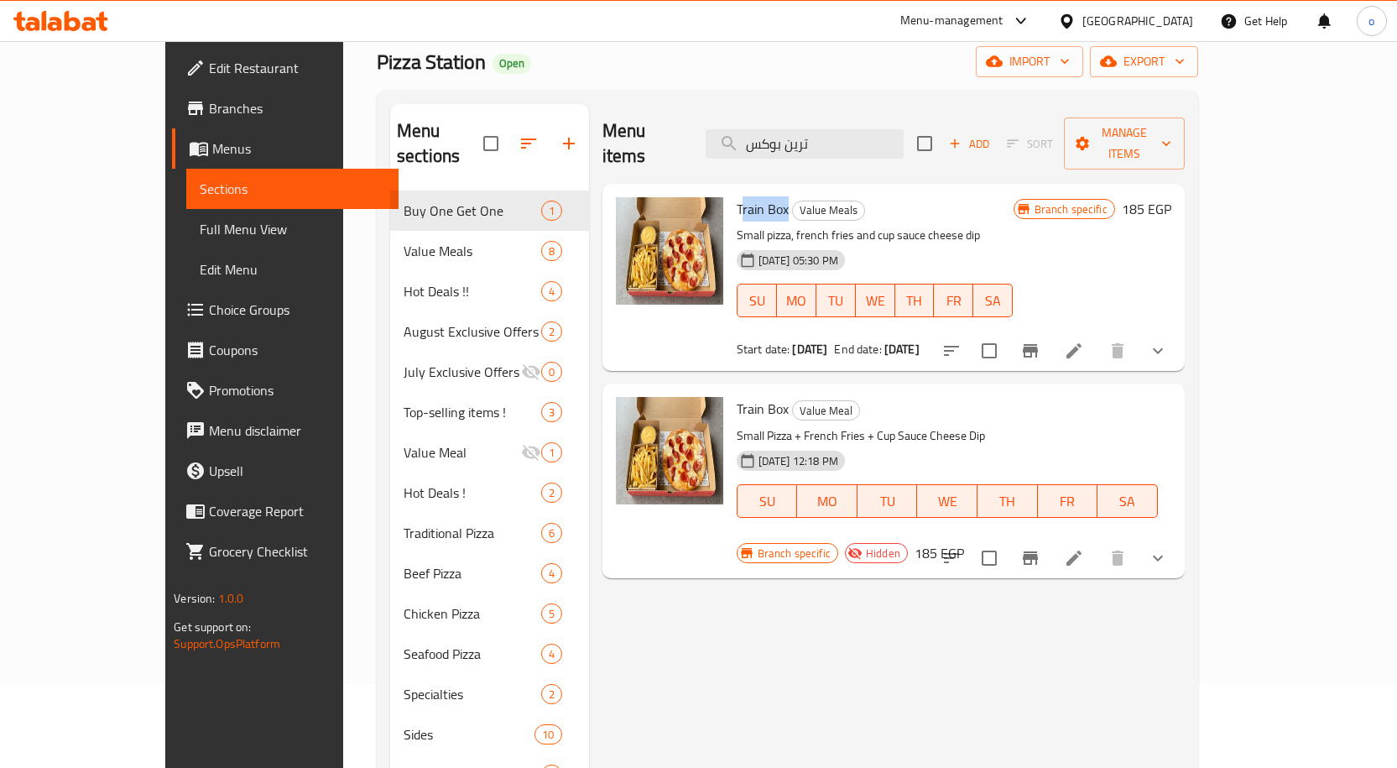
click at [737, 196] on span "Train Box" at bounding box center [763, 208] width 52 height 25
drag, startPoint x: 747, startPoint y: 185, endPoint x: 684, endPoint y: 190, distance: 63.2
click at [684, 190] on div "Train Box Value Meals Small pizza, french fries and cup sauce cheese dip 24-06-…" at bounding box center [893, 277] width 569 height 174
drag, startPoint x: 866, startPoint y: 126, endPoint x: 786, endPoint y: 127, distance: 79.7
click at [786, 129] on input "ترين بوكس" at bounding box center [805, 143] width 198 height 29
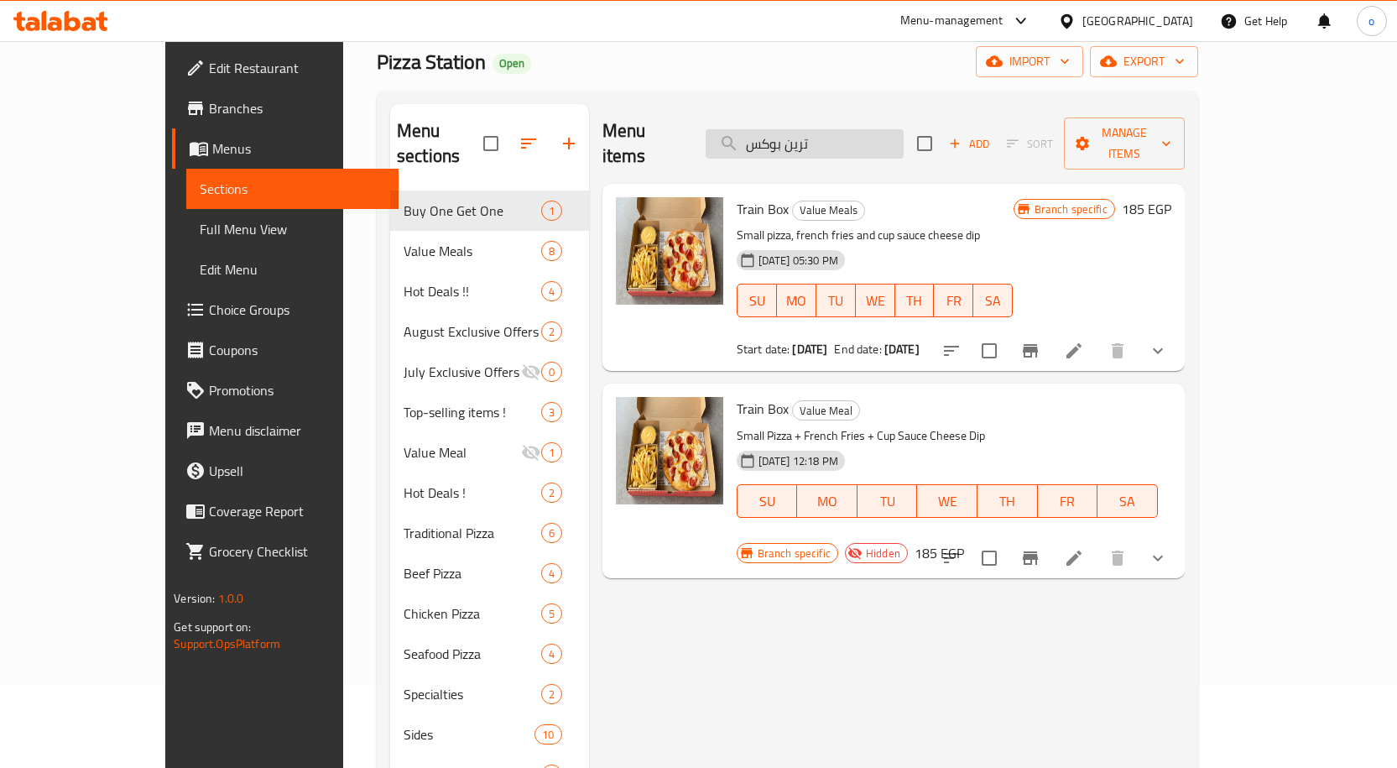
paste input "وبر دبل دييل"
type input "سوبر دبل دييل"
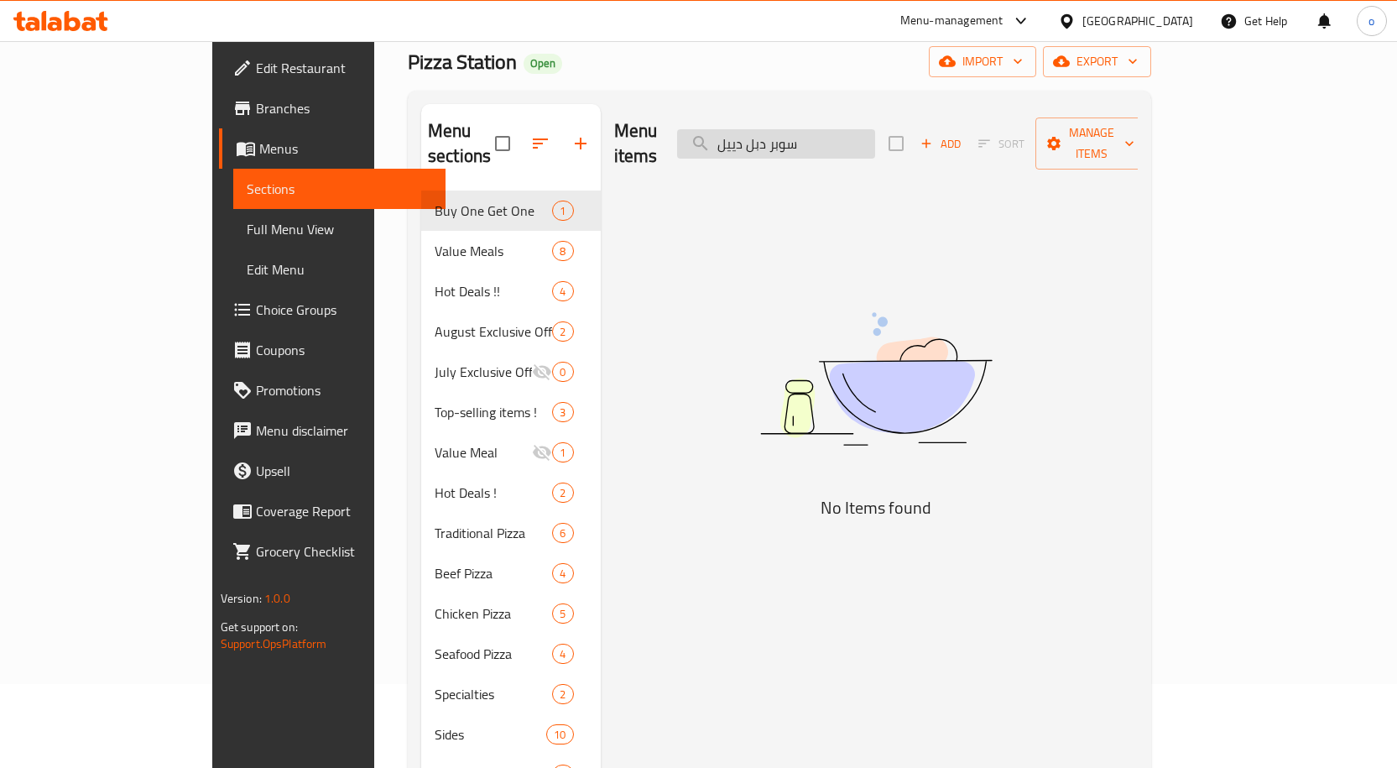
click at [866, 129] on input "سوبر دبل دييل" at bounding box center [776, 143] width 198 height 29
click at [862, 144] on input "سوبر دبل دييل" at bounding box center [776, 143] width 198 height 29
drag, startPoint x: 895, startPoint y: 133, endPoint x: 748, endPoint y: 139, distance: 147.0
click at [749, 139] on div "Menu items سوبر دبل دييل Add Sort Manage items" at bounding box center [876, 144] width 524 height 80
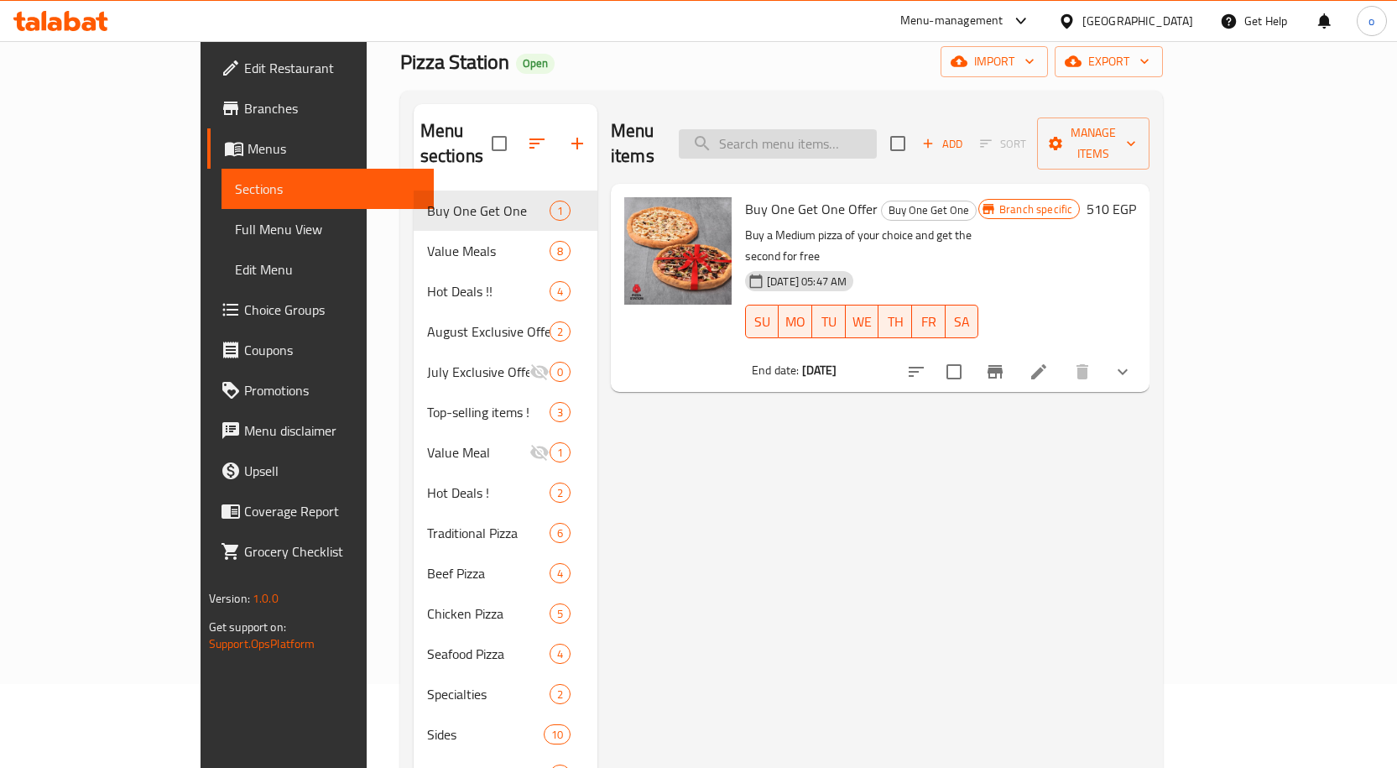
paste input "سوبر دبل دييل"
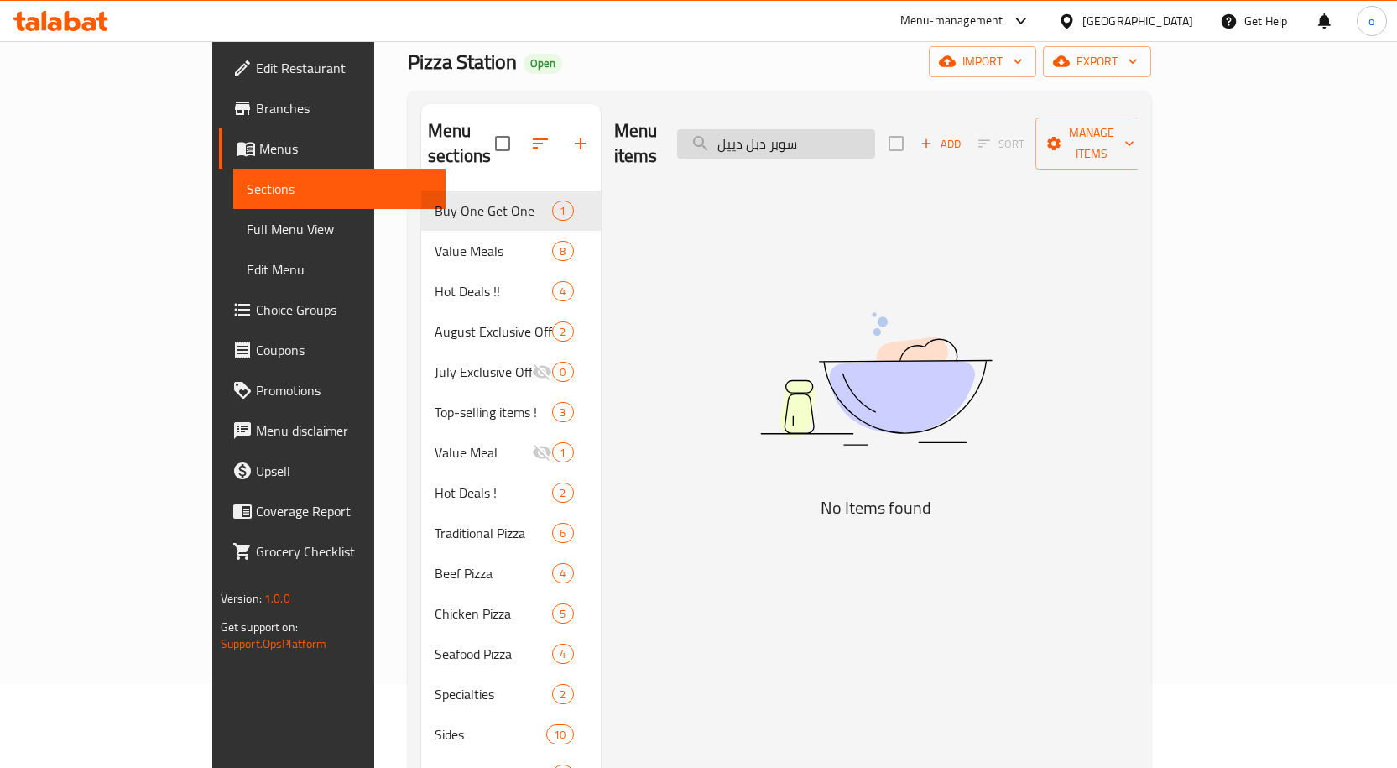
drag, startPoint x: 850, startPoint y: 133, endPoint x: 782, endPoint y: 143, distance: 68.8
click at [782, 143] on input "سوبر دبل دييل" at bounding box center [776, 143] width 198 height 29
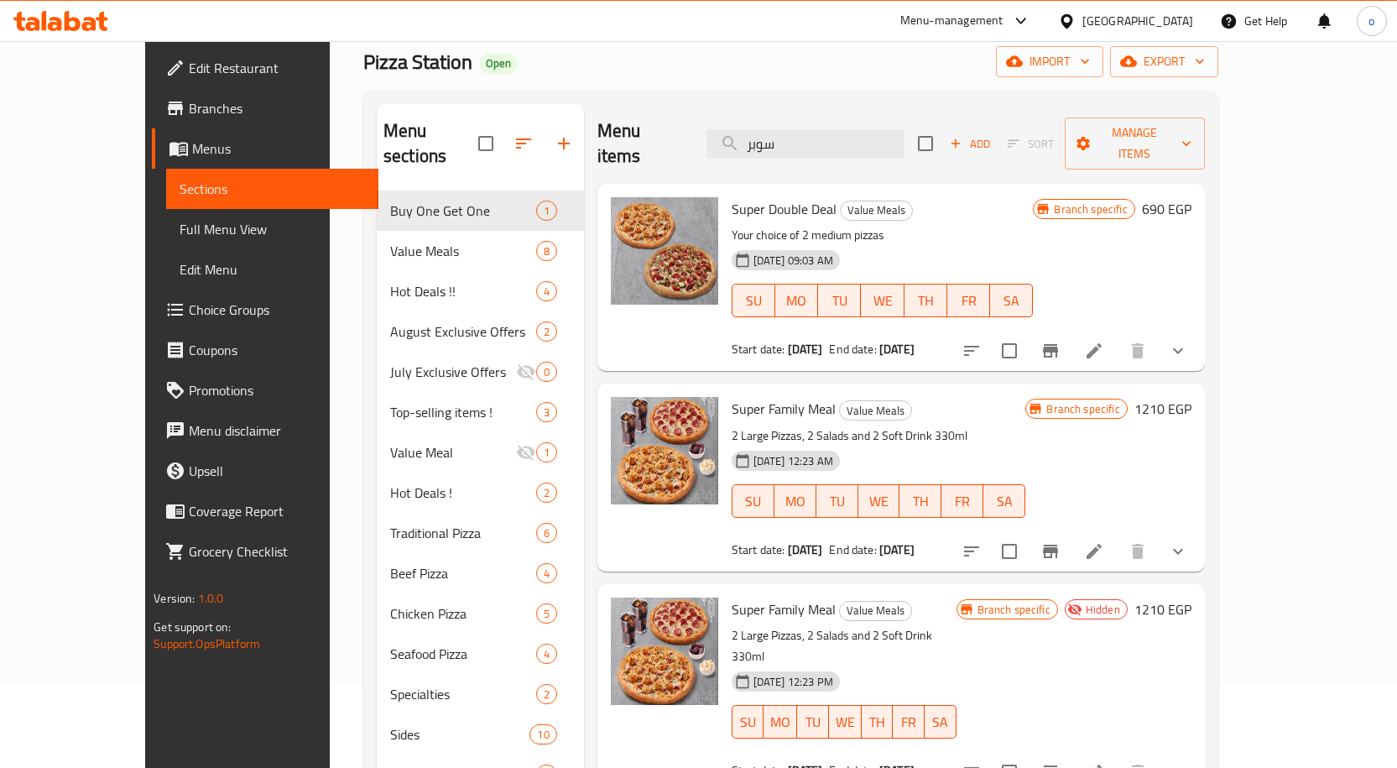
click at [993, 129] on div "Menu items سوبر Add Sort Manage items" at bounding box center [901, 144] width 608 height 80
click at [774, 196] on span "Super Double Deal" at bounding box center [784, 208] width 105 height 25
click at [782, 196] on span "Super Double Deal" at bounding box center [784, 208] width 105 height 25
drag, startPoint x: 799, startPoint y: 187, endPoint x: 692, endPoint y: 190, distance: 106.6
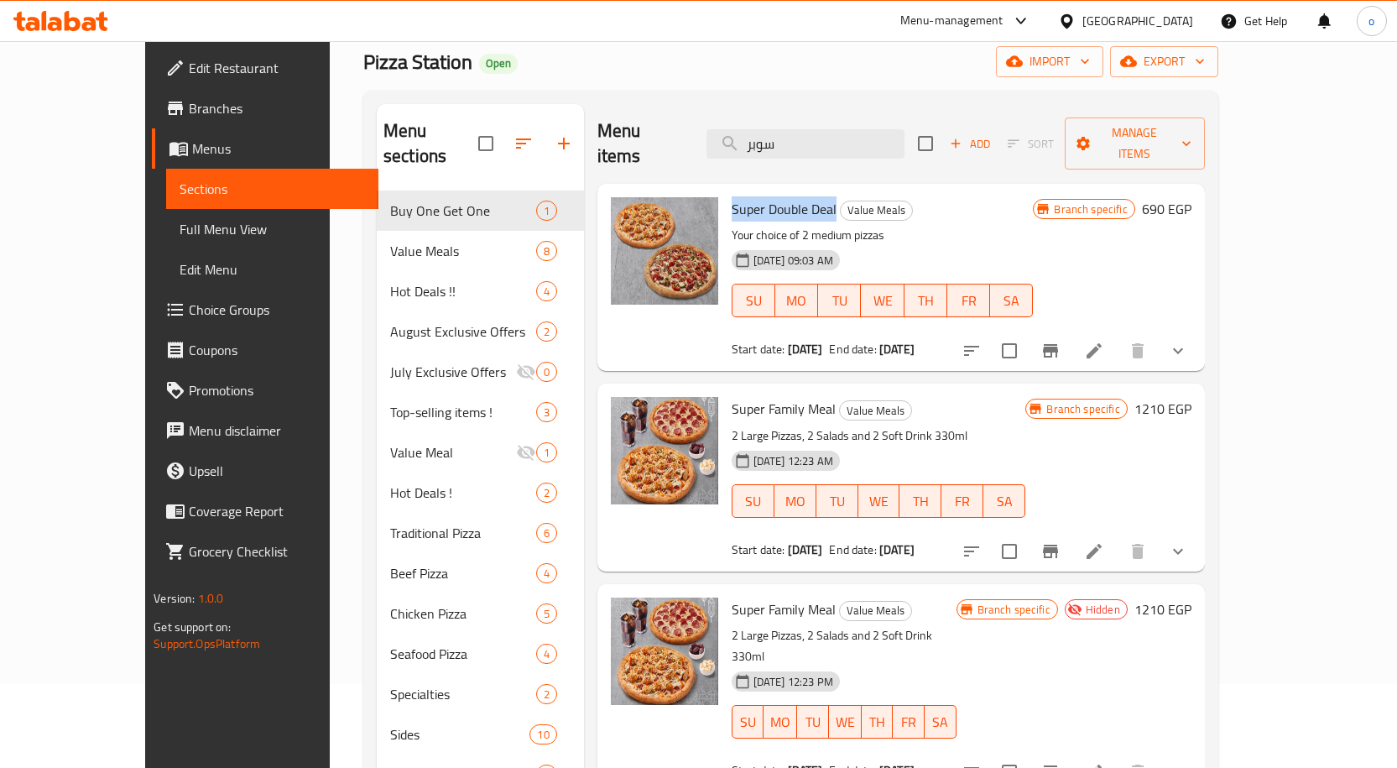
click at [725, 190] on div "Super Double Deal Value Meals Your choice of 2 medium pizzas 02-07-2025 09:03 A…" at bounding box center [882, 277] width 315 height 174
click at [823, 137] on input "سوبر" at bounding box center [806, 143] width 198 height 29
drag, startPoint x: 858, startPoint y: 135, endPoint x: 780, endPoint y: 144, distance: 77.7
click at [780, 144] on input "سوبر" at bounding box center [806, 143] width 198 height 29
paste input "بل ديل لارج"
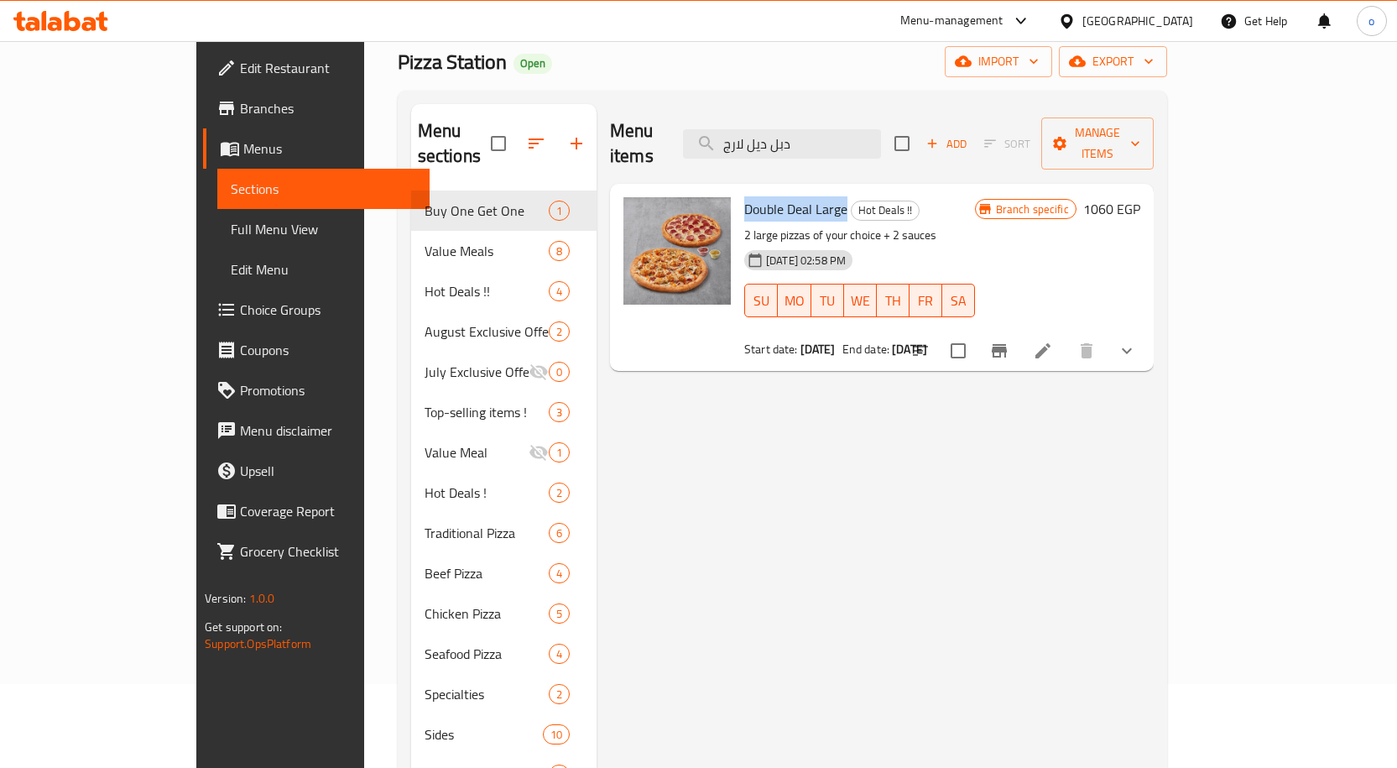
drag, startPoint x: 781, startPoint y: 185, endPoint x: 690, endPoint y: 185, distance: 91.5
click at [738, 190] on div "Double Deal Large Hot Deals !! 2 large pizzas of your choice + 2 sauces 23-06-2…" at bounding box center [860, 277] width 244 height 174
click at [847, 133] on input "دبل ديل لارج" at bounding box center [782, 143] width 198 height 29
drag, startPoint x: 883, startPoint y: 128, endPoint x: 758, endPoint y: 124, distance: 125.1
click at [758, 129] on input "دبل ديل لارج" at bounding box center [782, 143] width 198 height 29
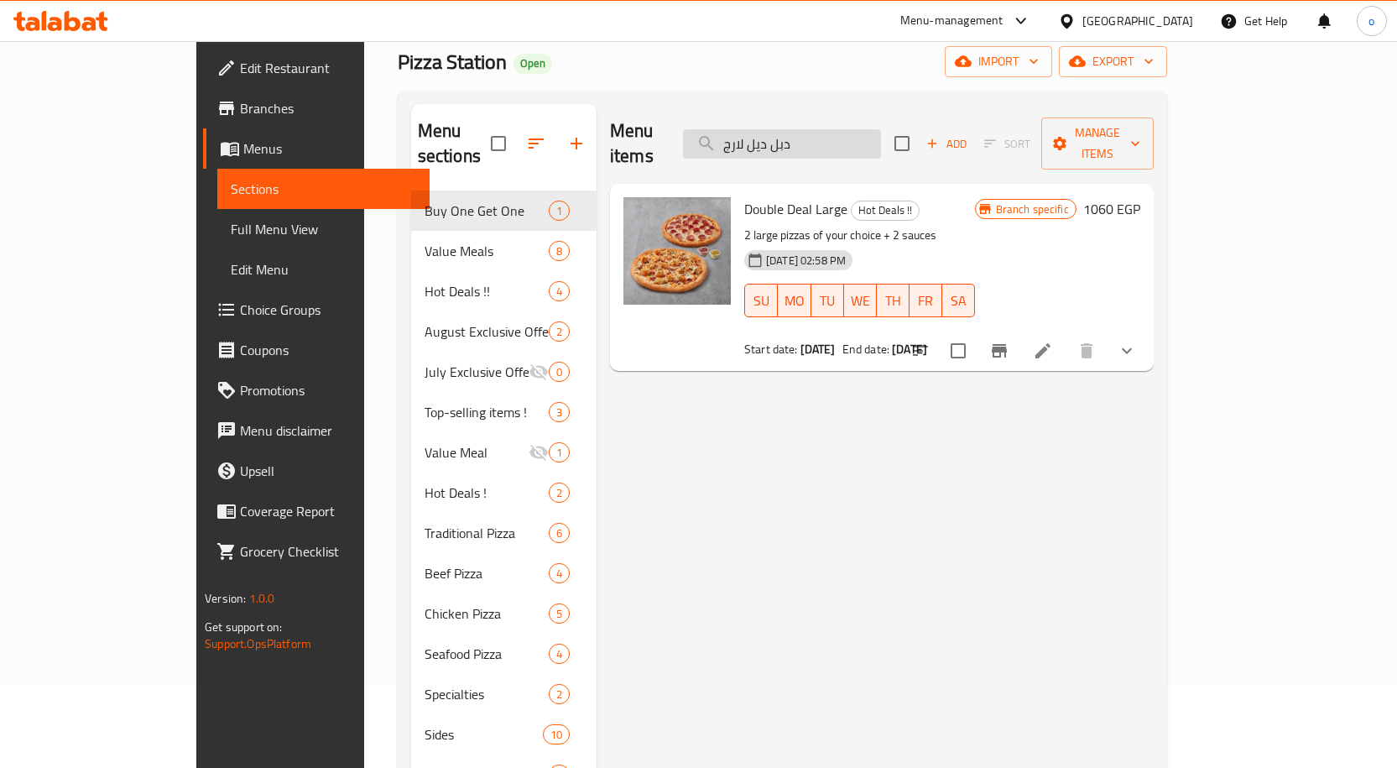
paste input "ريبل ديل ميديام"
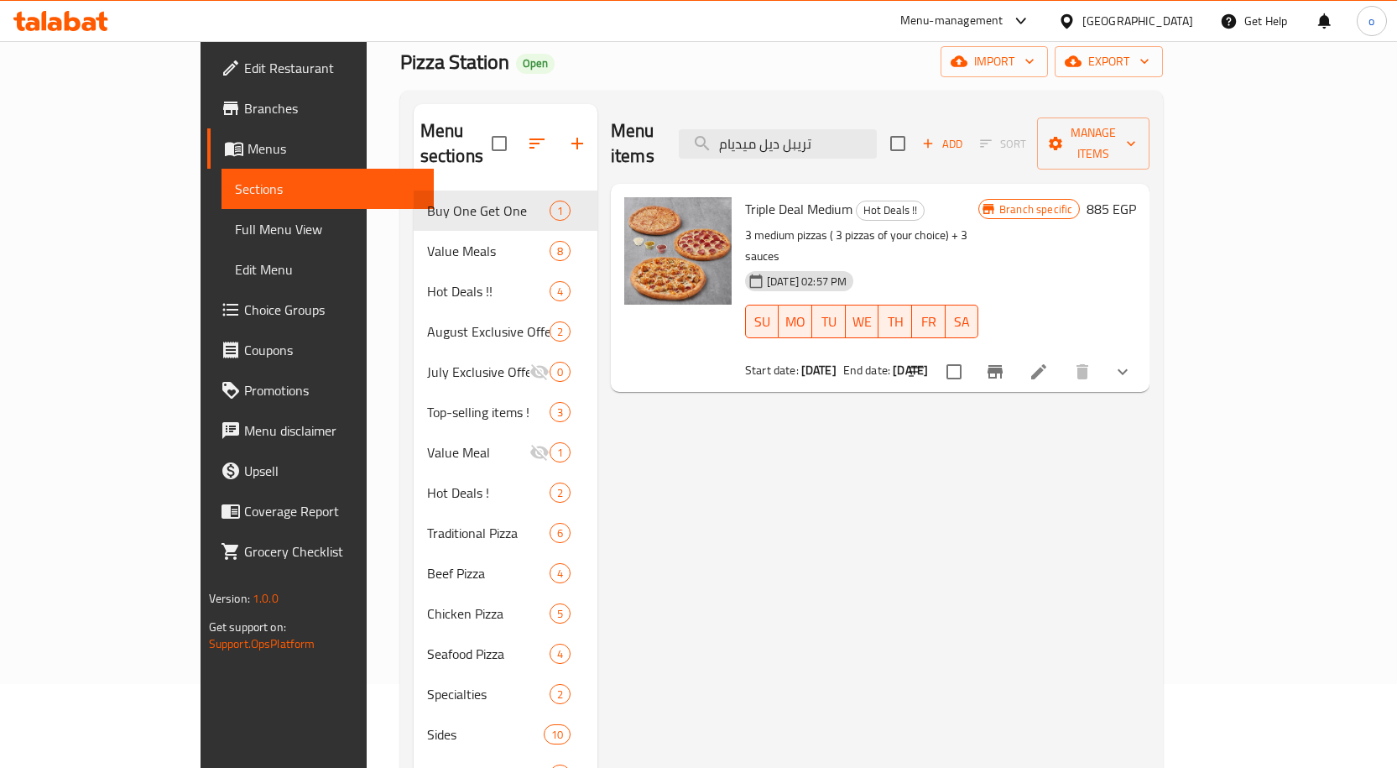
type input "تريبل ديل ميديام"
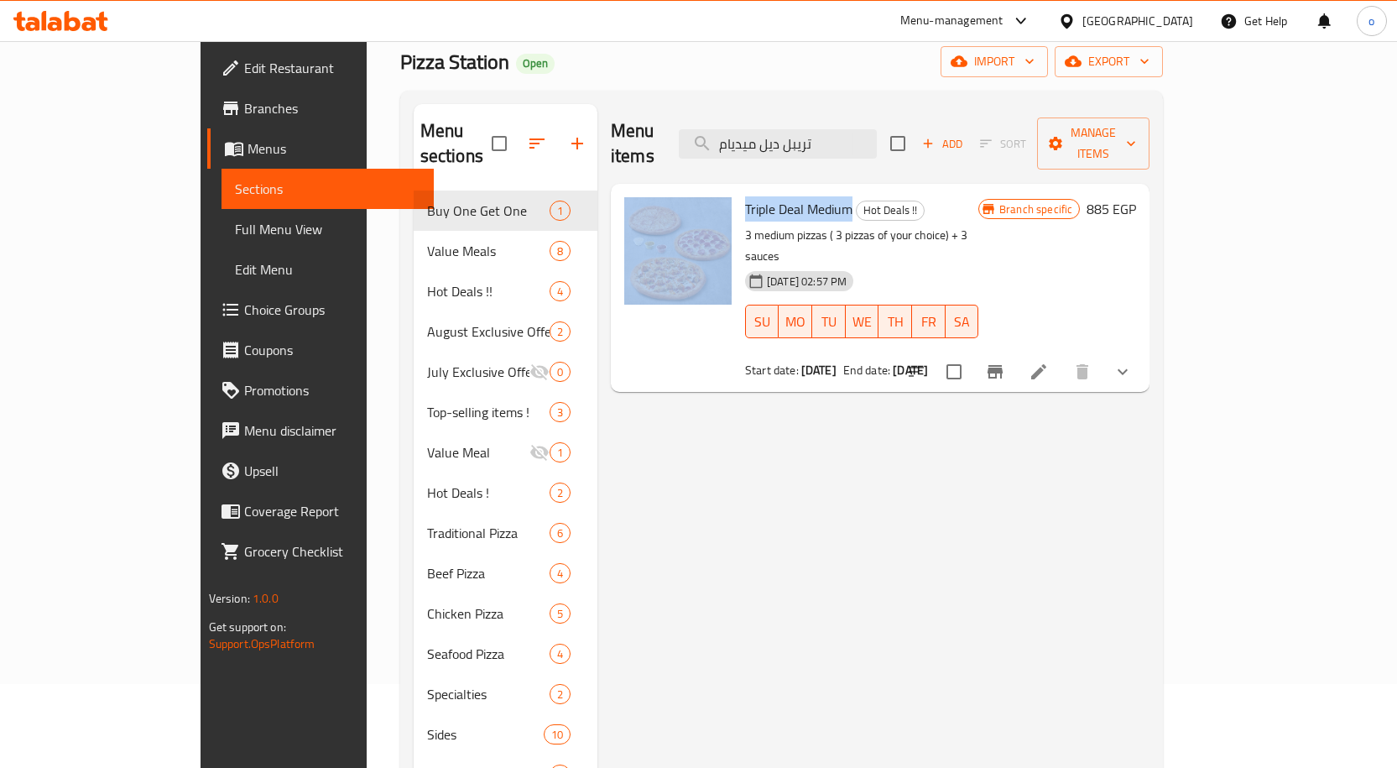
drag, startPoint x: 803, startPoint y: 182, endPoint x: 686, endPoint y: 177, distance: 117.6
click at [686, 190] on div "Triple Deal Medium Hot Deals !! 3 medium pizzas ( 3 pizzas of your choice) + 3 …" at bounding box center [880, 287] width 525 height 195
click at [207, 120] on link "Branches" at bounding box center [320, 108] width 227 height 40
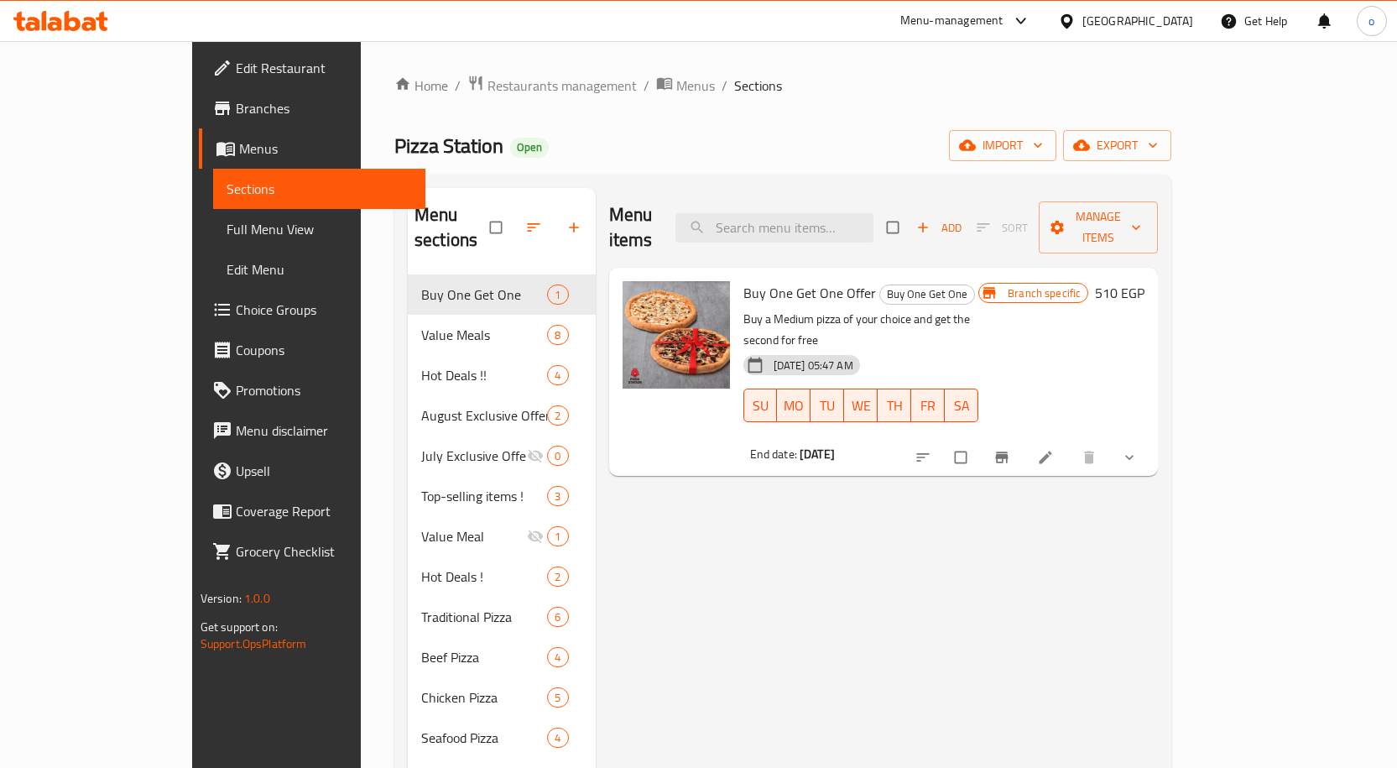
click at [1031, 24] on div at bounding box center [1018, 21] width 28 height 20
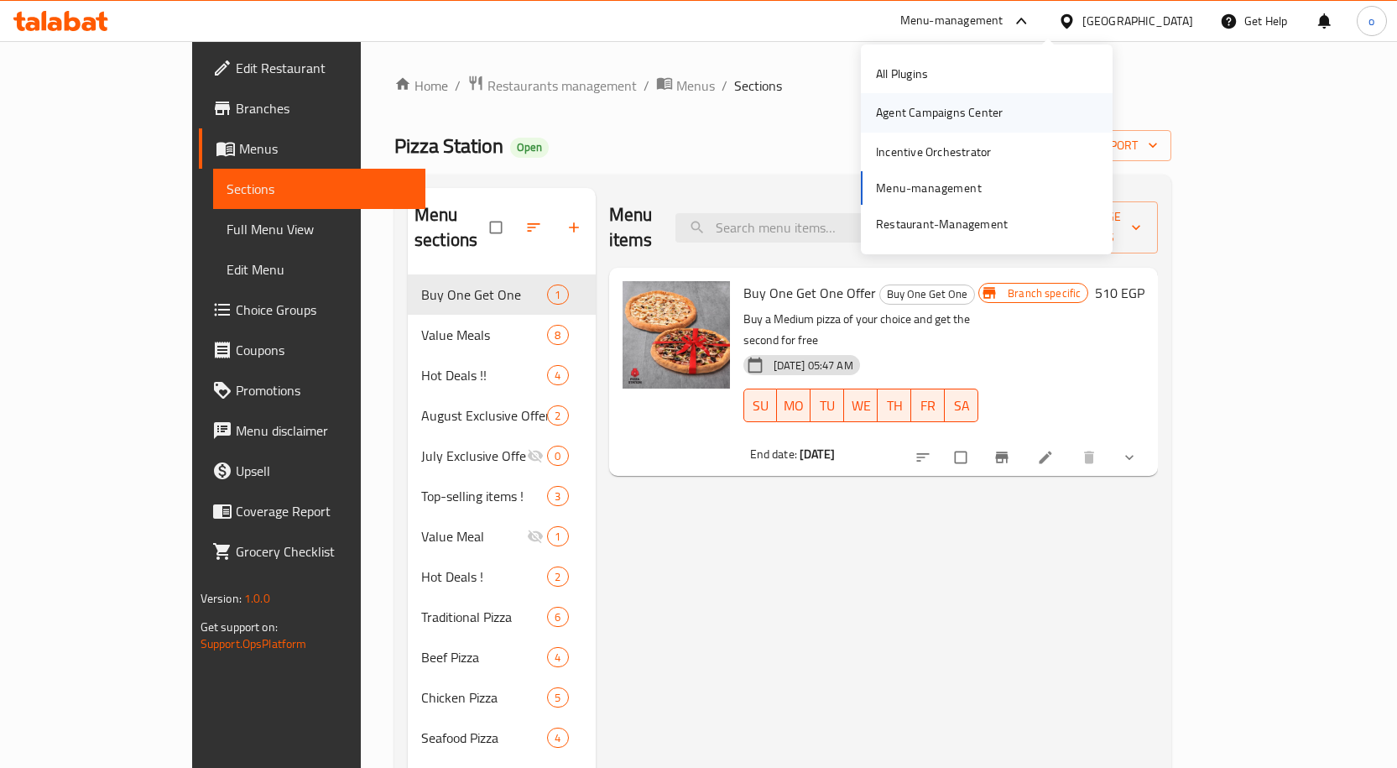
click at [938, 120] on div "Agent Campaigns Center" at bounding box center [939, 112] width 127 height 18
